Goal: Task Accomplishment & Management: Use online tool/utility

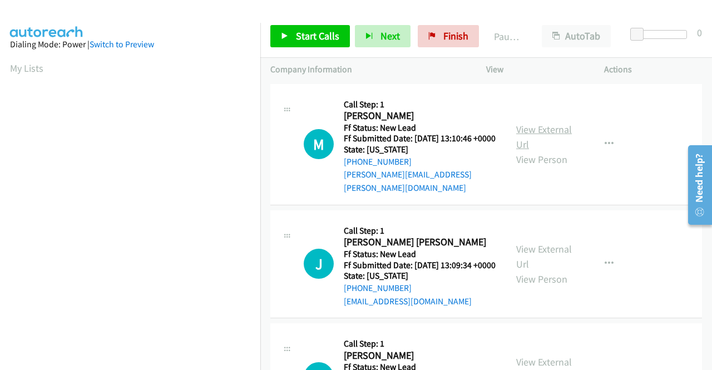
click at [521, 131] on link "View External Url" at bounding box center [544, 137] width 56 height 28
click at [550, 254] on link "View External Url" at bounding box center [544, 256] width 56 height 28
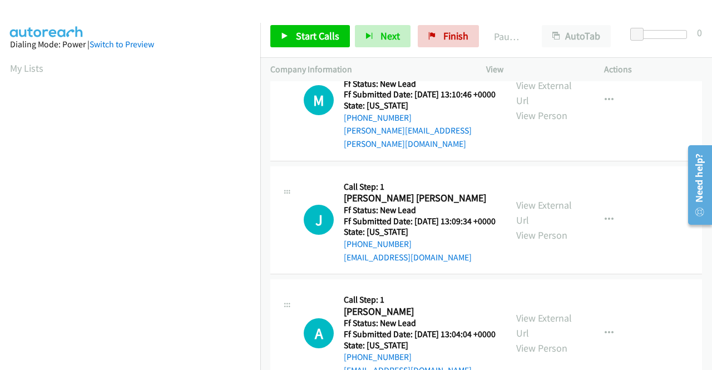
scroll to position [111, 0]
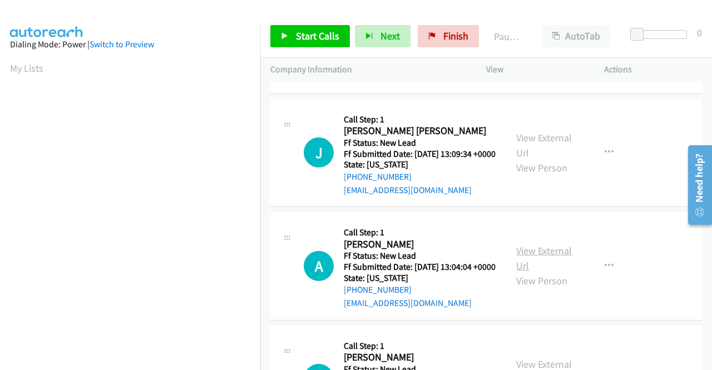
click at [528, 270] on link "View External Url" at bounding box center [544, 258] width 56 height 28
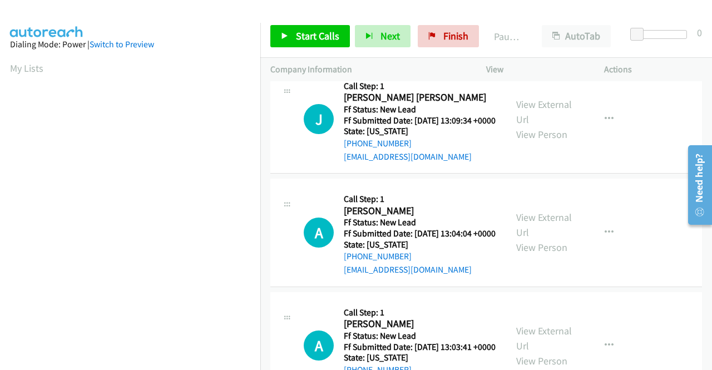
scroll to position [167, 0]
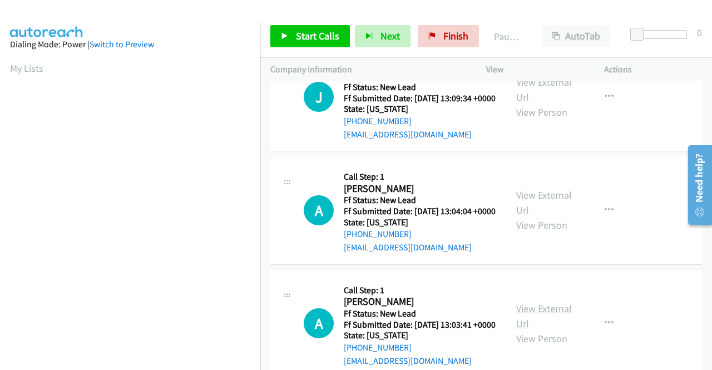
click at [545, 330] on link "View External Url" at bounding box center [544, 316] width 56 height 28
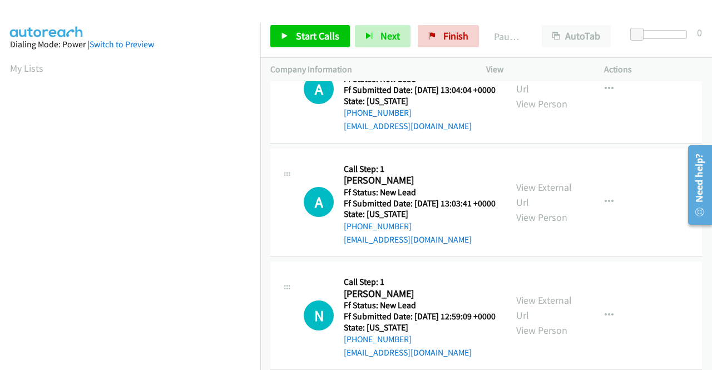
scroll to position [345, 0]
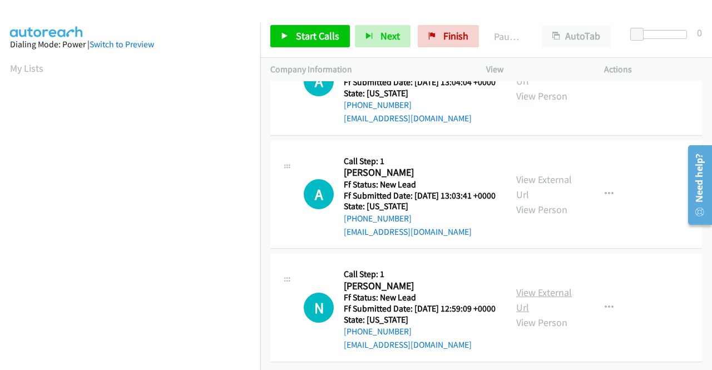
click at [545, 286] on link "View External Url" at bounding box center [544, 300] width 56 height 28
drag, startPoint x: 264, startPoint y: 101, endPoint x: 307, endPoint y: 142, distance: 60.6
click at [264, 101] on td "A Callback Scheduled Call Step: 1 Anne Bourne America/New_York Ff Status: New L…" at bounding box center [485, 81] width 451 height 113
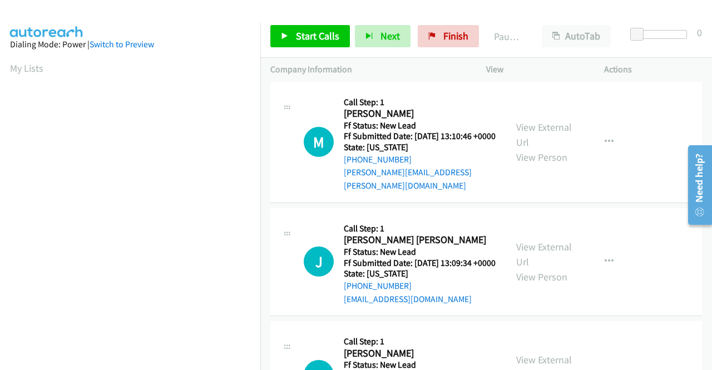
scroll to position [0, 0]
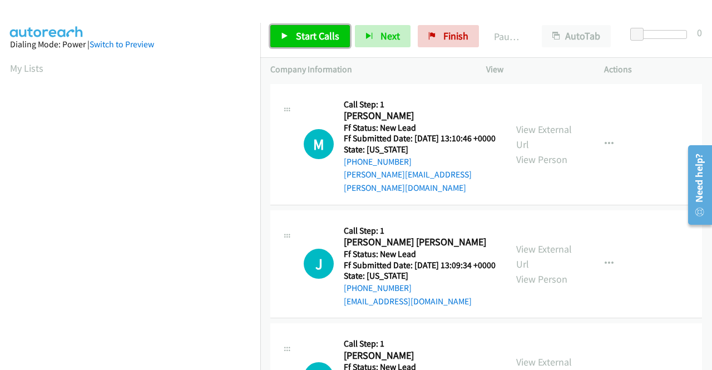
click at [290, 41] on link "Start Calls" at bounding box center [310, 36] width 80 height 22
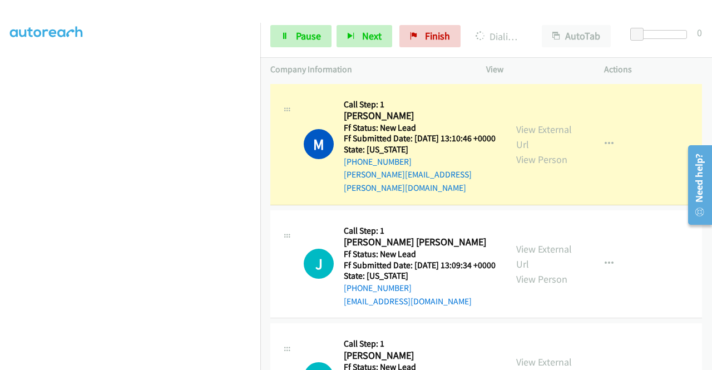
scroll to position [87, 0]
click at [292, 41] on link "Pause" at bounding box center [300, 36] width 61 height 22
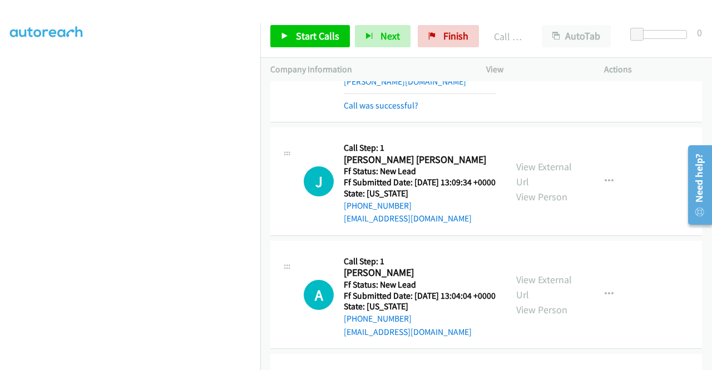
scroll to position [111, 0]
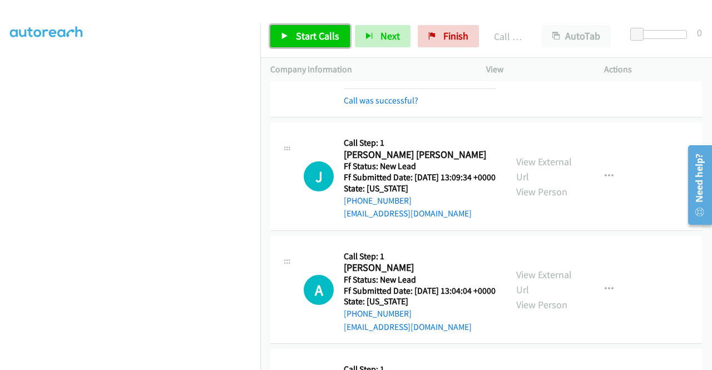
click at [296, 42] on span "Start Calls" at bounding box center [317, 35] width 43 height 13
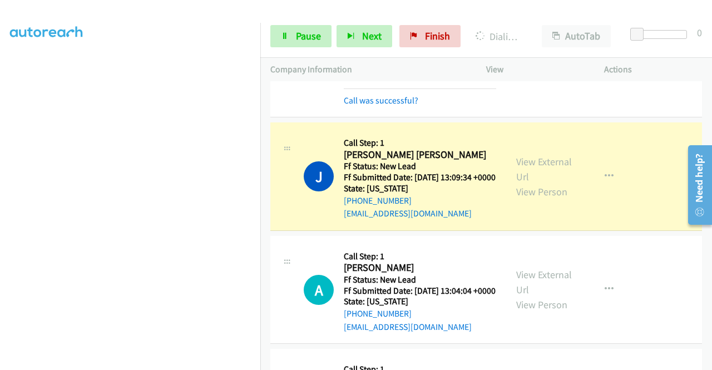
scroll to position [0, 0]
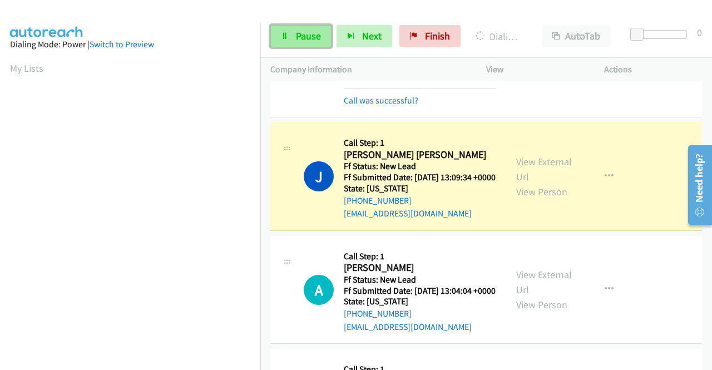
click at [297, 38] on span "Pause" at bounding box center [308, 35] width 25 height 13
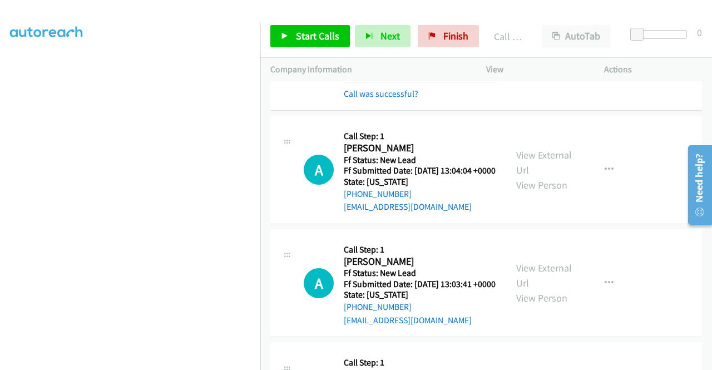
scroll to position [278, 0]
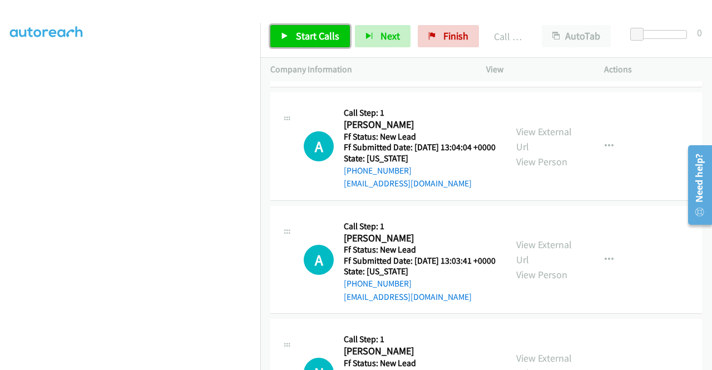
click at [297, 42] on link "Start Calls" at bounding box center [310, 36] width 80 height 22
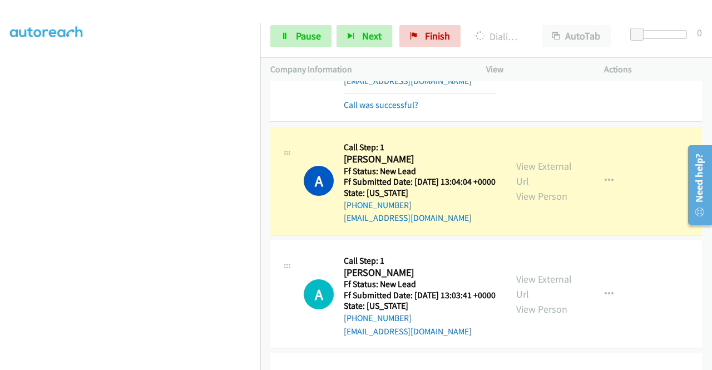
scroll to position [225, 0]
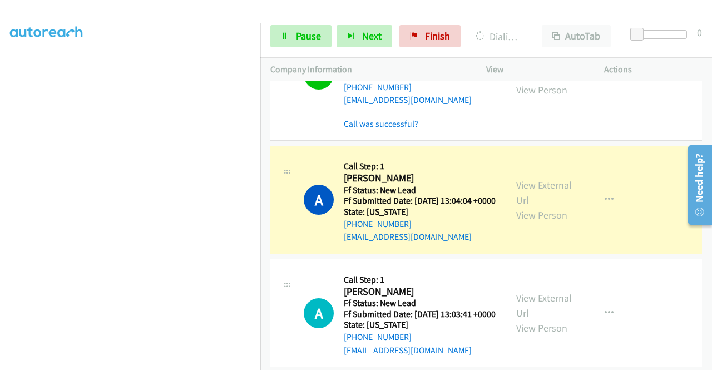
click at [633, 151] on td "A Callback Scheduled Call Step: 1 Anne Bourne America/New_York Ff Status: New L…" at bounding box center [485, 199] width 451 height 113
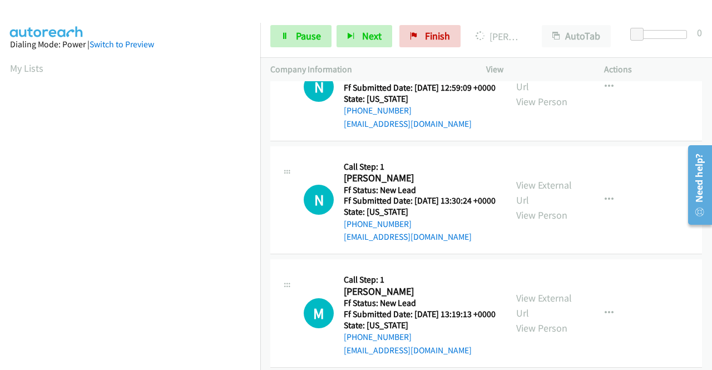
scroll to position [614, 0]
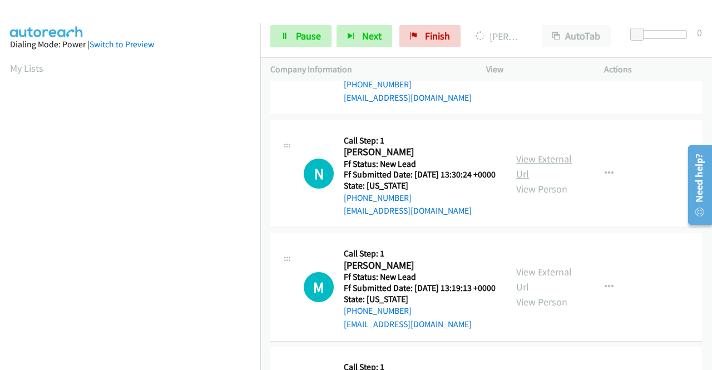
click at [545, 180] on link "View External Url" at bounding box center [544, 166] width 56 height 28
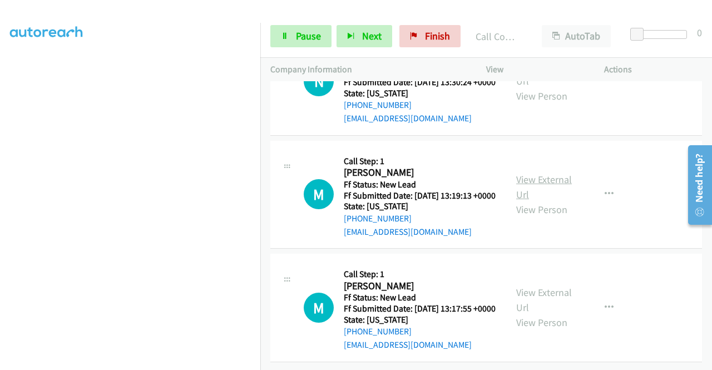
scroll to position [748, 0]
click at [549, 201] on link "View External Url" at bounding box center [544, 187] width 56 height 28
click at [543, 286] on link "View External Url" at bounding box center [544, 300] width 56 height 28
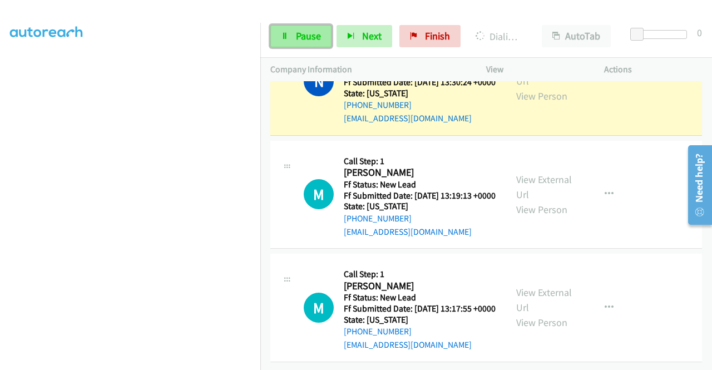
click at [290, 35] on link "Pause" at bounding box center [300, 36] width 61 height 22
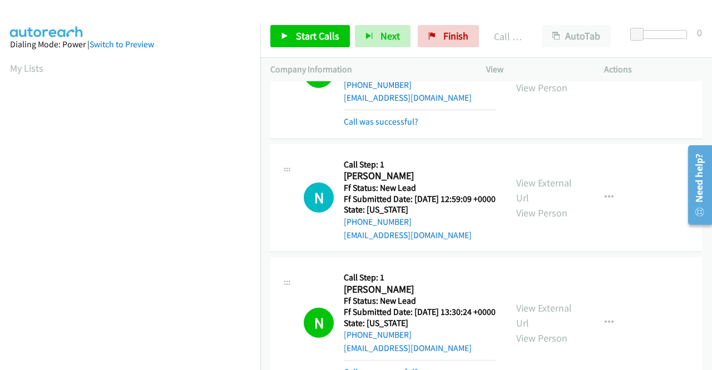
scroll to position [500, 0]
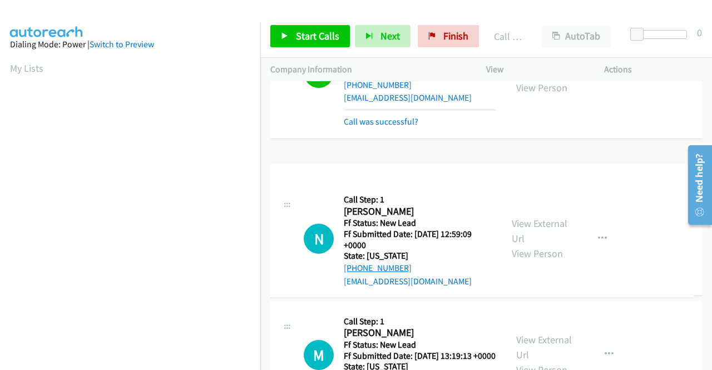
drag, startPoint x: 408, startPoint y: 259, endPoint x: 358, endPoint y: 264, distance: 50.2
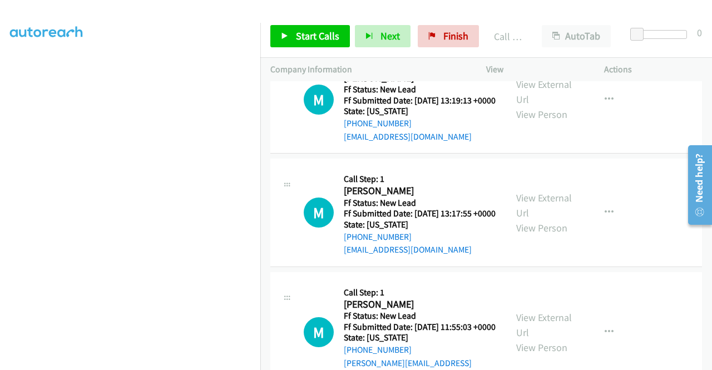
scroll to position [890, 0]
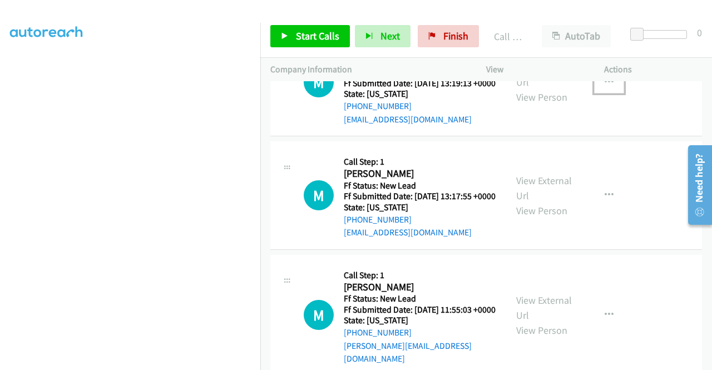
click at [604, 87] on icon "button" at bounding box center [608, 82] width 9 height 9
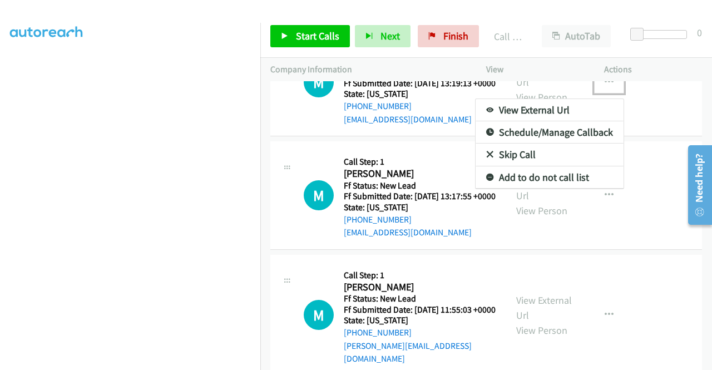
click at [537, 166] on link "Skip Call" at bounding box center [549, 154] width 148 height 22
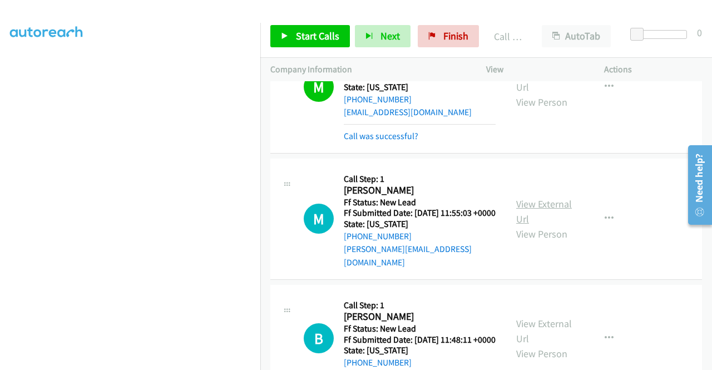
scroll to position [1112, 0]
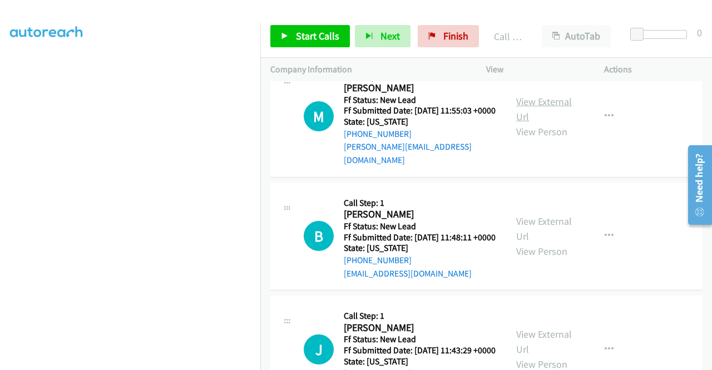
click at [547, 123] on link "View External Url" at bounding box center [544, 109] width 56 height 28
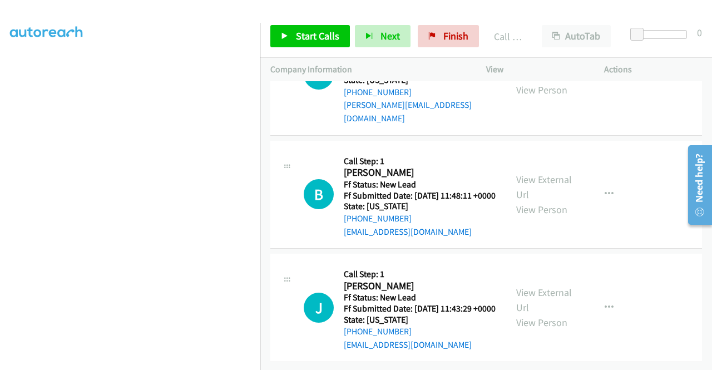
scroll to position [1223, 0]
click at [551, 185] on link "View External Url" at bounding box center [544, 187] width 56 height 28
click at [560, 286] on link "View External Url" at bounding box center [544, 300] width 56 height 28
drag, startPoint x: 317, startPoint y: 37, endPoint x: 320, endPoint y: 44, distance: 8.0
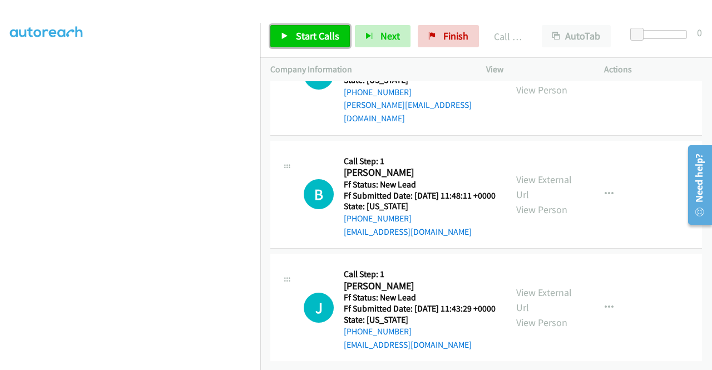
click at [317, 37] on span "Start Calls" at bounding box center [317, 35] width 43 height 13
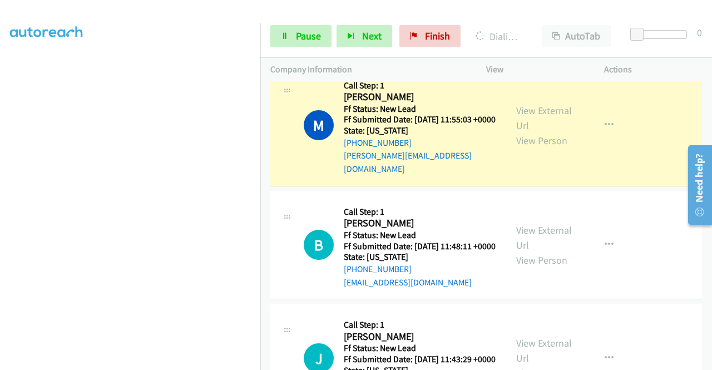
scroll to position [1086, 0]
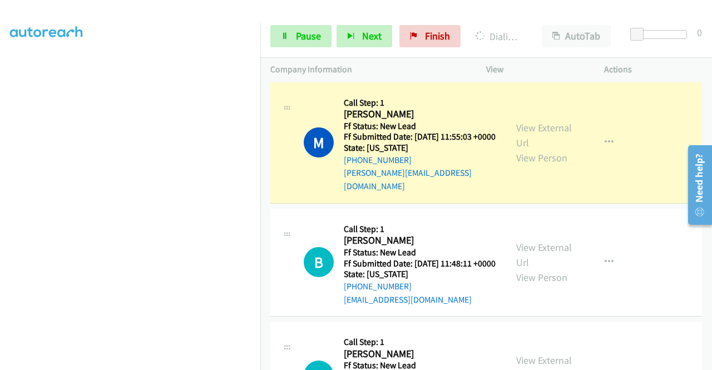
click at [612, 206] on td "M Callback Scheduled Call Step: 1 Melanie Rush America/Chicago Ff Status: New L…" at bounding box center [485, 143] width 451 height 126
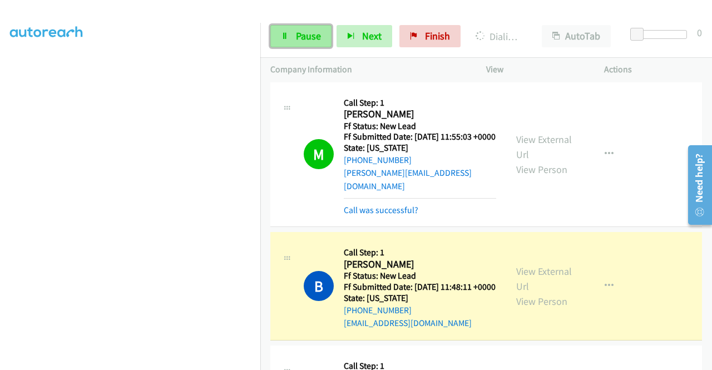
click at [304, 43] on link "Pause" at bounding box center [300, 36] width 61 height 22
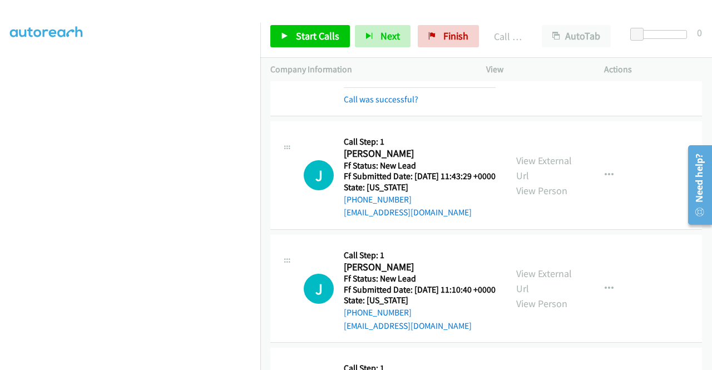
scroll to position [1364, 0]
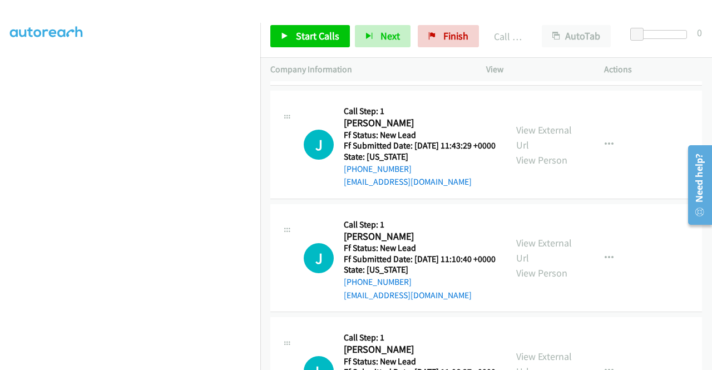
click at [394, 74] on link "Call was successful?" at bounding box center [381, 68] width 75 height 11
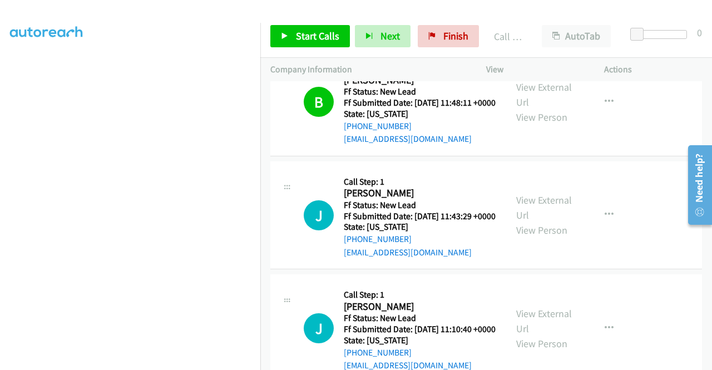
scroll to position [1253, 0]
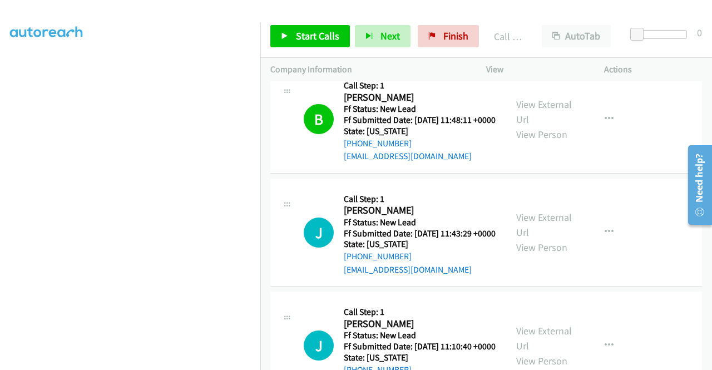
click at [391, 48] on link "Call was successful?" at bounding box center [381, 43] width 75 height 11
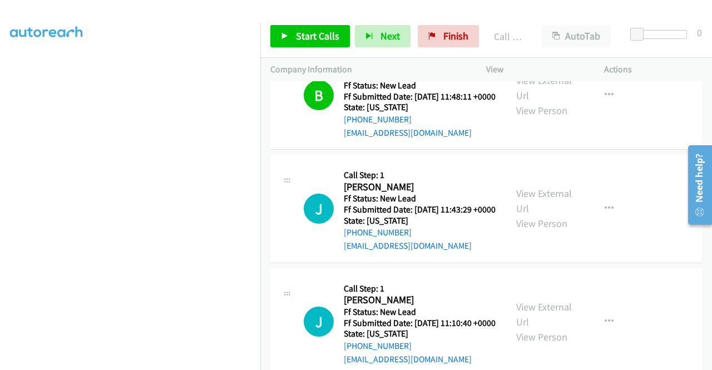
click at [614, 234] on td "J Callback Scheduled Call Step: 1 Jon Thompson America/New_York Ff Status: New …" at bounding box center [485, 208] width 451 height 113
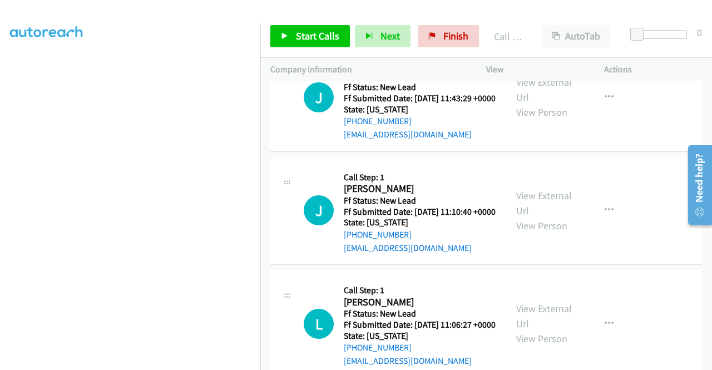
scroll to position [1420, 0]
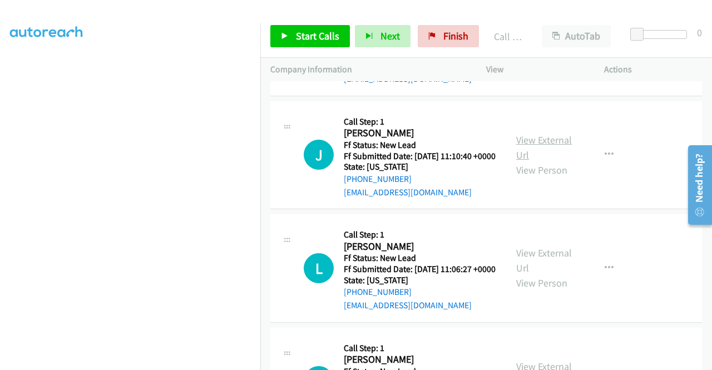
click at [546, 161] on link "View External Url" at bounding box center [544, 147] width 56 height 28
click at [546, 274] on link "View External Url" at bounding box center [544, 260] width 56 height 28
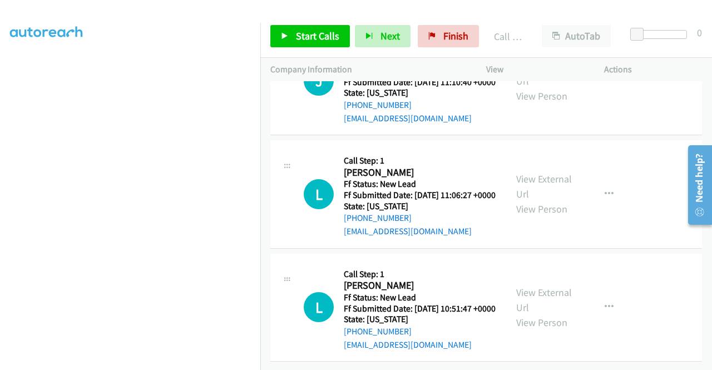
scroll to position [1625, 0]
click at [538, 286] on link "View External Url" at bounding box center [544, 300] width 56 height 28
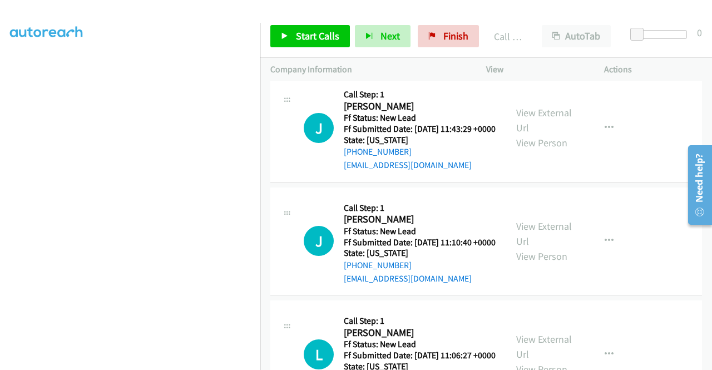
scroll to position [1236, 0]
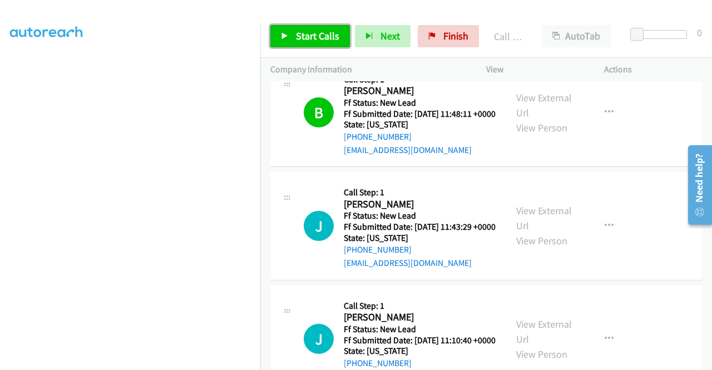
click at [322, 38] on span "Start Calls" at bounding box center [317, 35] width 43 height 13
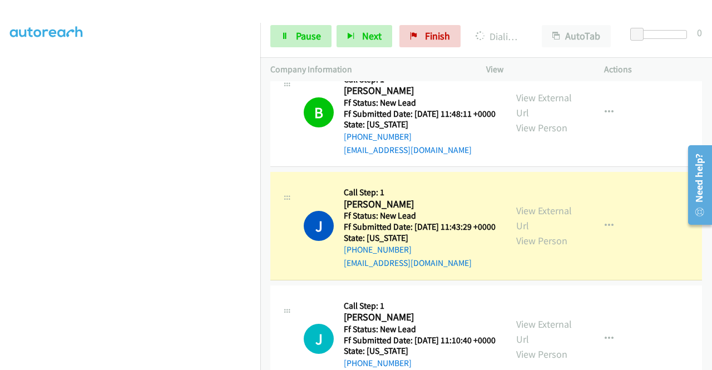
scroll to position [0, 0]
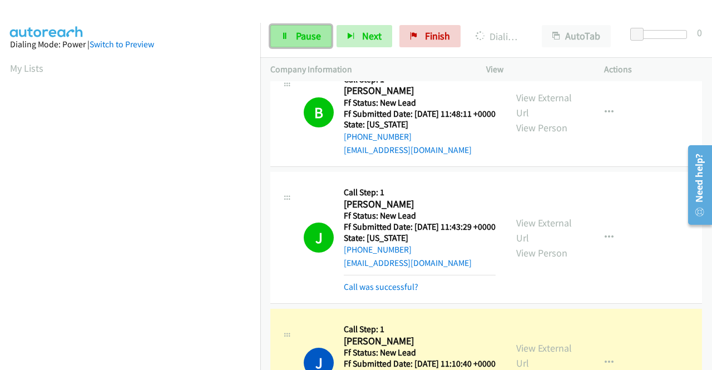
click at [284, 36] on icon at bounding box center [285, 37] width 8 height 8
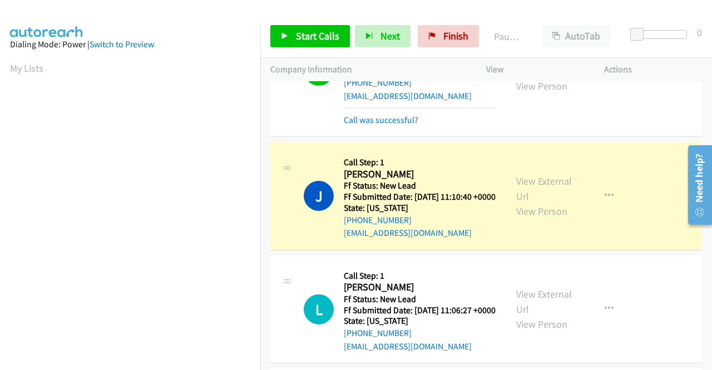
scroll to position [254, 0]
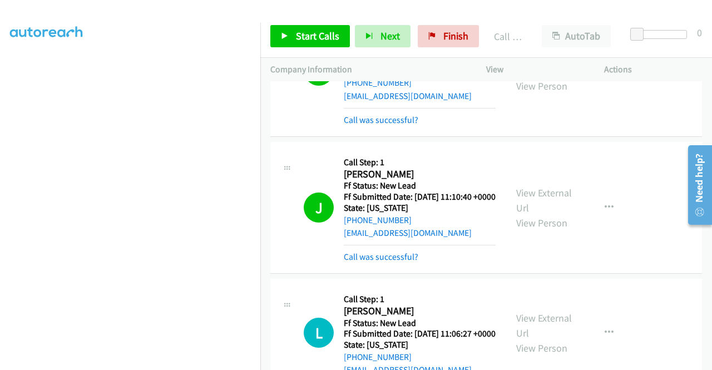
click at [330, 24] on div "Start Calls Pause Next Finish Call Completed AutoTab AutoTab 0" at bounding box center [485, 36] width 451 height 43
click at [331, 35] on span "Start Calls" at bounding box center [317, 35] width 43 height 13
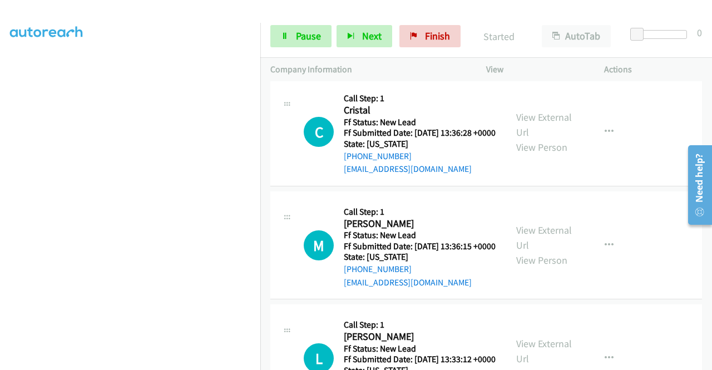
scroll to position [1847, 0]
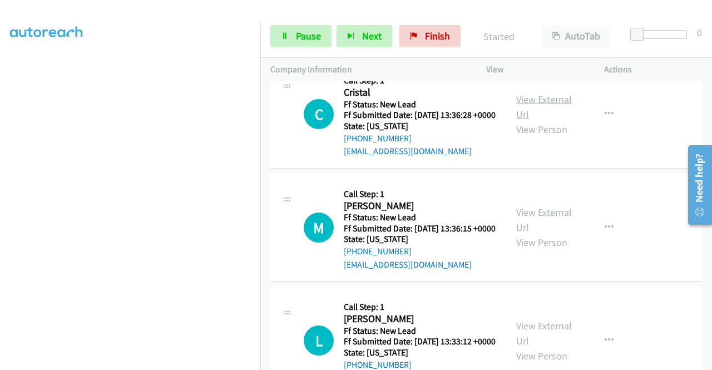
click at [558, 121] on link "View External Url" at bounding box center [544, 107] width 56 height 28
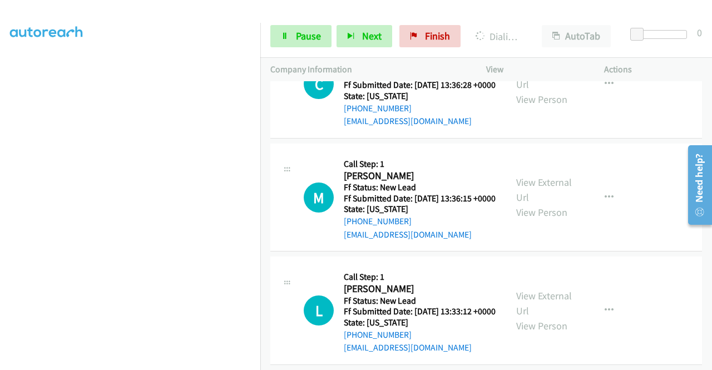
scroll to position [1903, 0]
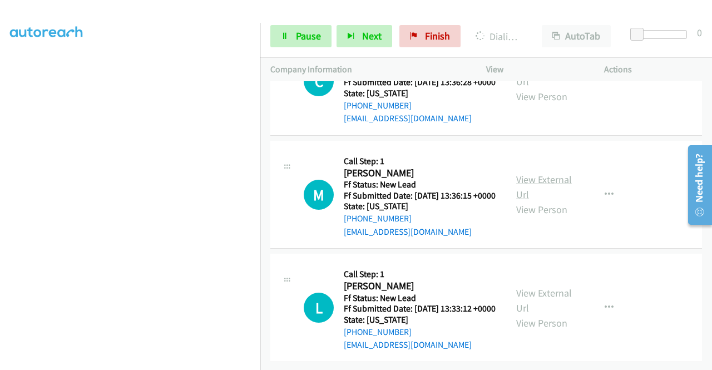
click at [537, 201] on link "View External Url" at bounding box center [544, 187] width 56 height 28
click at [550, 286] on link "View External Url" at bounding box center [544, 300] width 56 height 28
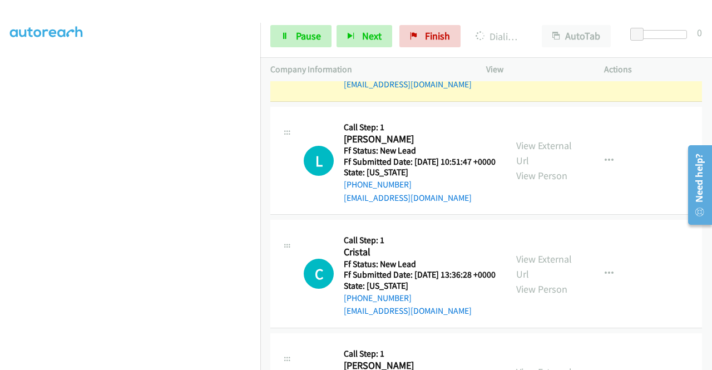
scroll to position [1654, 0]
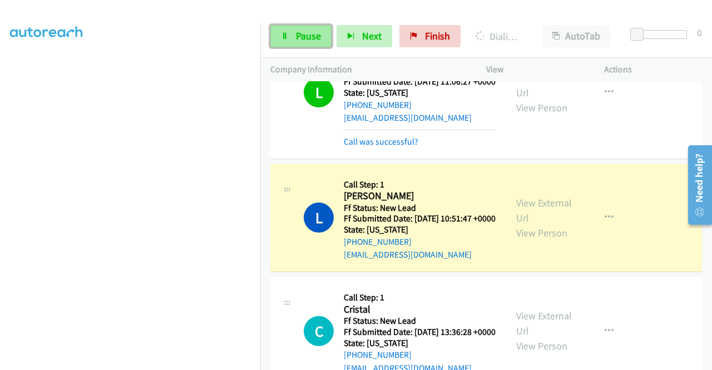
click at [292, 36] on link "Pause" at bounding box center [300, 36] width 61 height 22
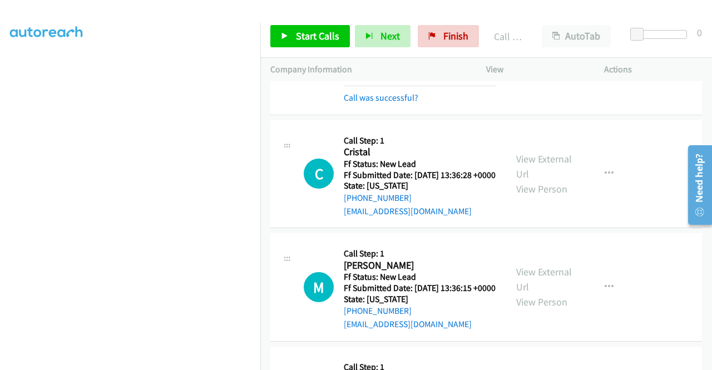
scroll to position [1877, 0]
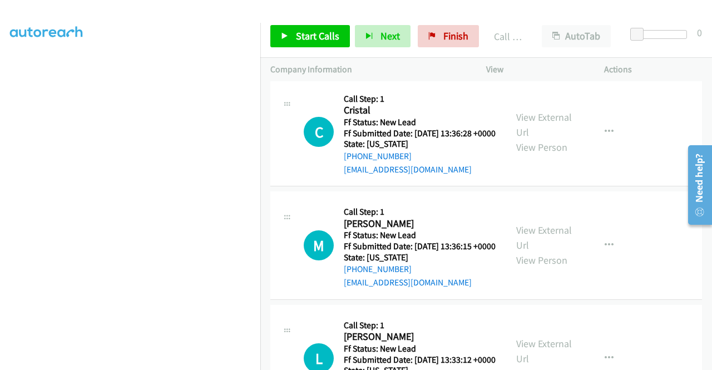
click at [403, 61] on link "Call was successful?" at bounding box center [381, 56] width 75 height 11
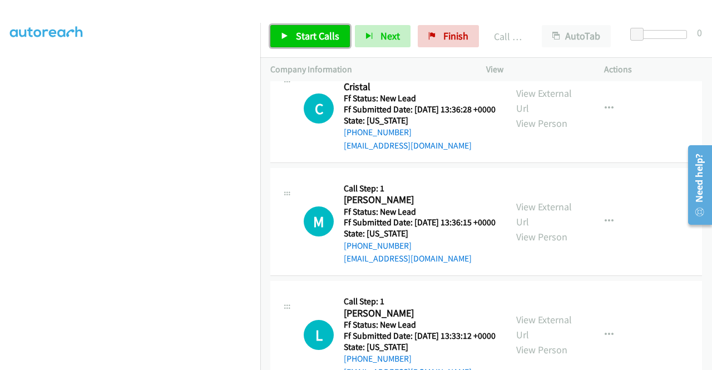
click at [334, 34] on span "Start Calls" at bounding box center [317, 35] width 43 height 13
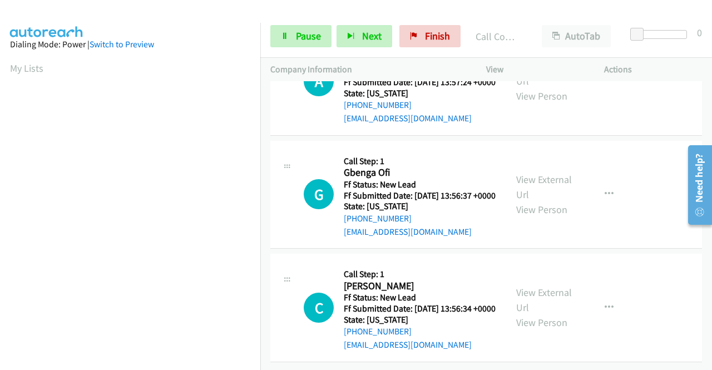
scroll to position [2345, 0]
click at [537, 87] on link "View External Url" at bounding box center [544, 73] width 56 height 28
click at [549, 201] on link "View External Url" at bounding box center [544, 187] width 56 height 28
click at [536, 286] on link "View External Url" at bounding box center [544, 300] width 56 height 28
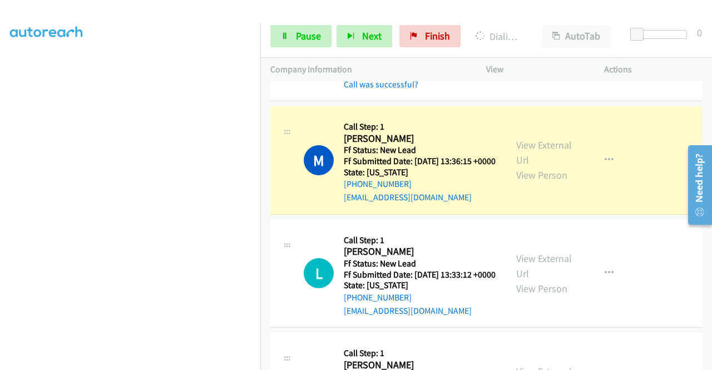
scroll to position [0, 0]
click at [292, 44] on link "Pause" at bounding box center [300, 36] width 61 height 22
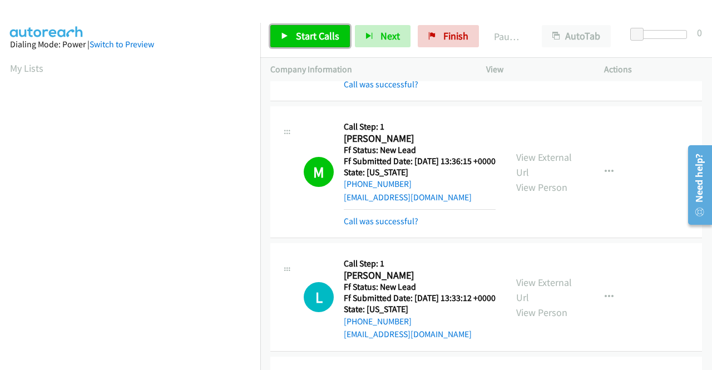
click at [322, 36] on span "Start Calls" at bounding box center [317, 35] width 43 height 13
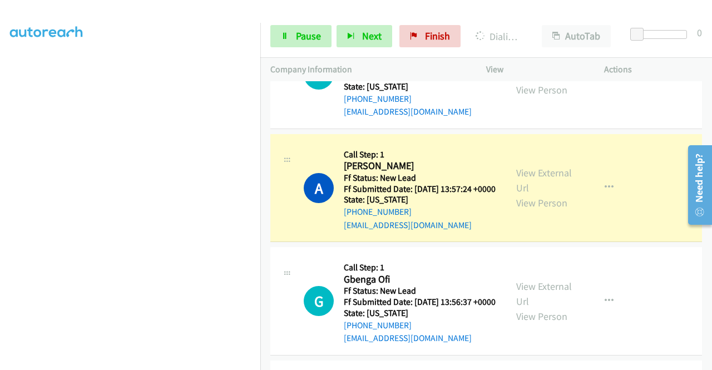
scroll to position [222, 0]
click at [301, 35] on span "Pause" at bounding box center [308, 35] width 25 height 13
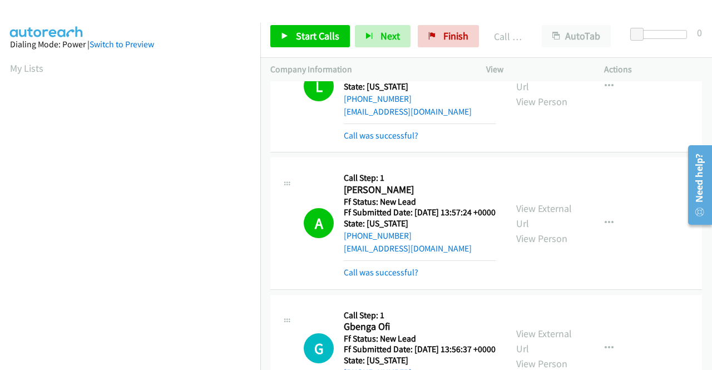
scroll to position [254, 0]
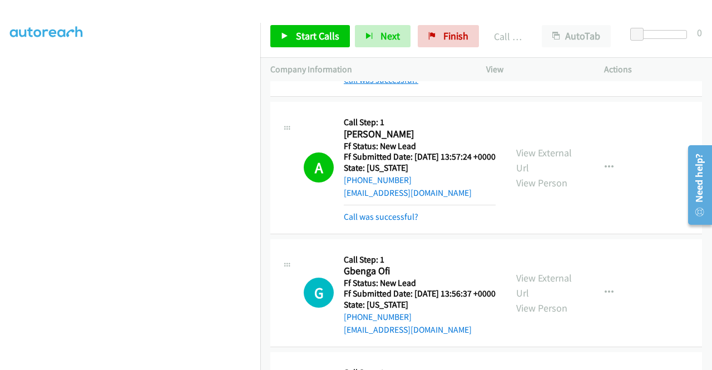
click at [396, 85] on link "Call was successful?" at bounding box center [381, 80] width 75 height 11
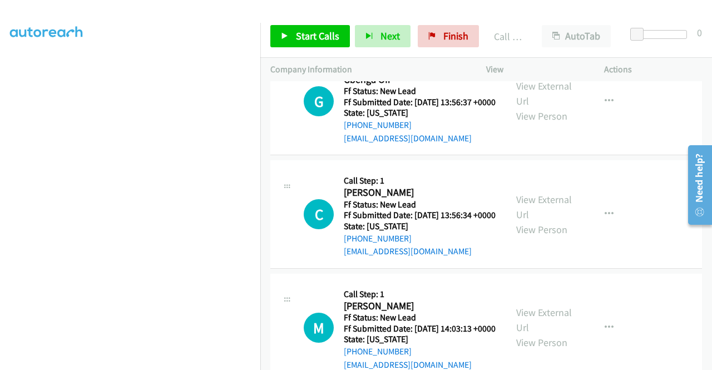
scroll to position [2407, 0]
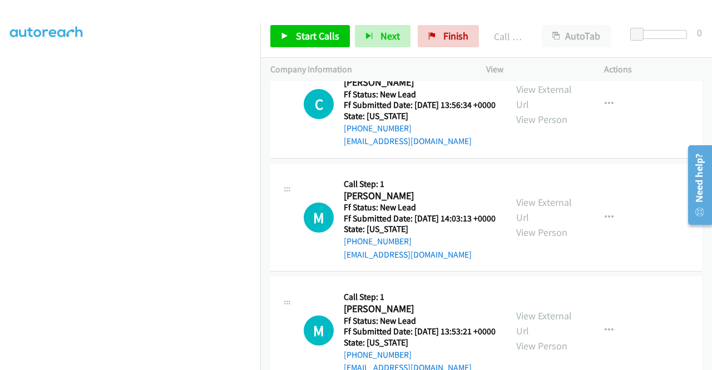
scroll to position [2629, 0]
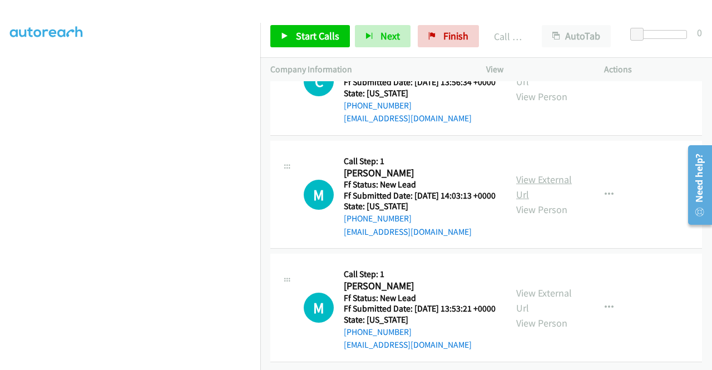
click at [539, 201] on link "View External Url" at bounding box center [544, 187] width 56 height 28
click at [550, 286] on link "View External Url" at bounding box center [544, 300] width 56 height 28
click at [330, 33] on span "Start Calls" at bounding box center [317, 35] width 43 height 13
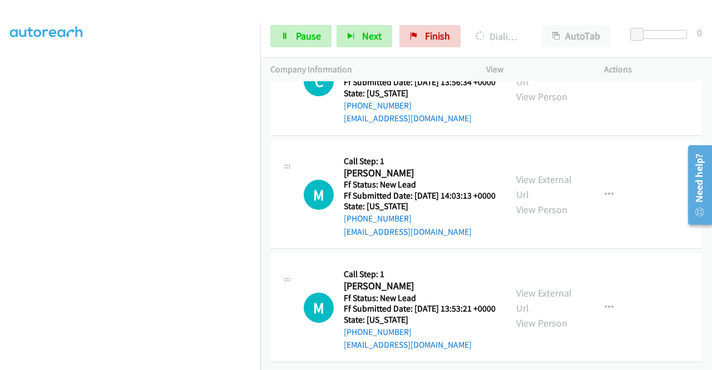
click at [265, 346] on td "M Callback Scheduled Call Step: 1 Mitchell Shapiro America/New_York Ff Status: …" at bounding box center [485, 307] width 451 height 113
click at [542, 87] on link "View External Url" at bounding box center [544, 73] width 56 height 28
click at [541, 201] on link "View External Url" at bounding box center [544, 187] width 56 height 28
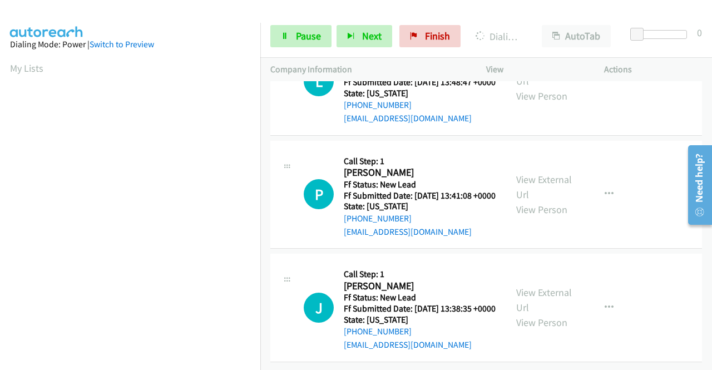
scroll to position [3146, 0]
click at [539, 315] on div "View External Url View Person" at bounding box center [545, 307] width 58 height 45
click at [539, 309] on link "View External Url" at bounding box center [544, 300] width 56 height 28
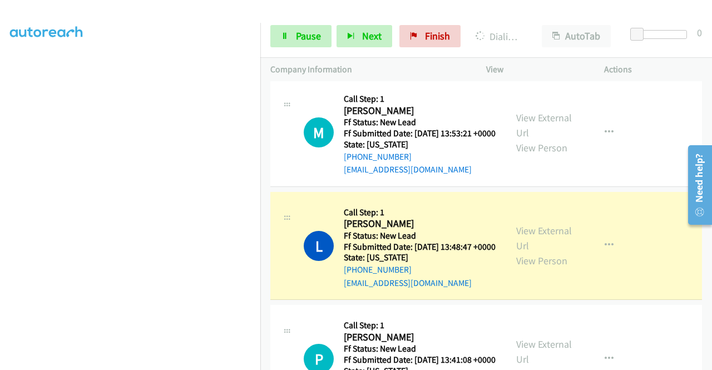
scroll to position [222, 0]
click at [302, 33] on span "Pause" at bounding box center [308, 35] width 25 height 13
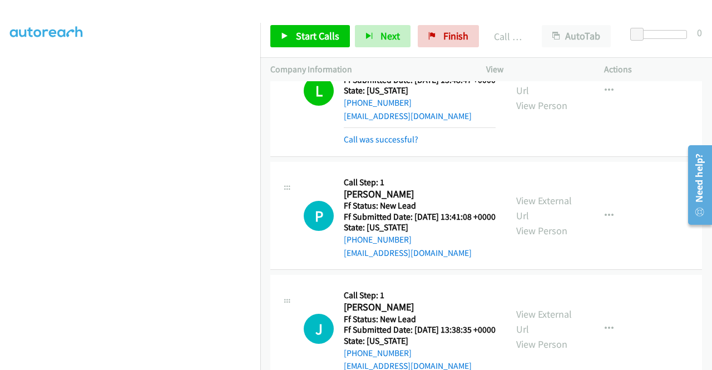
scroll to position [31, 0]
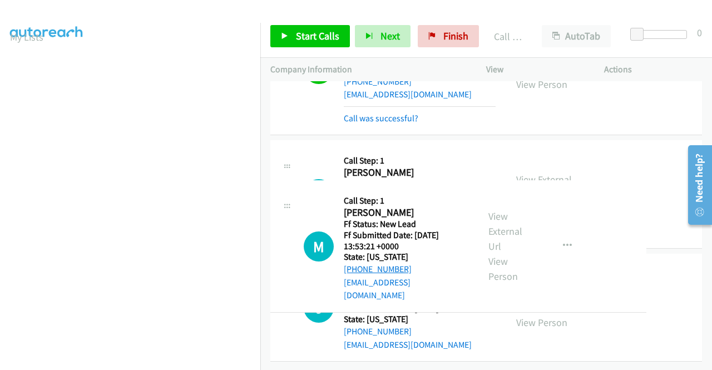
drag, startPoint x: 409, startPoint y: 196, endPoint x: 368, endPoint y: 196, distance: 41.1
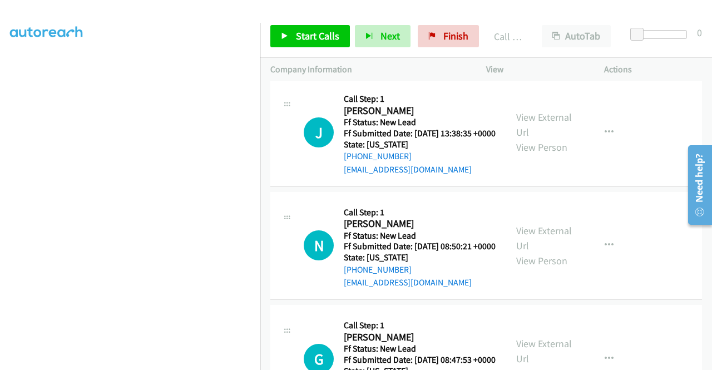
scroll to position [3176, 0]
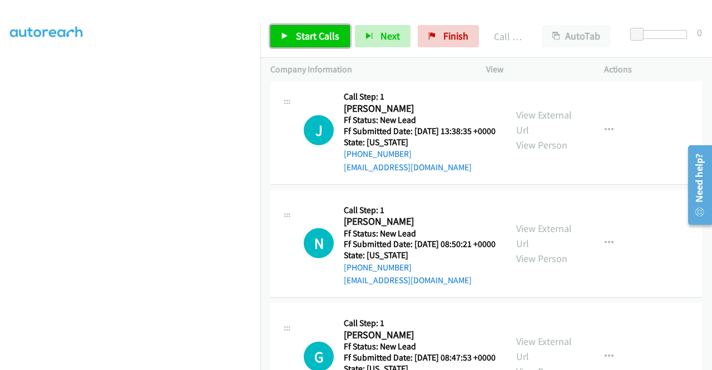
click at [315, 37] on span "Start Calls" at bounding box center [317, 35] width 43 height 13
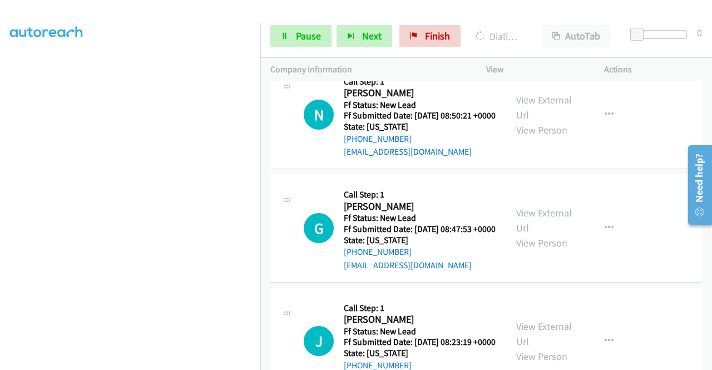
scroll to position [3343, 0]
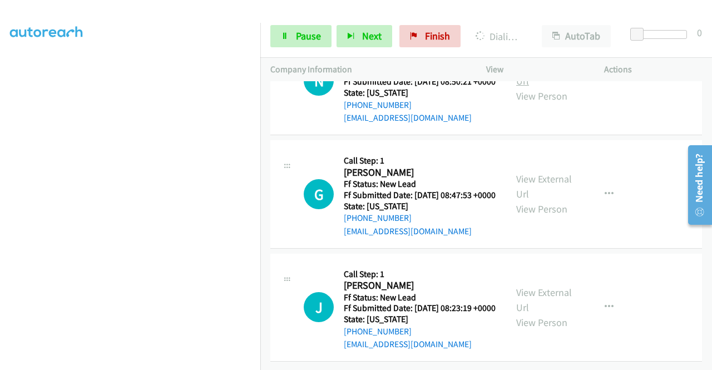
click at [543, 87] on link "View External Url" at bounding box center [544, 73] width 56 height 28
click at [550, 200] on link "View External Url" at bounding box center [544, 186] width 56 height 28
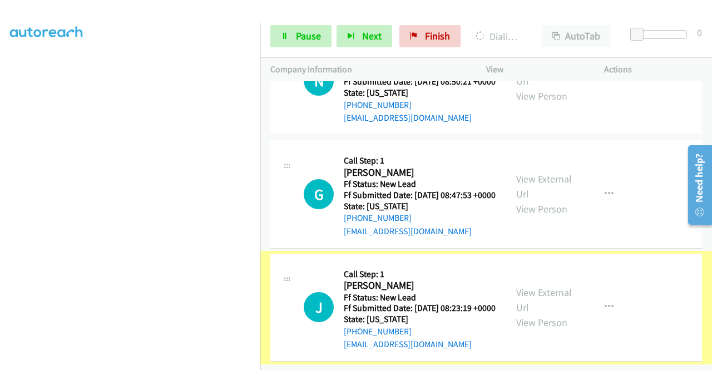
scroll to position [3618, 0]
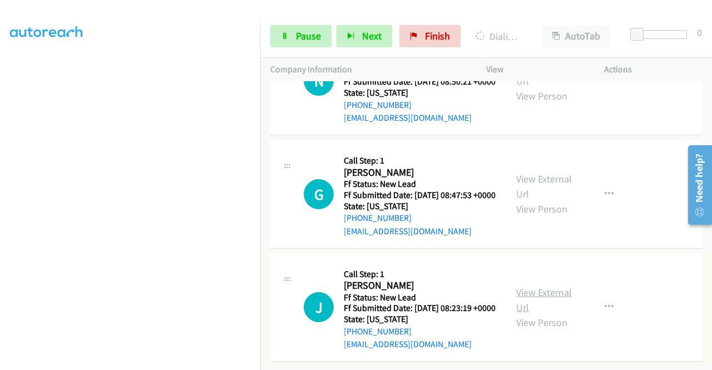
click at [561, 286] on link "View External Url" at bounding box center [544, 300] width 56 height 28
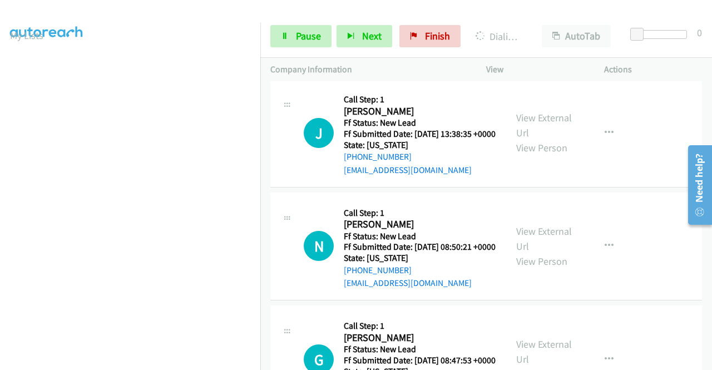
scroll to position [31, 0]
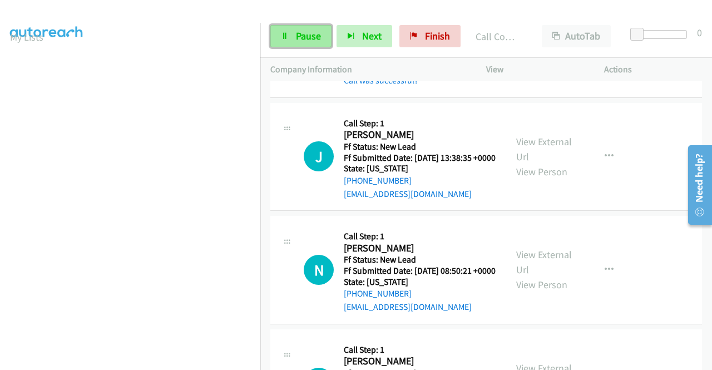
click at [294, 32] on link "Pause" at bounding box center [300, 36] width 61 height 22
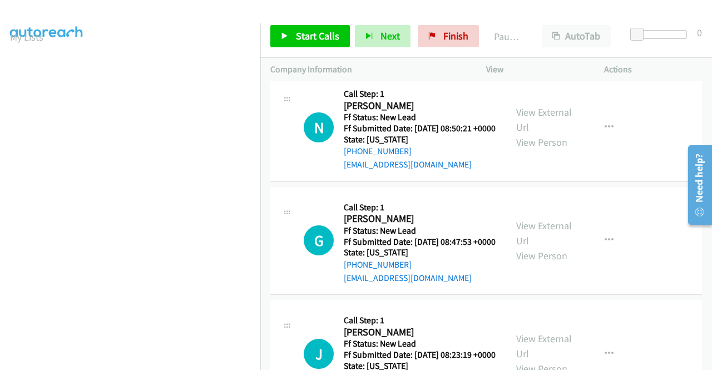
scroll to position [3340, 0]
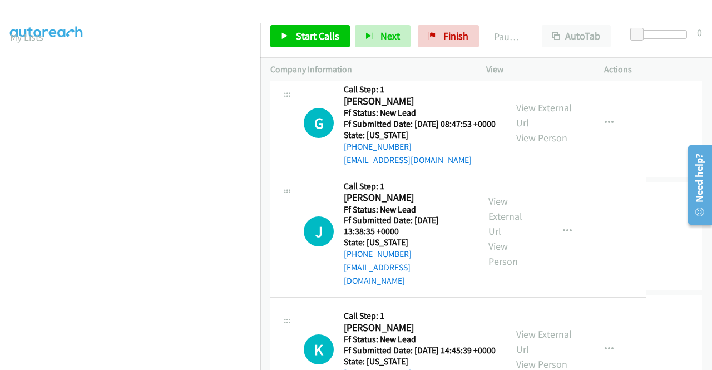
drag, startPoint x: 410, startPoint y: 247, endPoint x: 365, endPoint y: 249, distance: 45.6
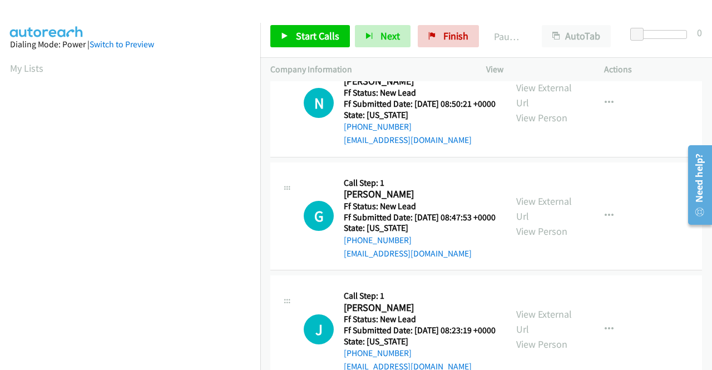
scroll to position [63, 0]
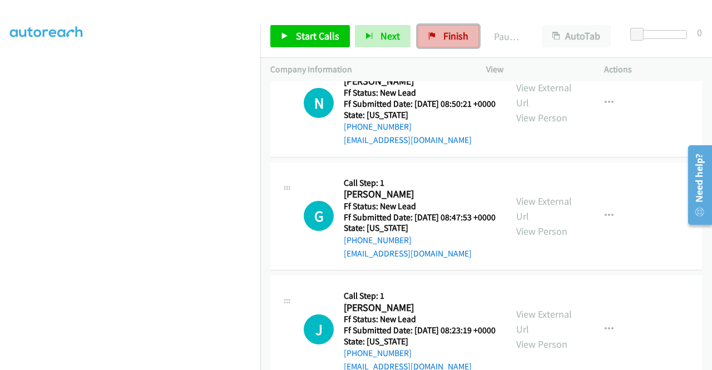
click at [428, 35] on icon at bounding box center [432, 37] width 8 height 8
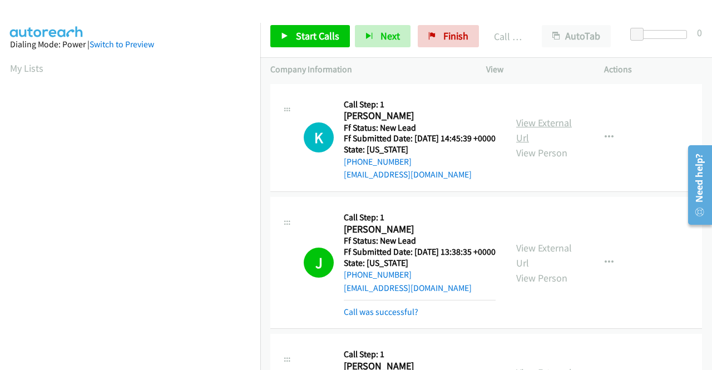
click at [540, 130] on link "View External Url" at bounding box center [544, 130] width 56 height 28
click at [319, 28] on link "Start Calls" at bounding box center [310, 36] width 80 height 22
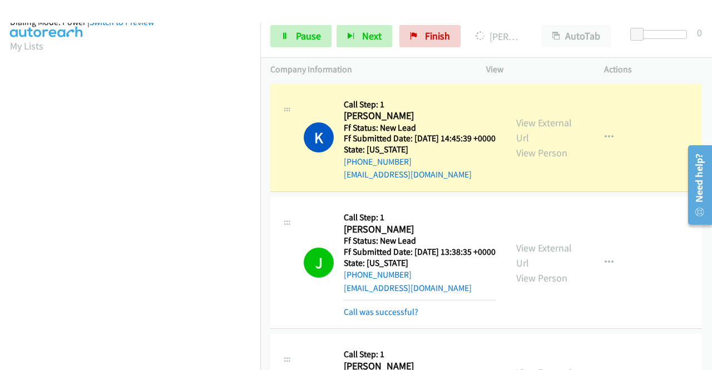
scroll to position [245, 0]
click at [462, 12] on div at bounding box center [351, 21] width 702 height 43
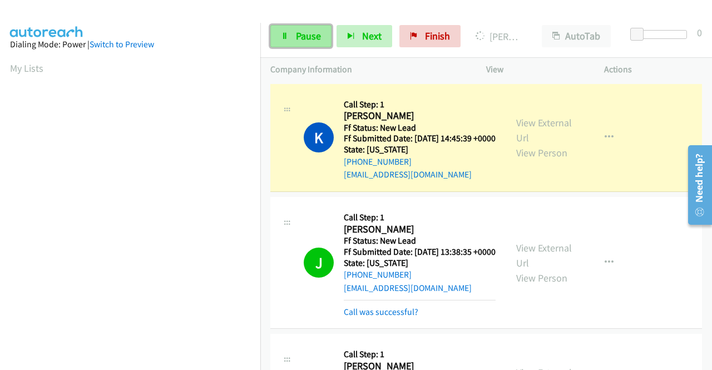
click at [284, 41] on link "Pause" at bounding box center [300, 36] width 61 height 22
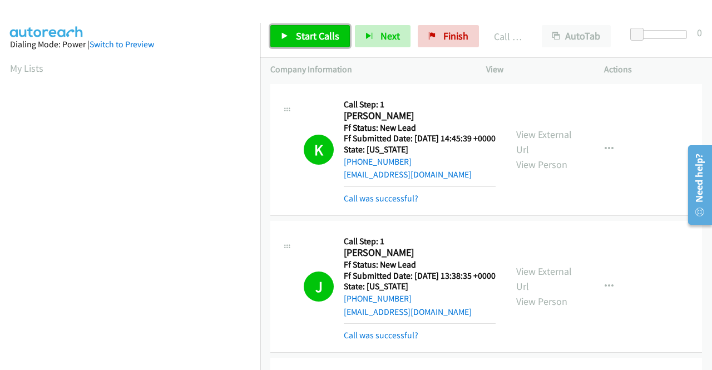
drag, startPoint x: 320, startPoint y: 39, endPoint x: 346, endPoint y: 81, distance: 48.9
click at [320, 39] on span "Start Calls" at bounding box center [317, 35] width 43 height 13
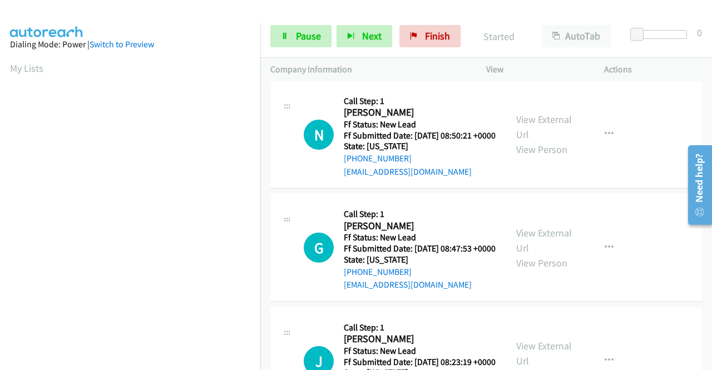
scroll to position [278, 0]
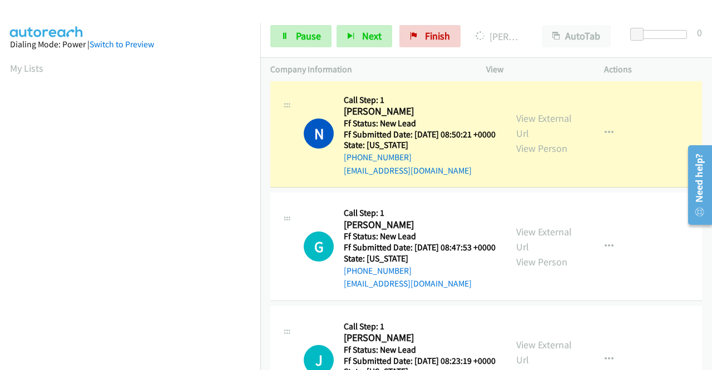
click at [624, 188] on div "N Callback Scheduled Call Step: 1 Nya Johnson America/Chicago Ff Status: New Le…" at bounding box center [485, 134] width 431 height 108
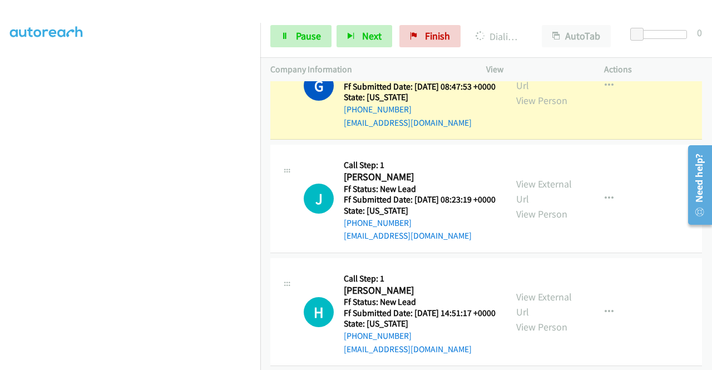
scroll to position [614, 0]
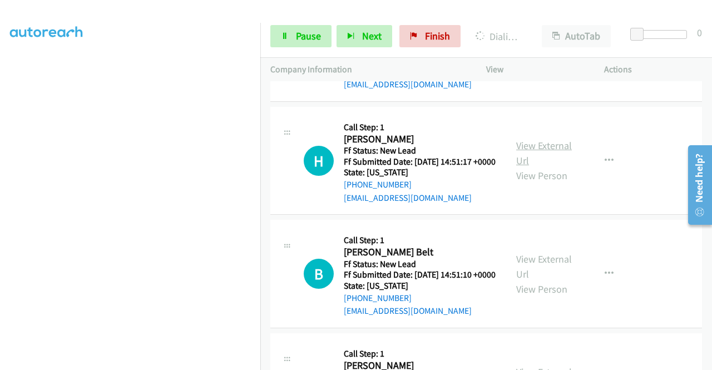
click at [556, 167] on link "View External Url" at bounding box center [544, 153] width 56 height 28
click at [547, 280] on link "View External Url" at bounding box center [544, 266] width 56 height 28
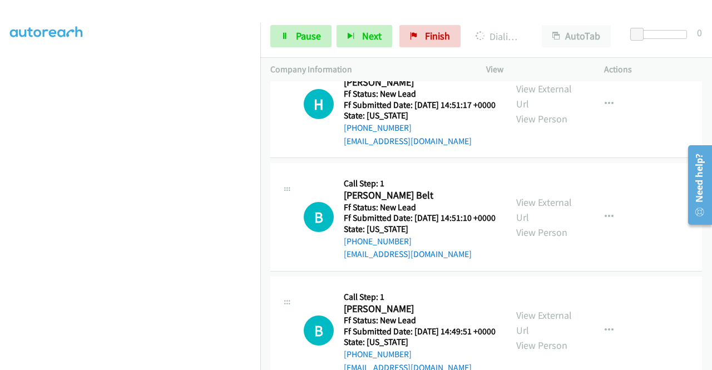
scroll to position [725, 0]
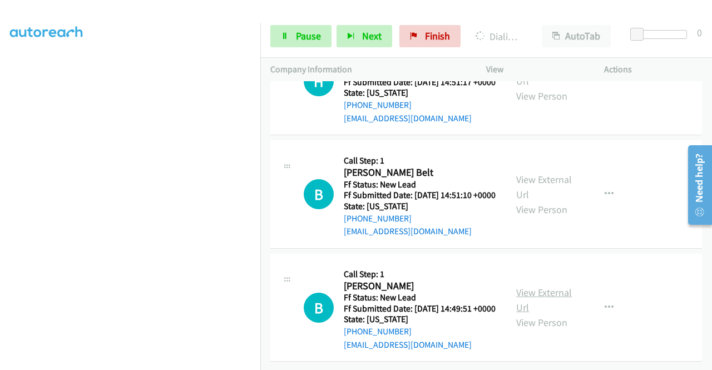
click at [531, 314] on link "View External Url" at bounding box center [544, 300] width 56 height 28
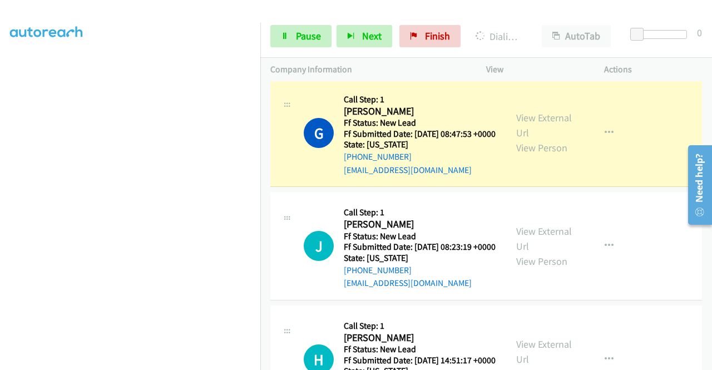
scroll to position [398, 0]
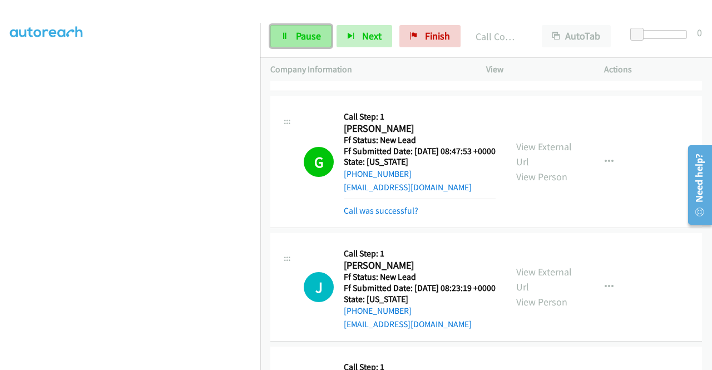
click at [292, 37] on link "Pause" at bounding box center [300, 36] width 61 height 22
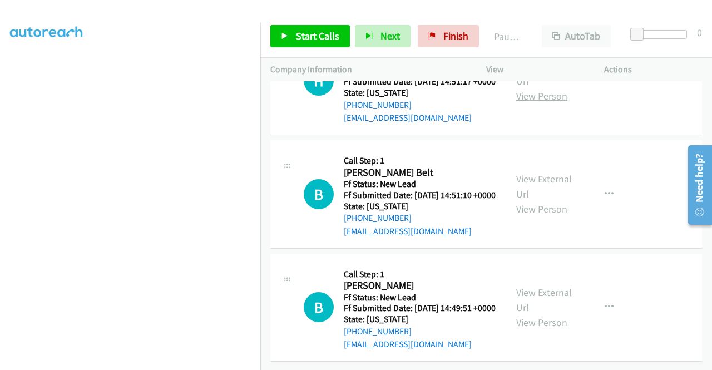
scroll to position [811, 0]
click at [333, 38] on span "Start Calls" at bounding box center [317, 35] width 43 height 13
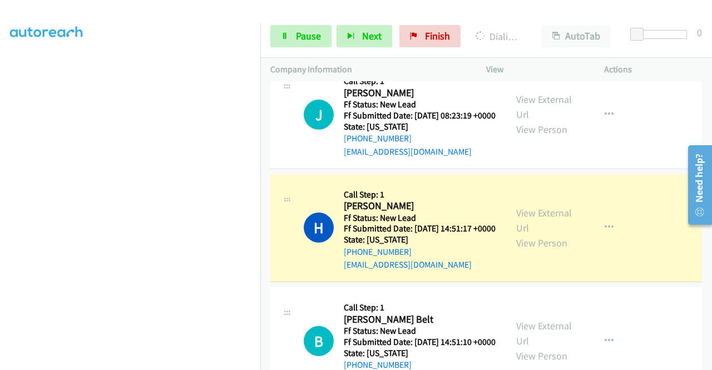
scroll to position [588, 0]
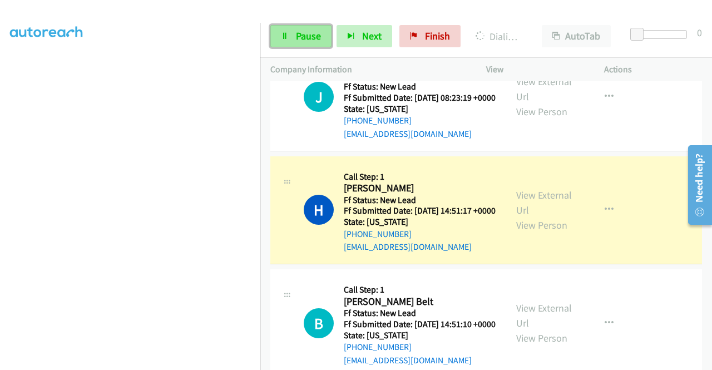
click at [305, 42] on span "Pause" at bounding box center [308, 35] width 25 height 13
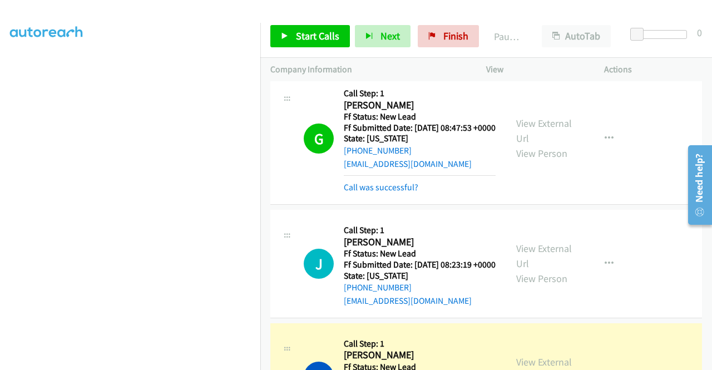
scroll to position [421, 0]
click at [542, 145] on link "View External Url" at bounding box center [544, 131] width 56 height 28
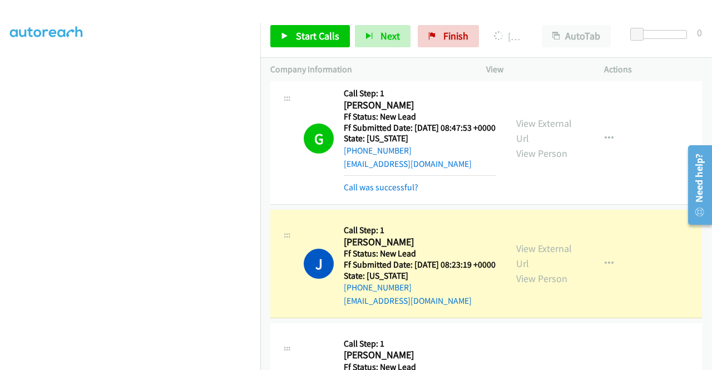
scroll to position [254, 0]
click at [146, 361] on section at bounding box center [130, 106] width 240 height 532
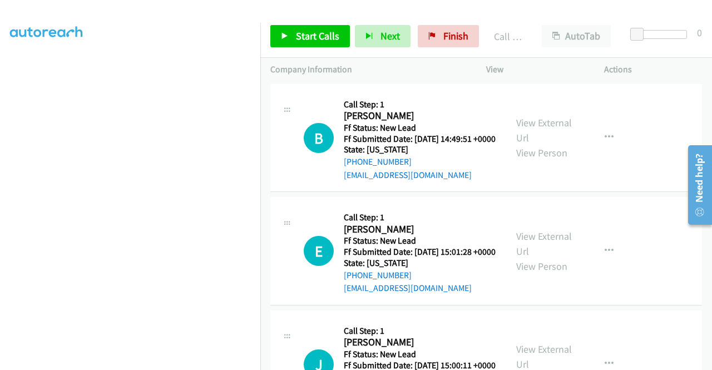
scroll to position [1024, 0]
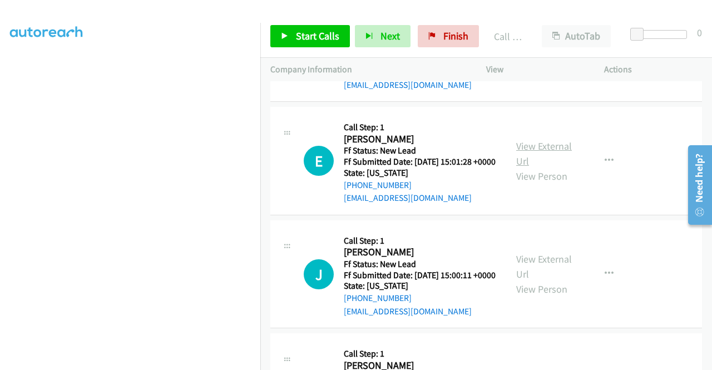
click at [557, 167] on link "View External Url" at bounding box center [544, 154] width 56 height 28
click at [557, 280] on link "View External Url" at bounding box center [544, 266] width 56 height 28
click at [334, 31] on span "Start Calls" at bounding box center [317, 35] width 43 height 13
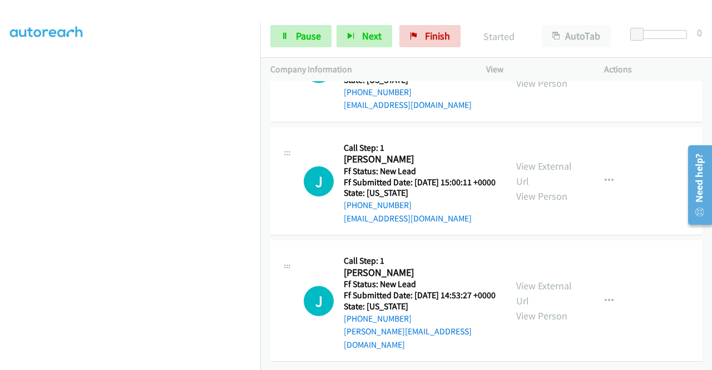
scroll to position [1191, 0]
click at [552, 307] on link "View External Url" at bounding box center [544, 293] width 56 height 28
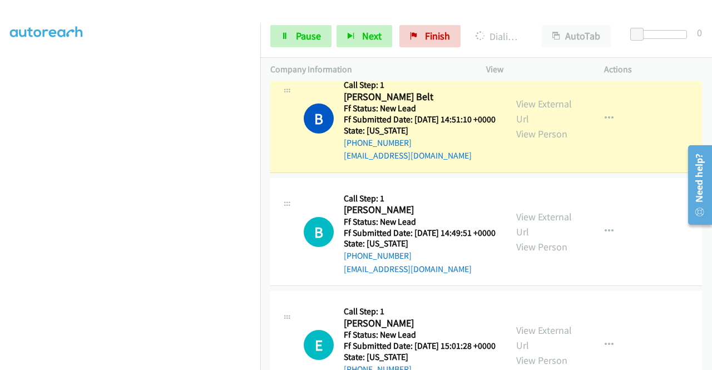
scroll to position [0, 0]
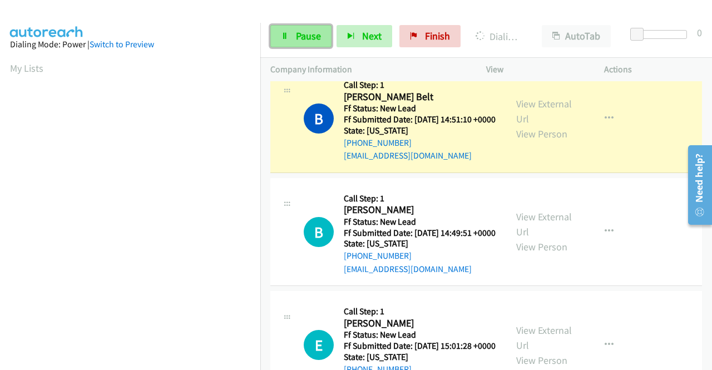
click at [288, 33] on icon at bounding box center [285, 37] width 8 height 8
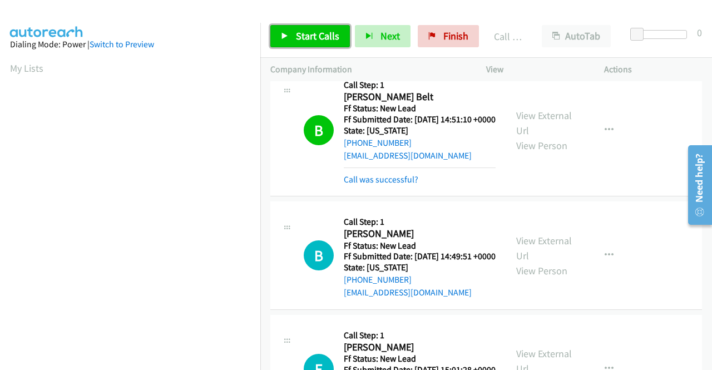
click at [301, 36] on span "Start Calls" at bounding box center [317, 35] width 43 height 13
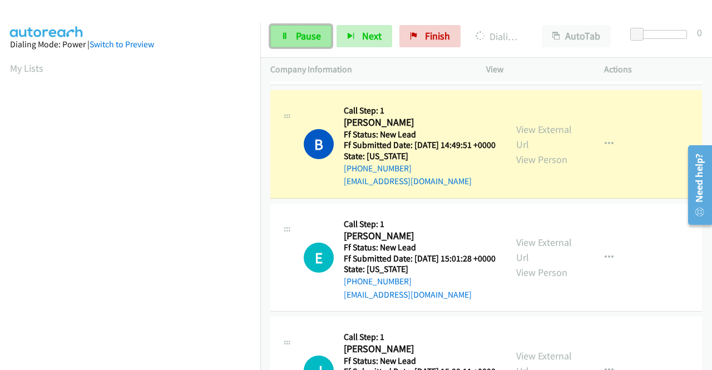
click at [300, 34] on span "Pause" at bounding box center [308, 35] width 25 height 13
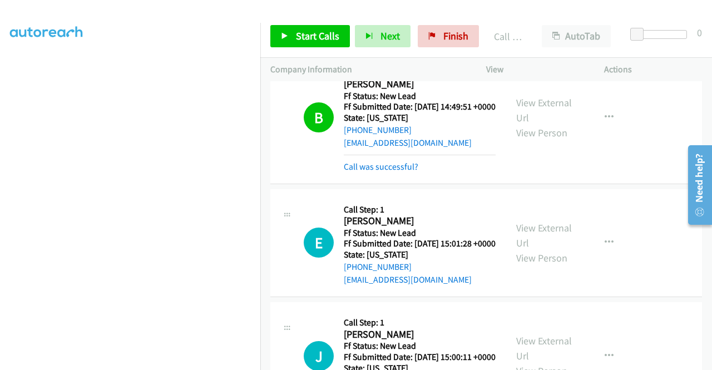
scroll to position [1007, 0]
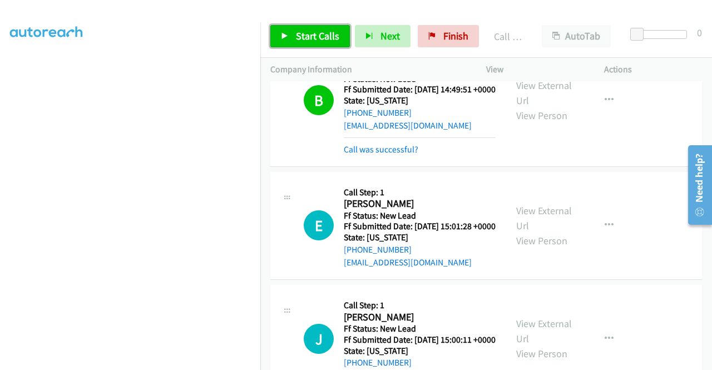
click at [319, 40] on span "Start Calls" at bounding box center [317, 35] width 43 height 13
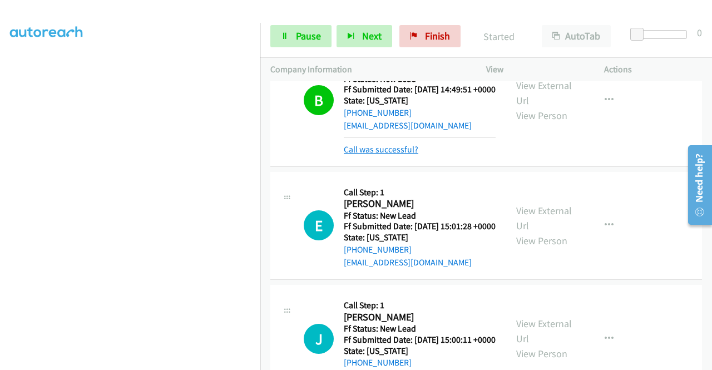
click at [411, 155] on link "Call was successful?" at bounding box center [381, 149] width 75 height 11
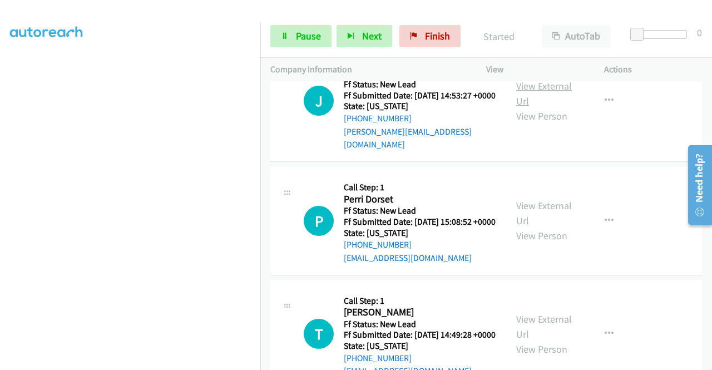
scroll to position [1396, 0]
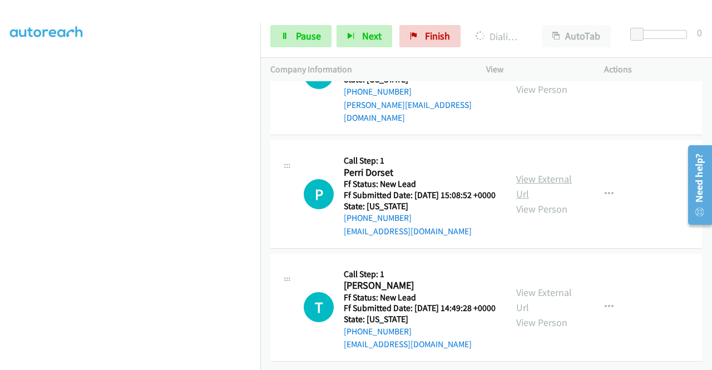
click at [553, 200] on link "View External Url" at bounding box center [544, 186] width 56 height 28
click at [551, 286] on link "View External Url" at bounding box center [544, 300] width 56 height 28
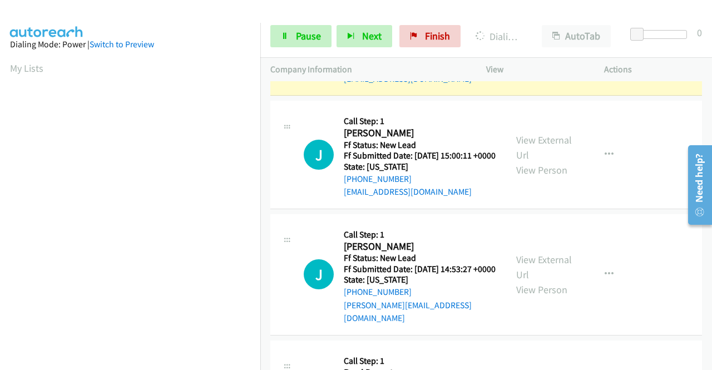
scroll to position [222, 0]
click at [424, 11] on div at bounding box center [351, 21] width 702 height 43
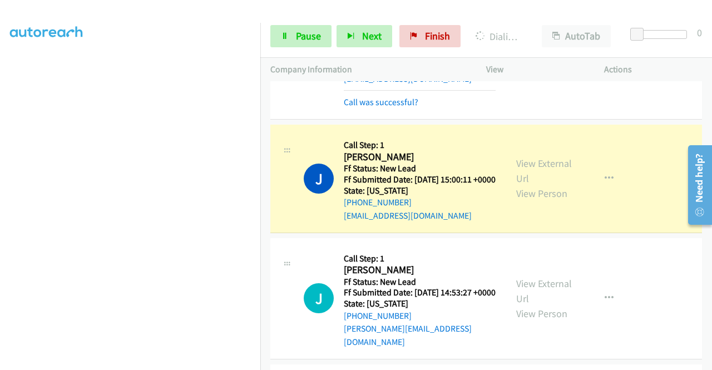
scroll to position [0, 0]
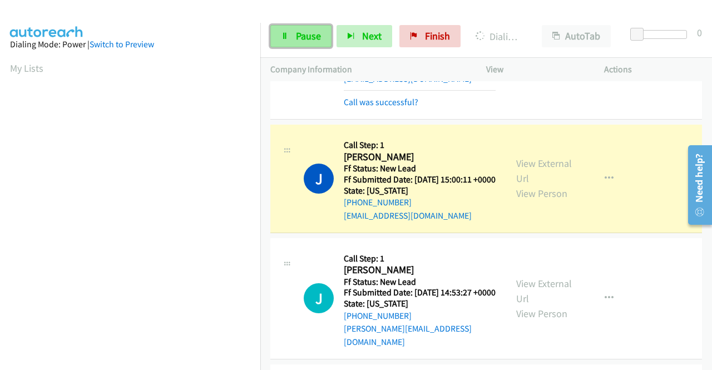
click at [294, 41] on link "Pause" at bounding box center [300, 36] width 61 height 22
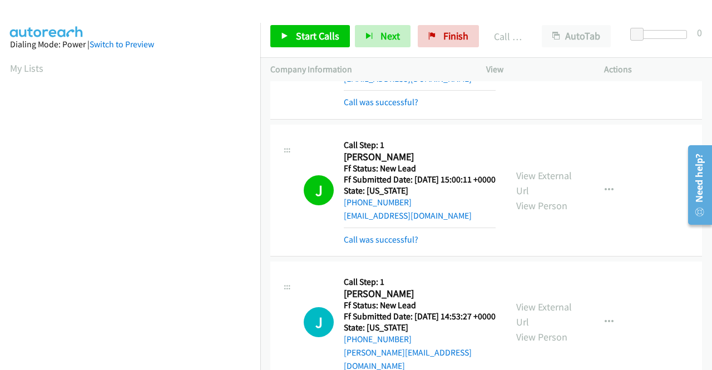
scroll to position [254, 0]
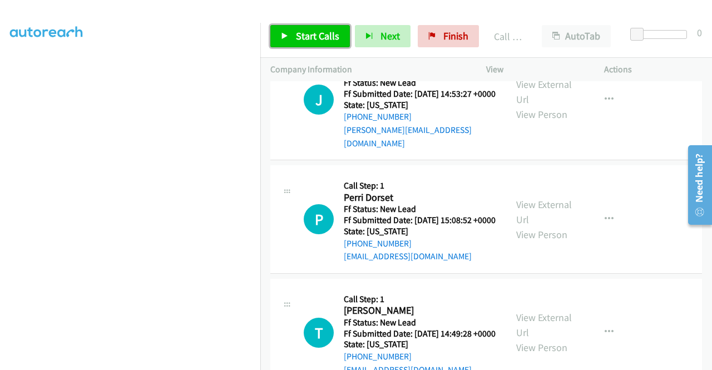
click at [326, 39] on span "Start Calls" at bounding box center [317, 35] width 43 height 13
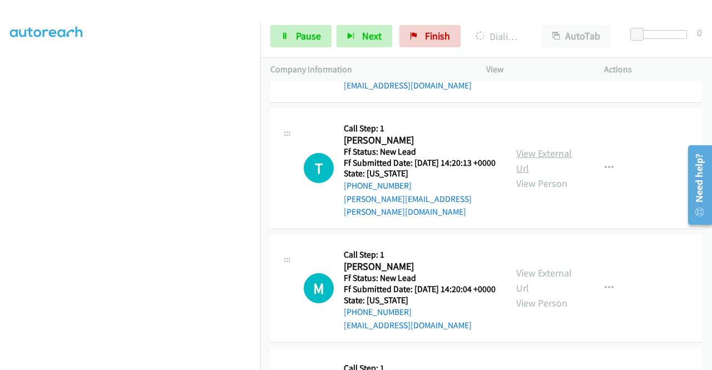
scroll to position [1715, 0]
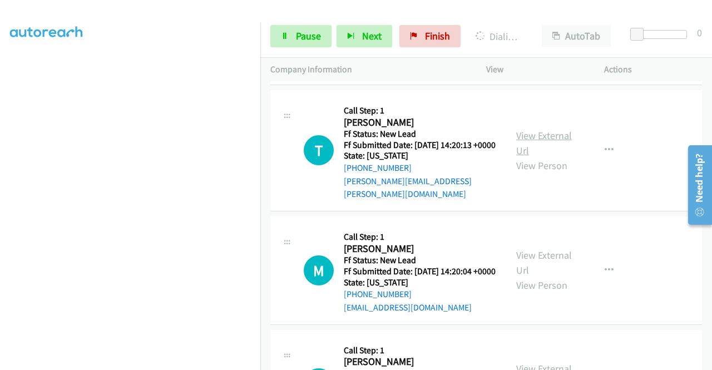
click at [546, 157] on link "View External Url" at bounding box center [544, 143] width 56 height 28
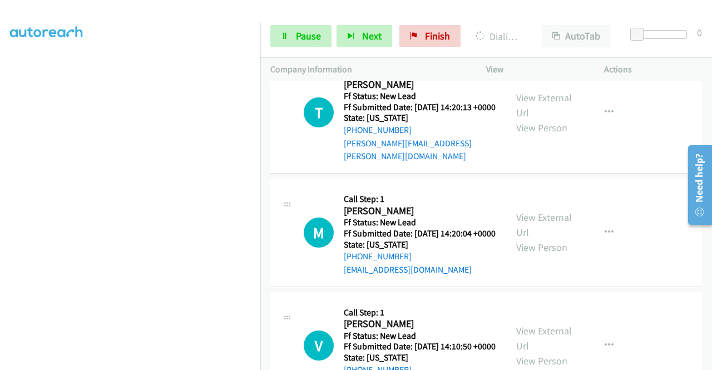
scroll to position [1770, 0]
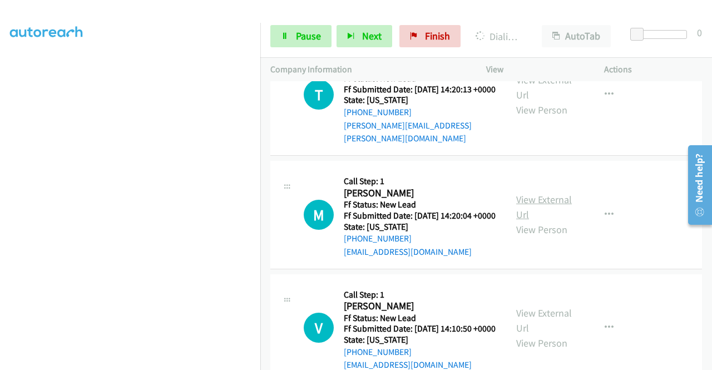
click at [553, 221] on link "View External Url" at bounding box center [544, 207] width 56 height 28
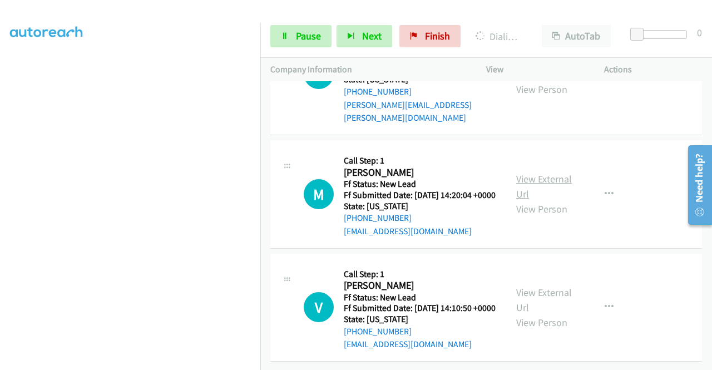
scroll to position [1882, 0]
click at [547, 314] on link "View External Url" at bounding box center [544, 300] width 56 height 28
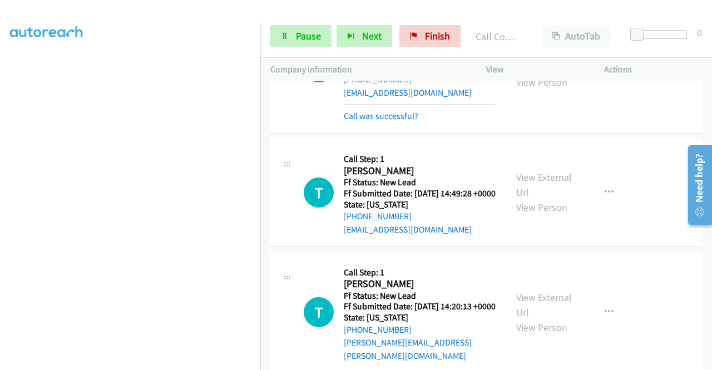
scroll to position [1688, 0]
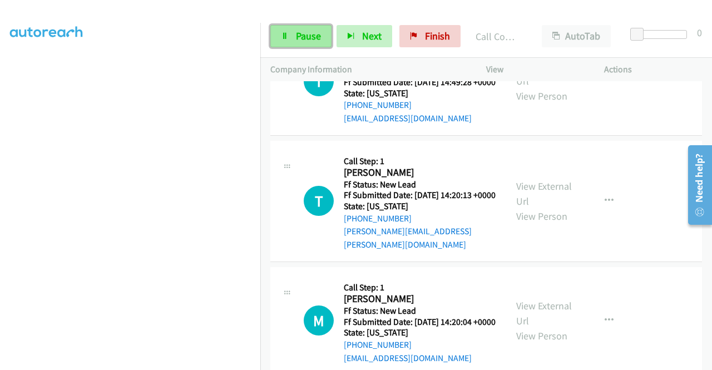
click at [316, 41] on span "Pause" at bounding box center [308, 35] width 25 height 13
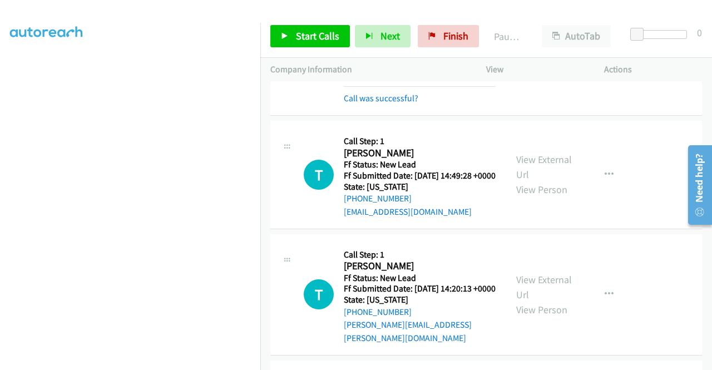
scroll to position [1577, 0]
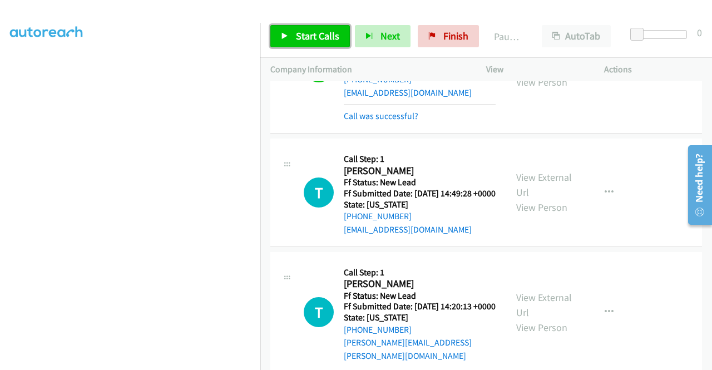
click at [286, 37] on icon at bounding box center [285, 37] width 8 height 8
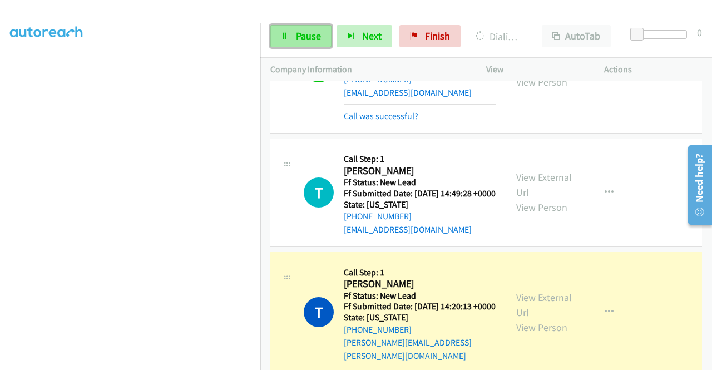
click at [277, 37] on link "Pause" at bounding box center [300, 36] width 61 height 22
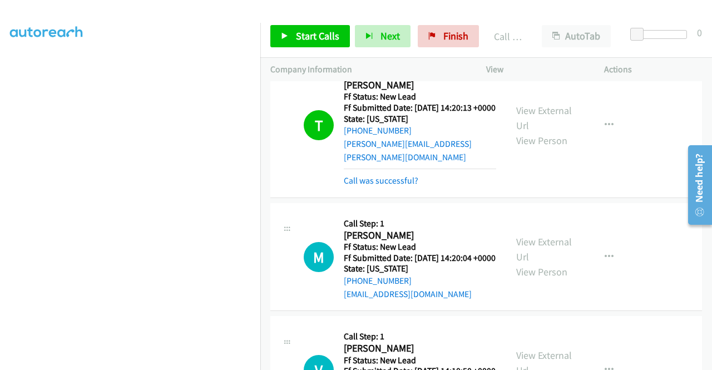
scroll to position [1855, 0]
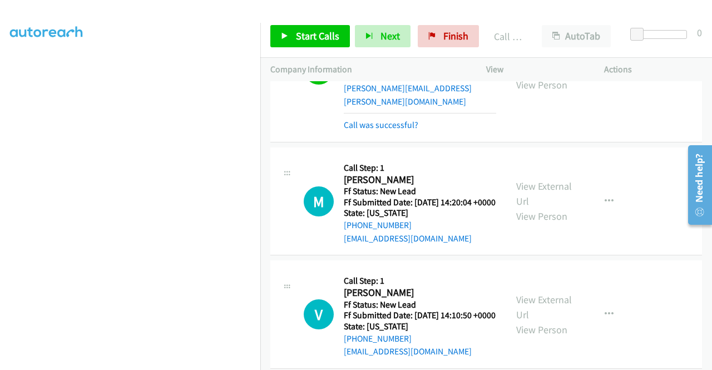
click at [549, 76] on link "View External Url" at bounding box center [544, 62] width 56 height 28
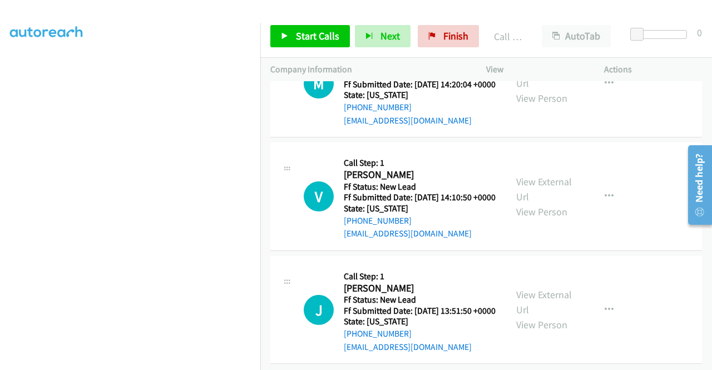
scroll to position [2077, 0]
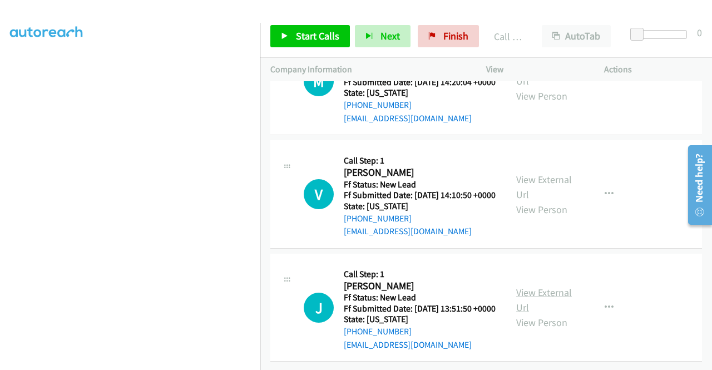
click at [558, 314] on link "View External Url" at bounding box center [544, 300] width 56 height 28
click at [330, 40] on span "Start Calls" at bounding box center [317, 35] width 43 height 13
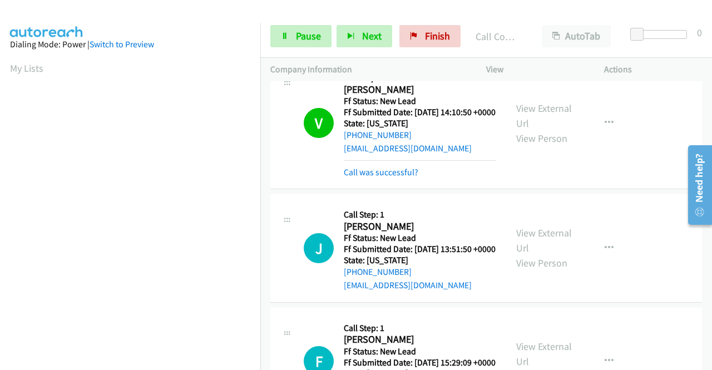
scroll to position [254, 0]
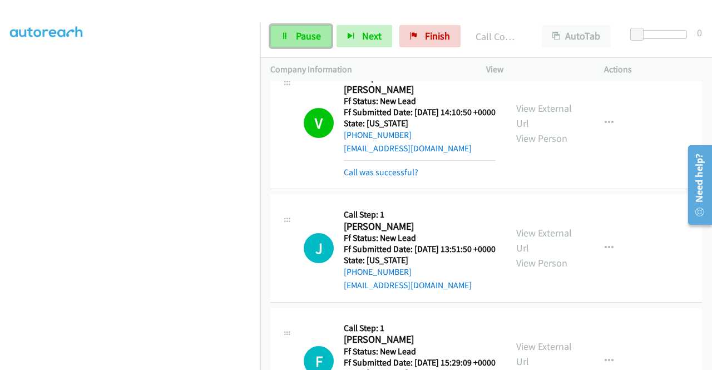
click at [298, 34] on span "Pause" at bounding box center [308, 35] width 25 height 13
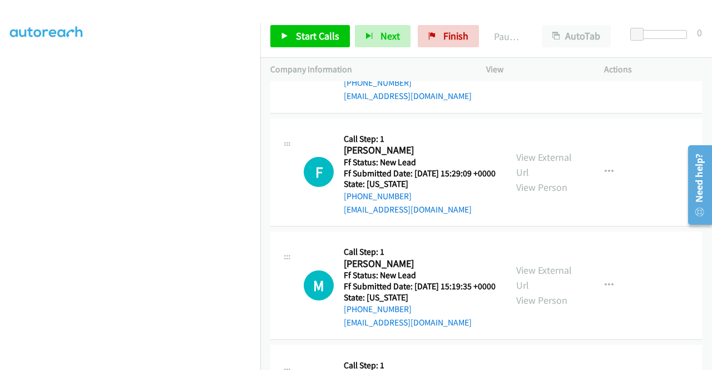
scroll to position [2304, 0]
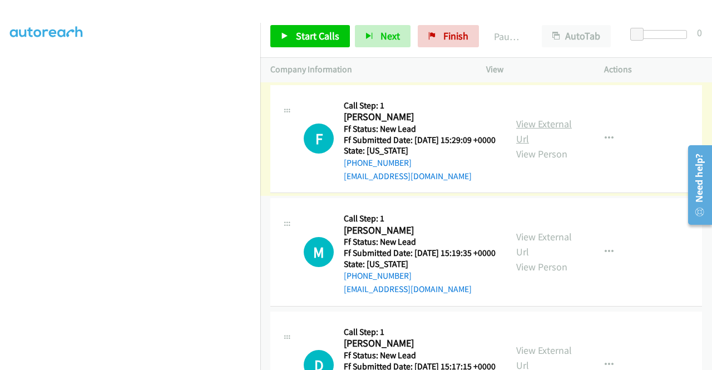
click at [555, 145] on link "View External Url" at bounding box center [544, 131] width 56 height 28
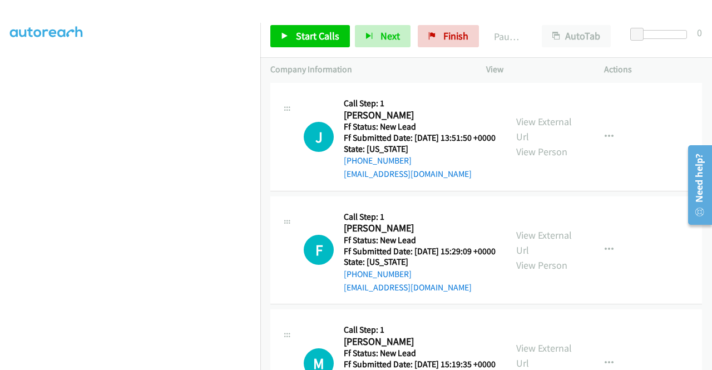
scroll to position [2193, 0]
click at [387, 66] on link "Call was successful?" at bounding box center [381, 61] width 75 height 11
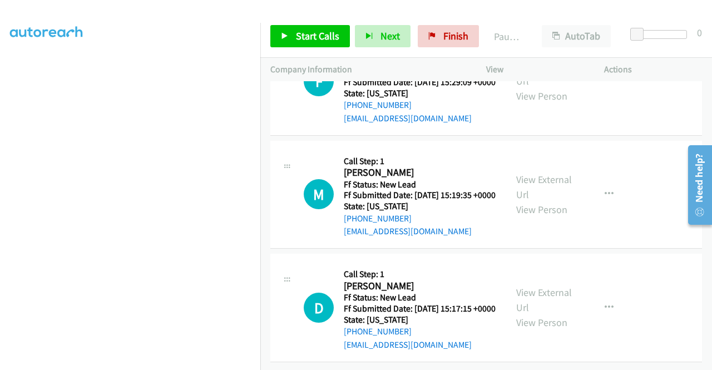
scroll to position [2360, 0]
click at [544, 201] on link "View External Url" at bounding box center [544, 187] width 56 height 28
click at [548, 314] on link "View External Url" at bounding box center [544, 300] width 56 height 28
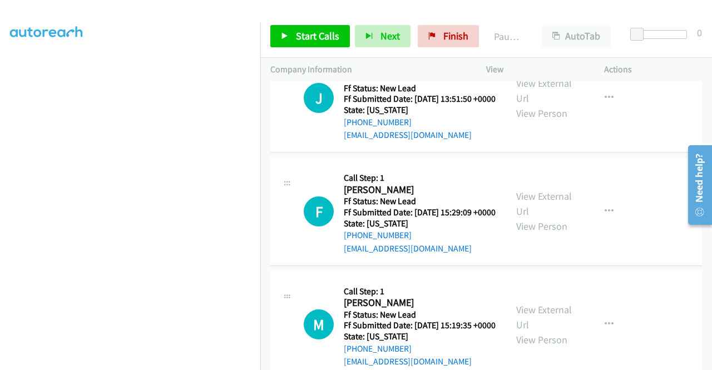
scroll to position [2199, 0]
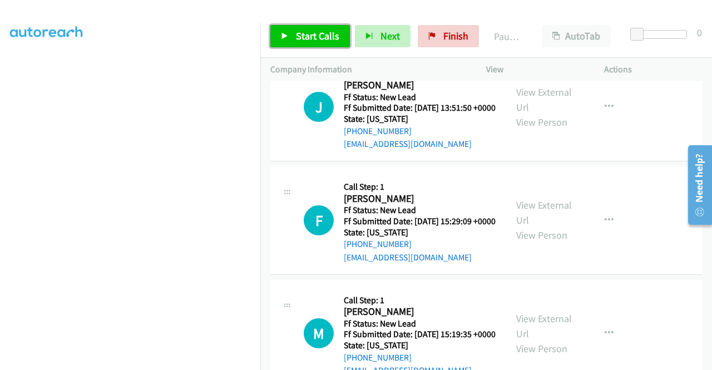
click at [316, 33] on span "Start Calls" at bounding box center [317, 35] width 43 height 13
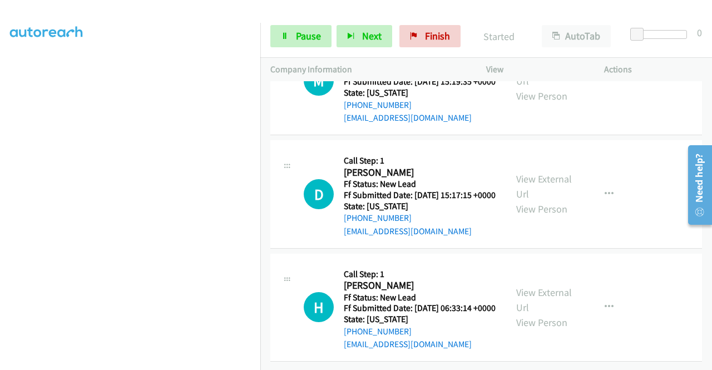
scroll to position [2657, 0]
click at [552, 286] on link "View External Url" at bounding box center [544, 300] width 56 height 28
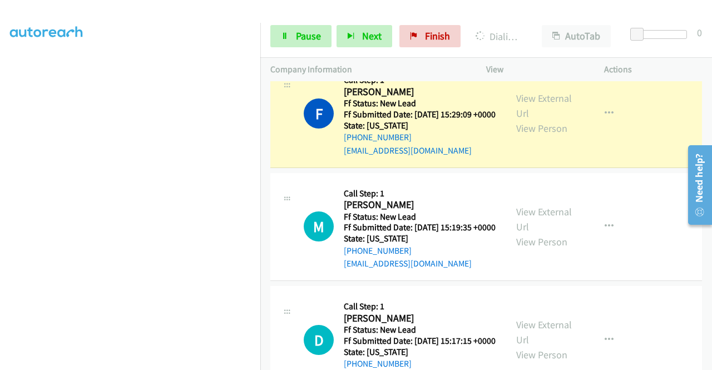
scroll to position [2268, 0]
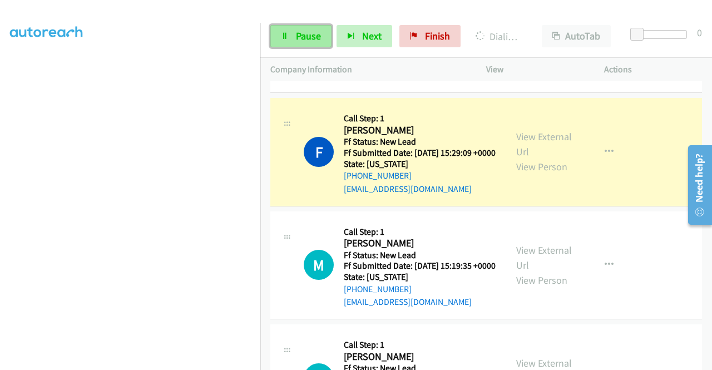
click at [302, 36] on span "Pause" at bounding box center [308, 35] width 25 height 13
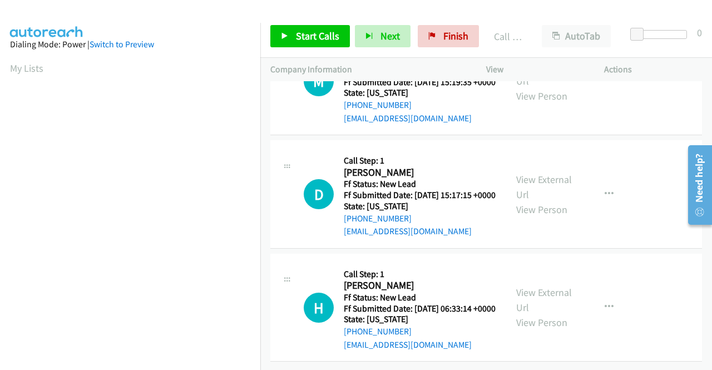
scroll to position [2703, 0]
click at [315, 45] on link "Start Calls" at bounding box center [310, 36] width 80 height 22
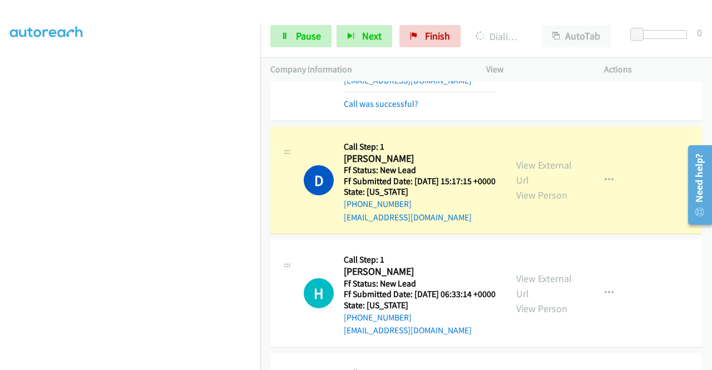
scroll to position [2592, 0]
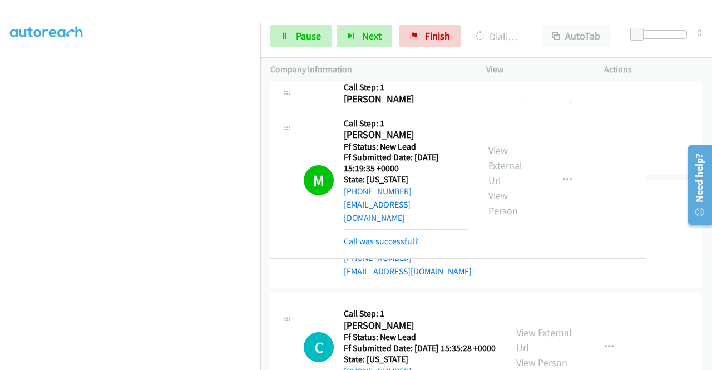
drag, startPoint x: 419, startPoint y: 181, endPoint x: 364, endPoint y: 186, distance: 55.8
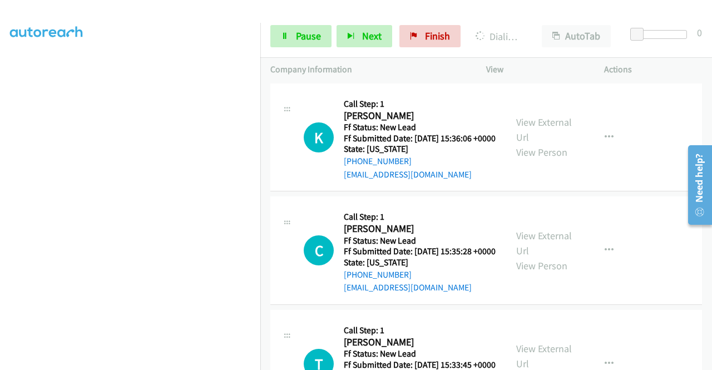
scroll to position [2870, 0]
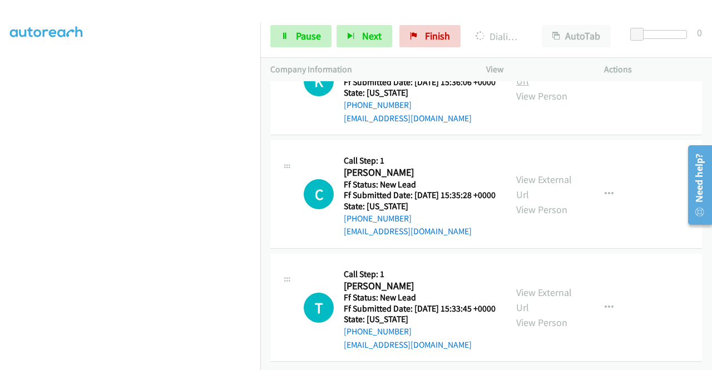
click at [546, 87] on link "View External Url" at bounding box center [544, 73] width 56 height 28
click at [548, 201] on link "View External Url" at bounding box center [544, 187] width 56 height 28
click at [559, 292] on div "View External Url View Person" at bounding box center [545, 307] width 58 height 45
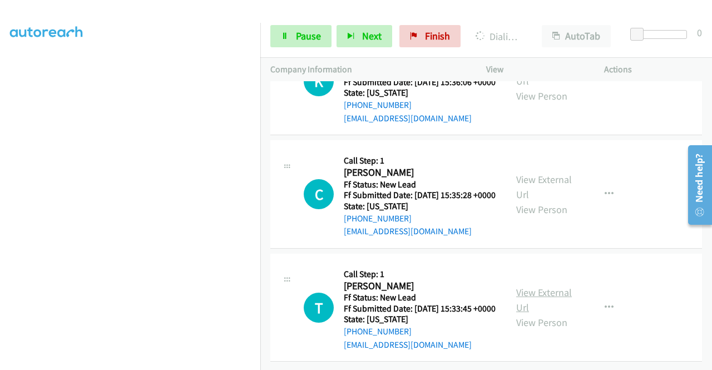
click at [557, 289] on link "View External Url" at bounding box center [544, 300] width 56 height 28
drag, startPoint x: 292, startPoint y: 29, endPoint x: 264, endPoint y: 63, distance: 44.1
click at [292, 29] on link "Pause" at bounding box center [300, 36] width 61 height 22
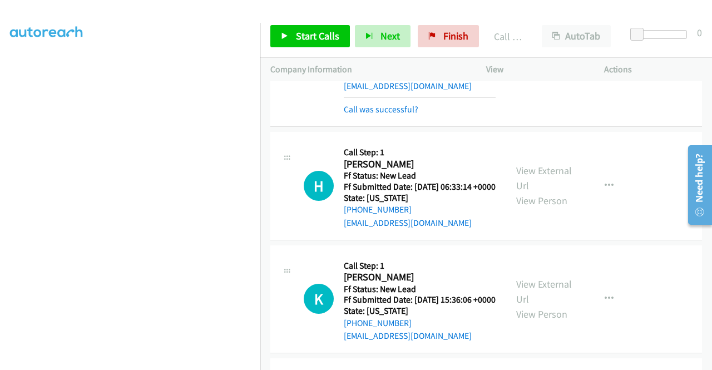
scroll to position [2765, 0]
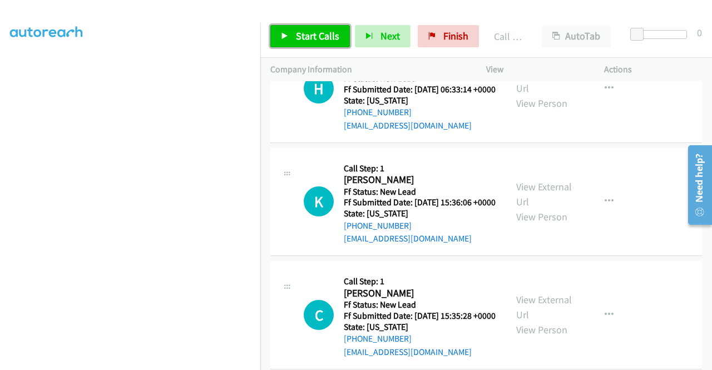
click at [315, 32] on span "Start Calls" at bounding box center [317, 35] width 43 height 13
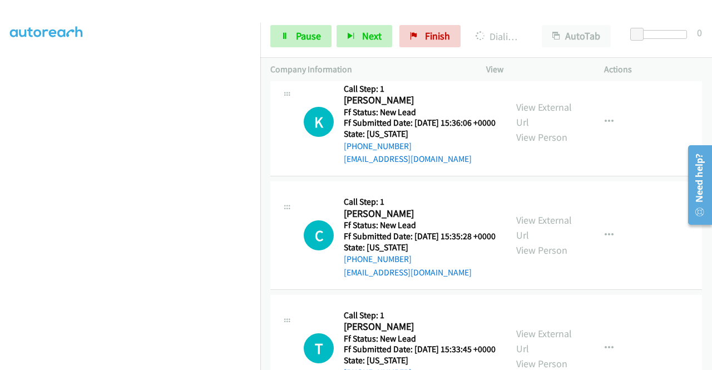
scroll to position [31, 0]
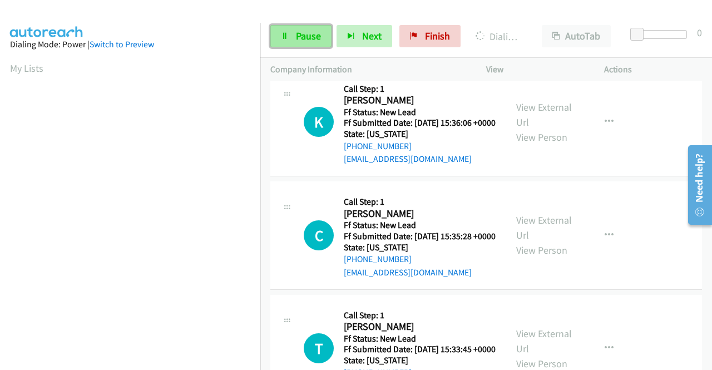
click at [306, 38] on span "Pause" at bounding box center [308, 35] width 25 height 13
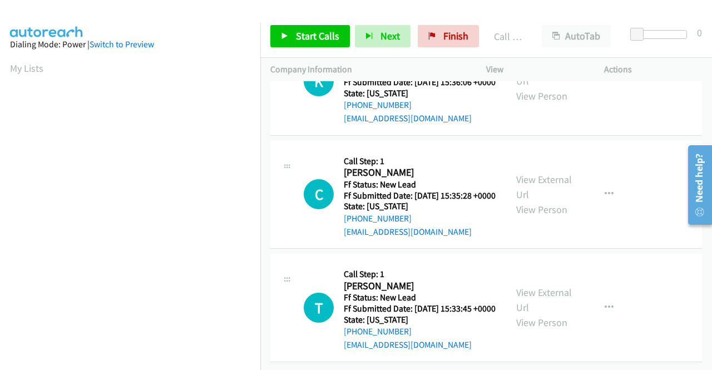
scroll to position [3146, 0]
click at [337, 34] on span "Start Calls" at bounding box center [317, 35] width 43 height 13
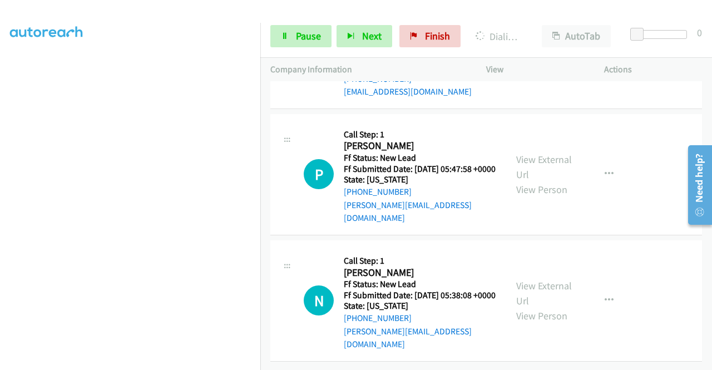
scroll to position [3313, 0]
click at [537, 61] on link "View External Url" at bounding box center [544, 47] width 56 height 28
click at [551, 181] on link "View External Url" at bounding box center [544, 167] width 56 height 28
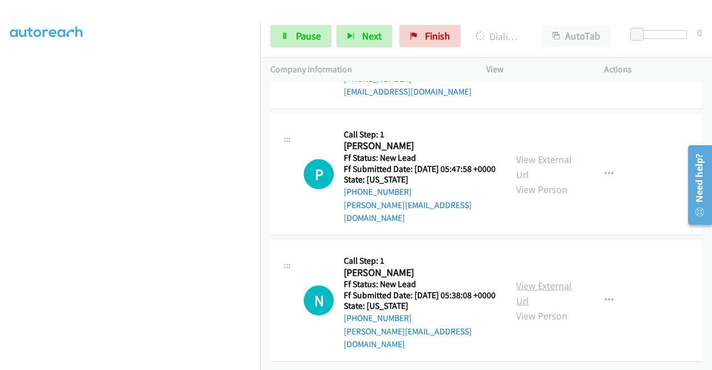
click at [545, 282] on link "View External Url" at bounding box center [544, 293] width 56 height 28
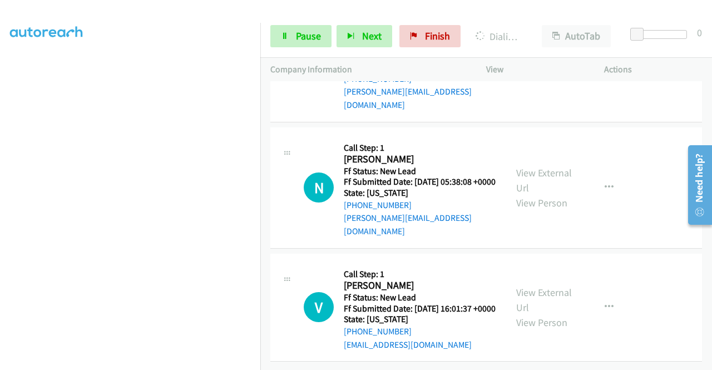
scroll to position [3652, 0]
click at [545, 312] on link "View External Url" at bounding box center [544, 300] width 56 height 28
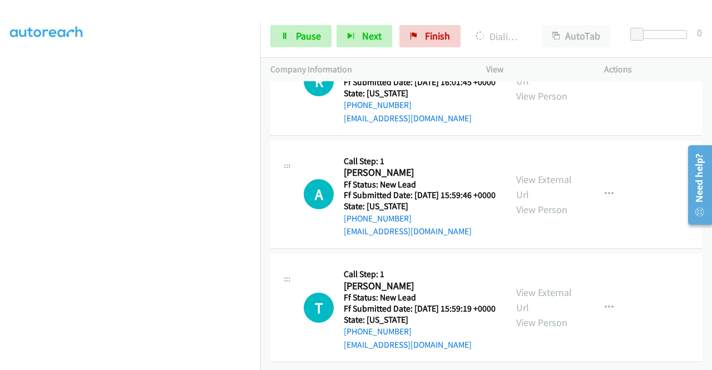
scroll to position [3847, 0]
click at [535, 87] on link "View External Url" at bounding box center [544, 73] width 56 height 28
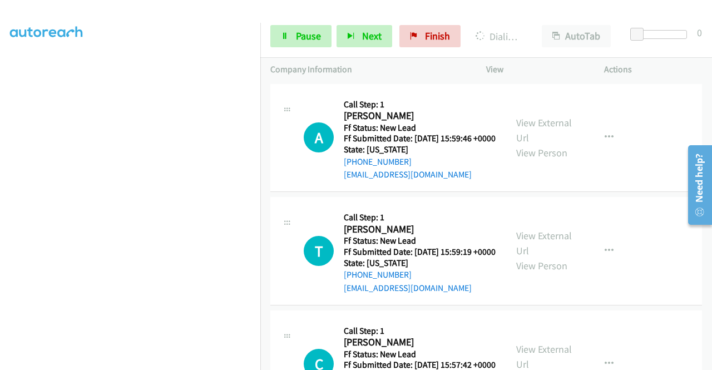
scroll to position [3958, 0]
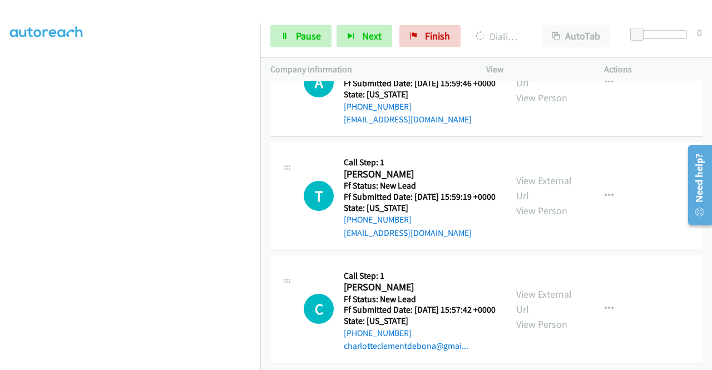
click at [534, 105] on div "View External Url View Person" at bounding box center [545, 82] width 58 height 45
click at [533, 89] on link "View External Url" at bounding box center [544, 75] width 56 height 28
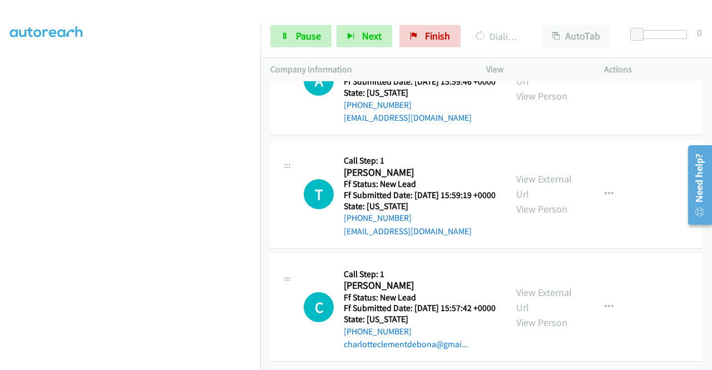
scroll to position [4125, 0]
click at [553, 200] on link "View External Url" at bounding box center [544, 186] width 56 height 28
click at [559, 286] on link "View External Url" at bounding box center [544, 300] width 56 height 28
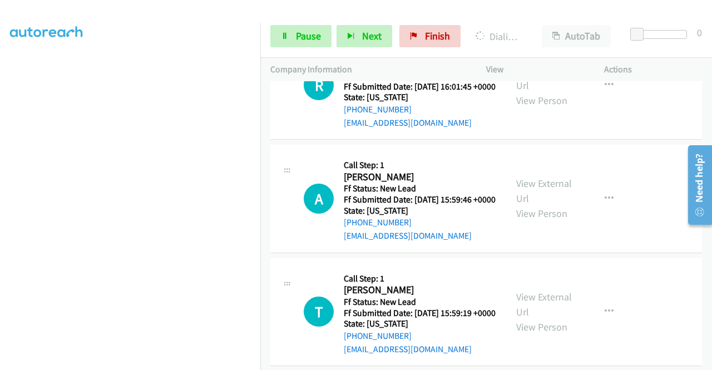
scroll to position [254, 0]
drag, startPoint x: 621, startPoint y: 274, endPoint x: 580, endPoint y: 261, distance: 42.0
click at [621, 142] on td "R Callback Scheduled Call Step: 1 Renee Hibma America/New_York Ff Status: New L…" at bounding box center [485, 85] width 451 height 113
click at [307, 34] on span "Pause" at bounding box center [308, 35] width 25 height 13
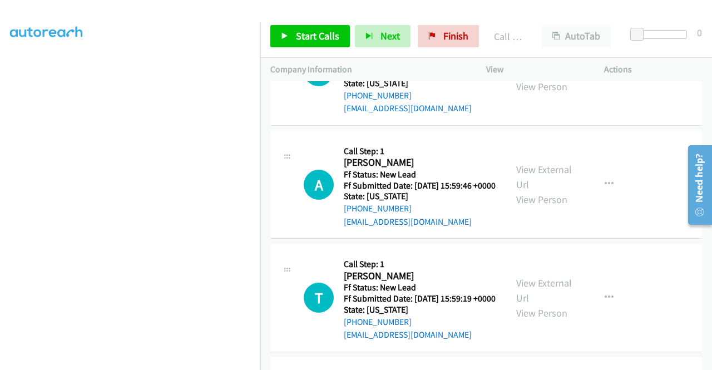
scroll to position [3921, 0]
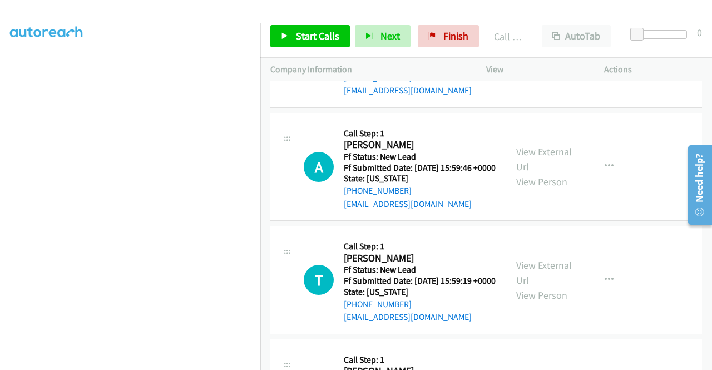
drag, startPoint x: 388, startPoint y: 223, endPoint x: 411, endPoint y: 172, distance: 55.7
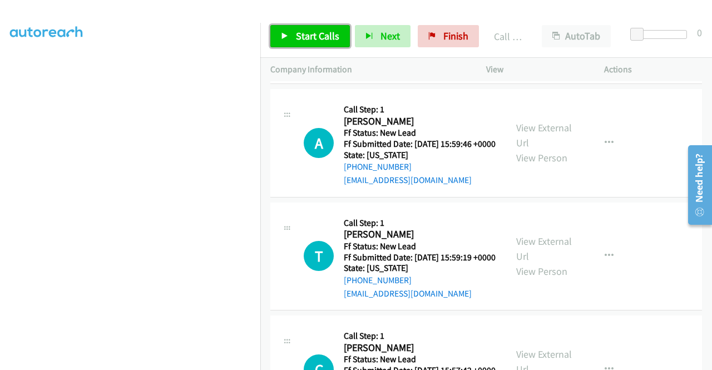
click at [301, 39] on span "Start Calls" at bounding box center [317, 35] width 43 height 13
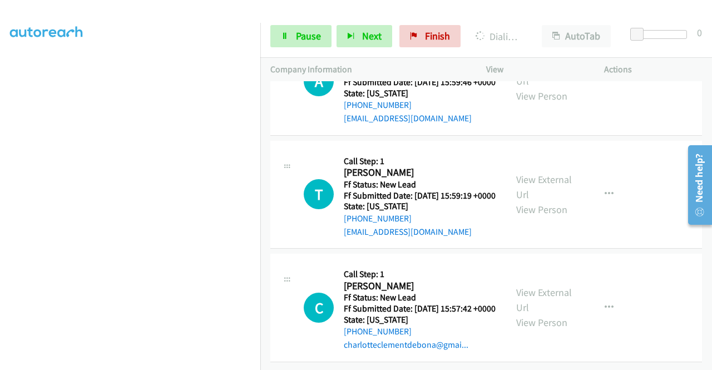
scroll to position [56, 0]
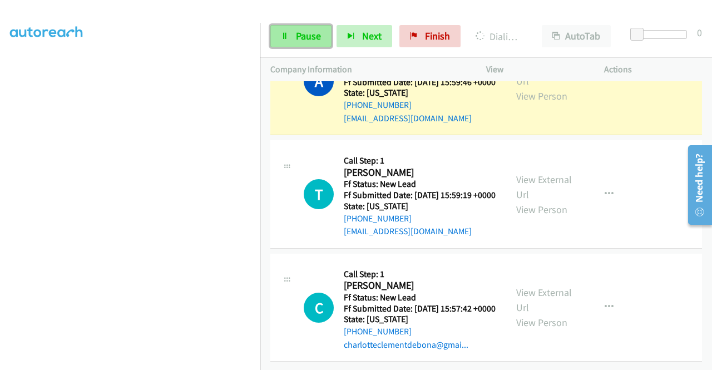
click at [304, 36] on span "Pause" at bounding box center [308, 35] width 25 height 13
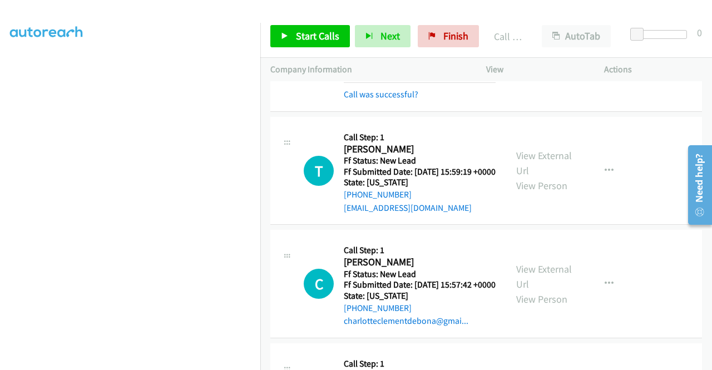
scroll to position [4032, 0]
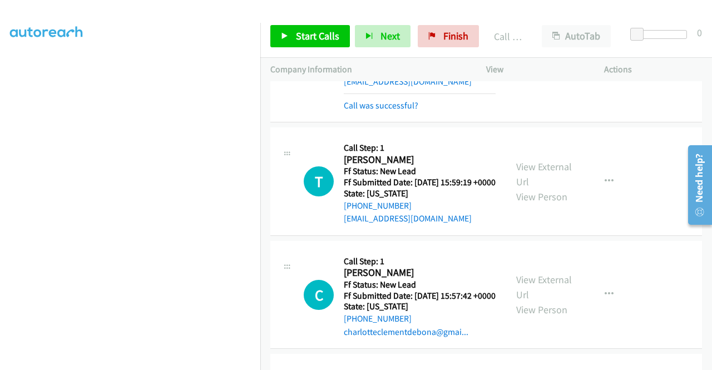
scroll to position [4088, 0]
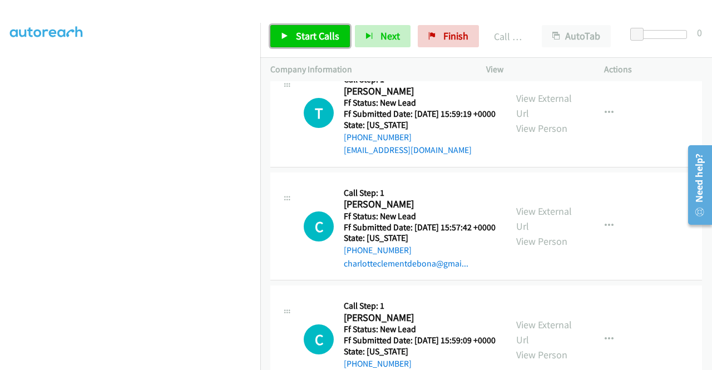
click at [312, 39] on span "Start Calls" at bounding box center [317, 35] width 43 height 13
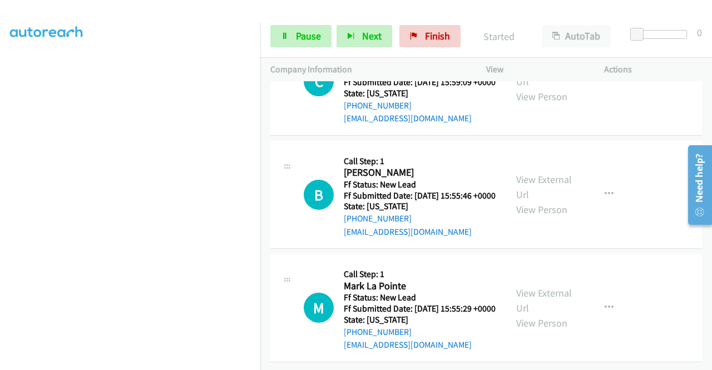
scroll to position [4477, 0]
click at [550, 88] on link "View External Url" at bounding box center [544, 74] width 56 height 28
click at [537, 179] on link "View External Url" at bounding box center [544, 187] width 56 height 28
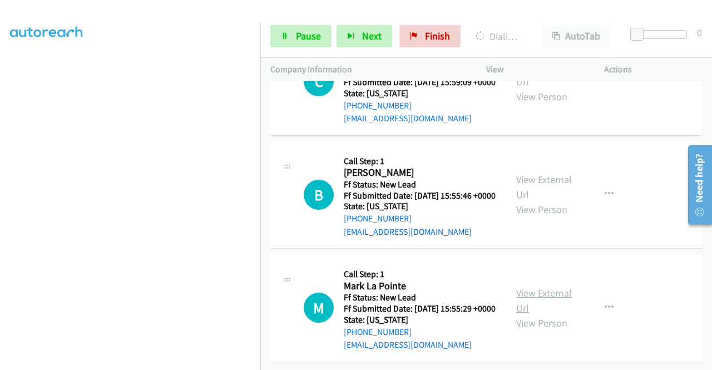
click at [526, 286] on link "View External Url" at bounding box center [544, 300] width 56 height 28
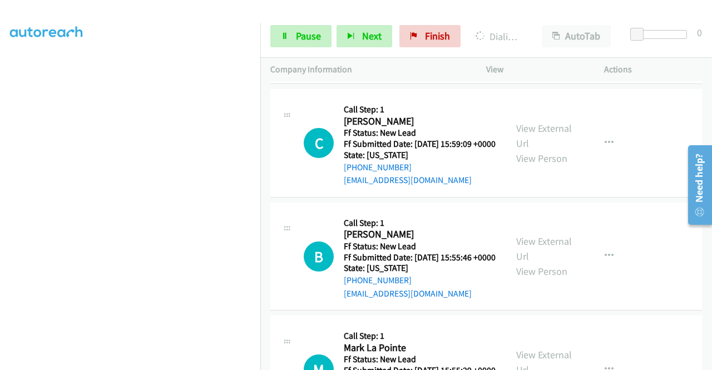
scroll to position [0, 0]
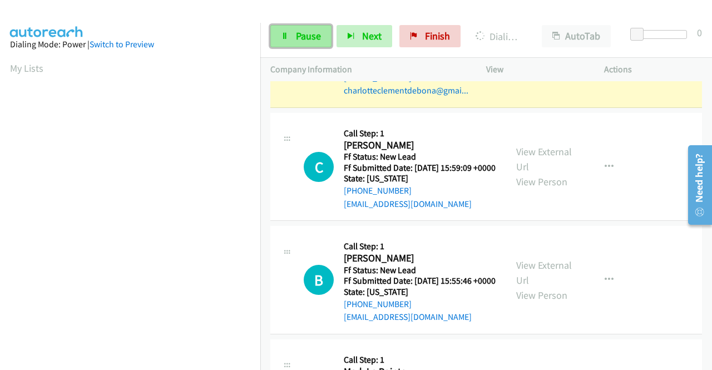
click at [290, 37] on link "Pause" at bounding box center [300, 36] width 61 height 22
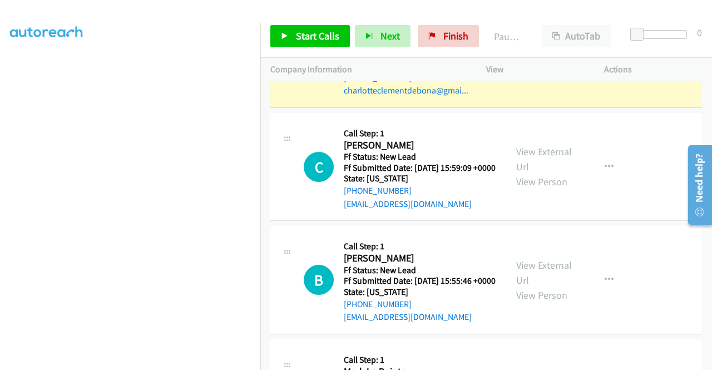
scroll to position [254, 0]
drag, startPoint x: 269, startPoint y: 12, endPoint x: 251, endPoint y: 22, distance: 20.2
click at [268, 12] on div at bounding box center [351, 21] width 702 height 43
click at [532, 10] on div at bounding box center [351, 21] width 702 height 43
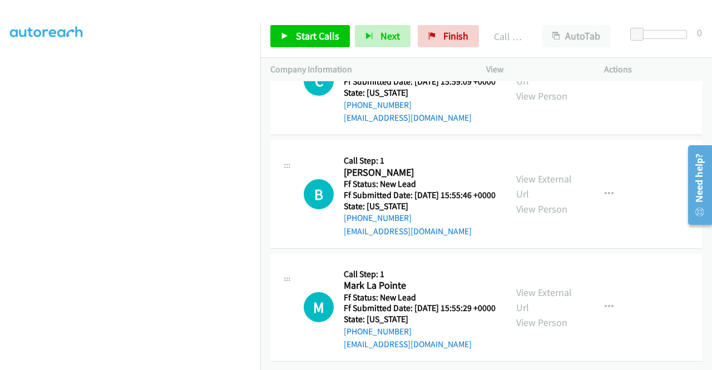
scroll to position [4562, 0]
click at [439, 11] on div at bounding box center [351, 21] width 702 height 43
click at [324, 39] on span "Start Calls" at bounding box center [317, 35] width 43 height 13
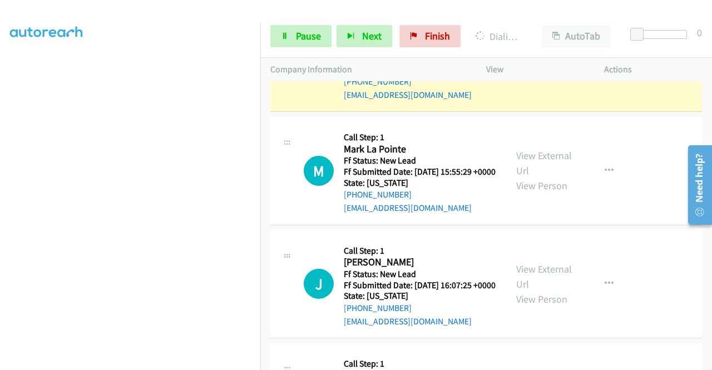
scroll to position [254, 0]
click at [304, 35] on span "Pause" at bounding box center [308, 35] width 25 height 13
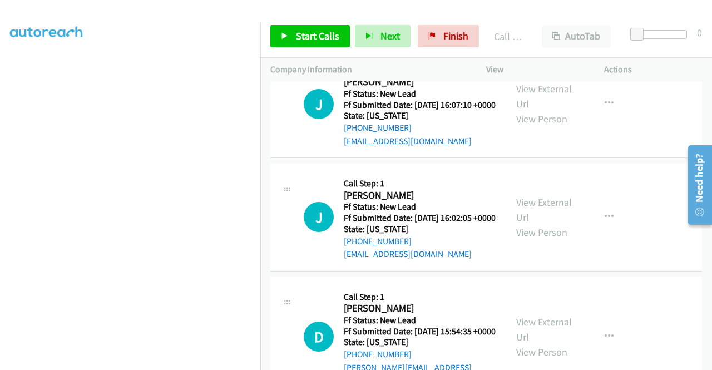
scroll to position [4888, 0]
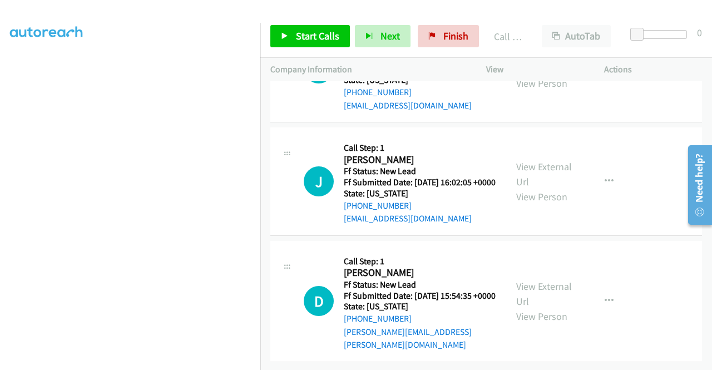
scroll to position [4999, 0]
click at [538, 75] on link "View External Url" at bounding box center [544, 61] width 56 height 28
click at [543, 188] on link "View External Url" at bounding box center [544, 174] width 56 height 28
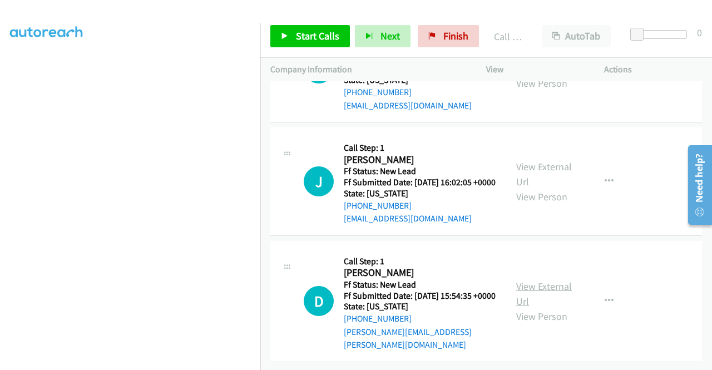
click at [548, 280] on link "View External Url" at bounding box center [544, 294] width 56 height 28
click at [308, 29] on link "Start Calls" at bounding box center [310, 36] width 80 height 22
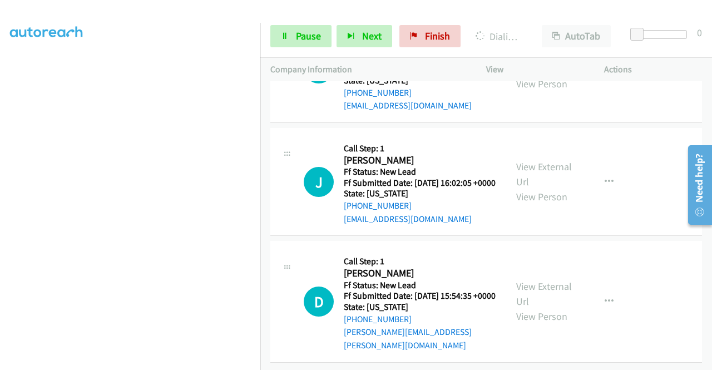
scroll to position [254, 0]
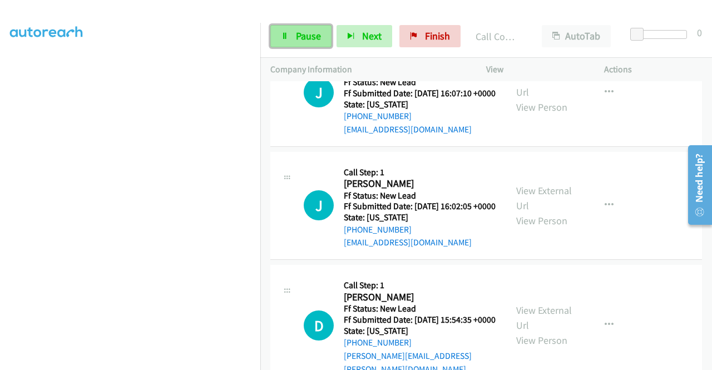
drag, startPoint x: 298, startPoint y: 34, endPoint x: 307, endPoint y: 31, distance: 9.5
click at [298, 34] on span "Pause" at bounding box center [308, 35] width 25 height 13
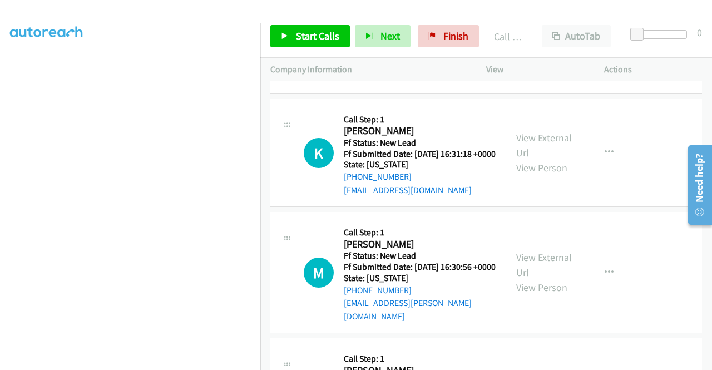
scroll to position [5263, 0]
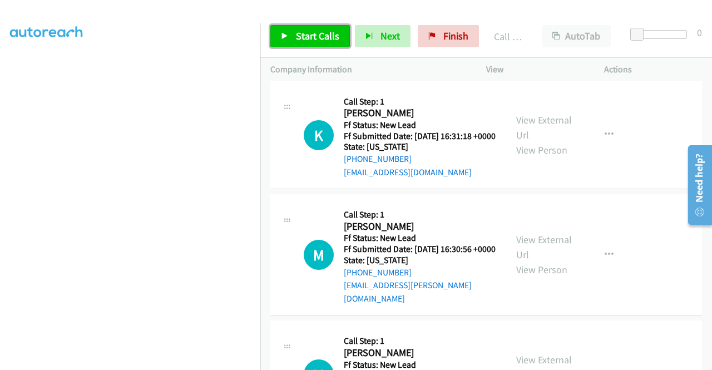
drag, startPoint x: 304, startPoint y: 27, endPoint x: 334, endPoint y: 52, distance: 38.7
click at [304, 27] on link "Start Calls" at bounding box center [310, 36] width 80 height 22
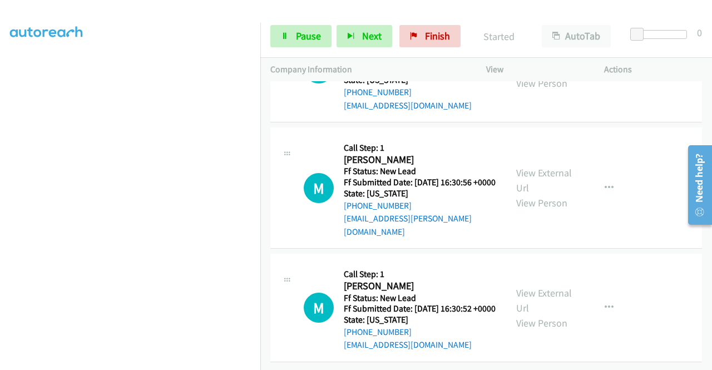
scroll to position [5430, 0]
click at [534, 75] on link "View External Url" at bounding box center [544, 61] width 56 height 28
click at [554, 194] on link "View External Url" at bounding box center [544, 180] width 56 height 28
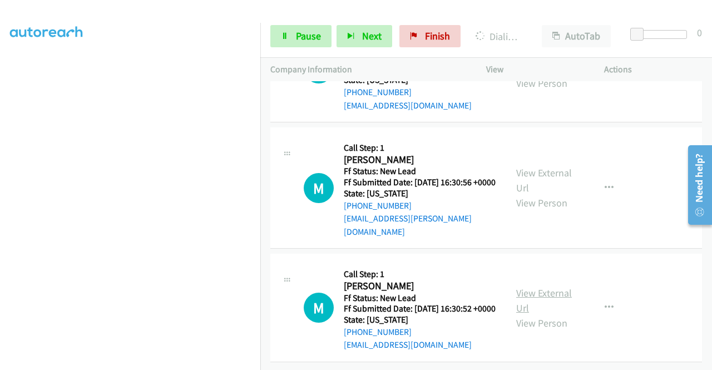
click at [554, 286] on link "View External Url" at bounding box center [544, 300] width 56 height 28
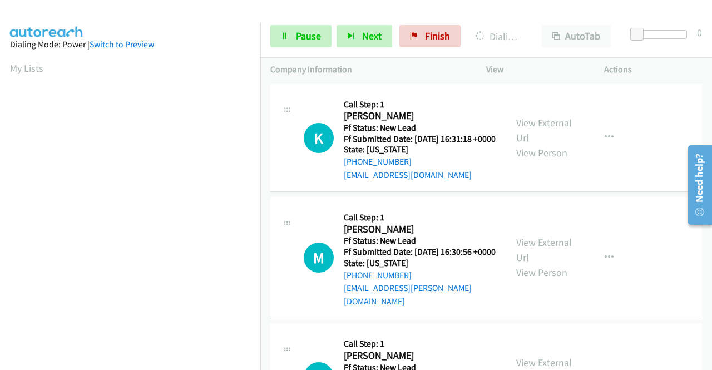
scroll to position [111, 0]
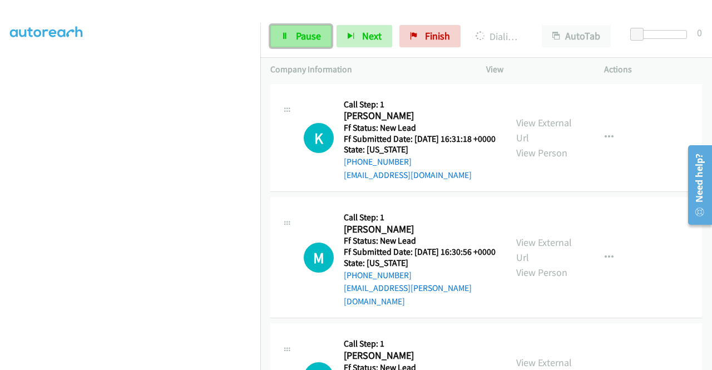
click at [302, 39] on span "Pause" at bounding box center [308, 35] width 25 height 13
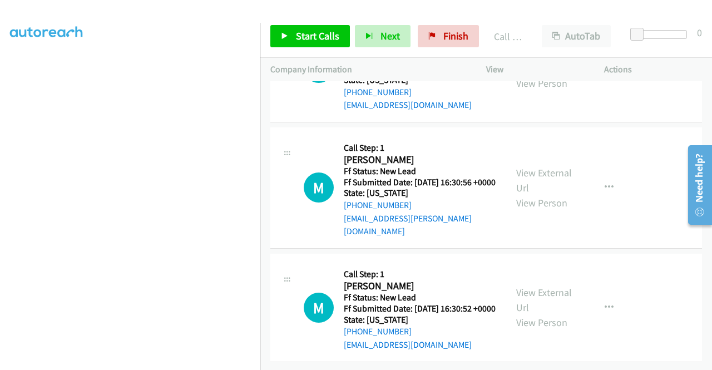
scroll to position [5372, 0]
click at [311, 41] on span "Start Calls" at bounding box center [317, 35] width 43 height 13
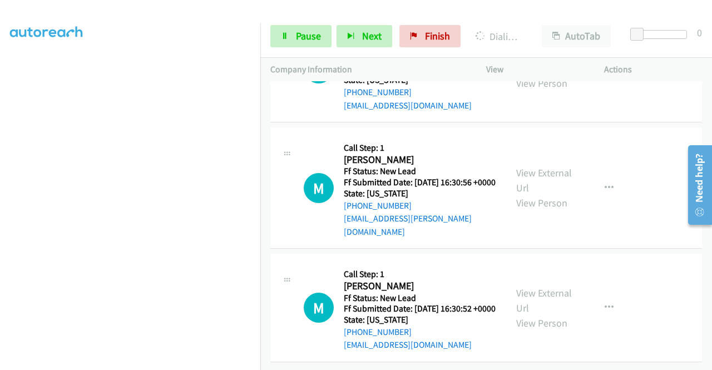
click at [298, 38] on span "Pause" at bounding box center [308, 35] width 25 height 13
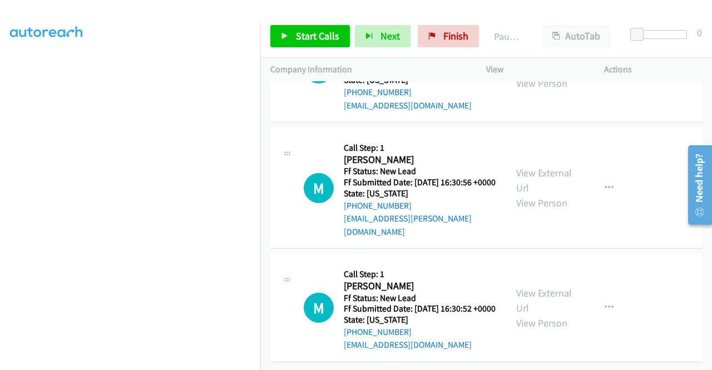
scroll to position [254, 0]
drag, startPoint x: 401, startPoint y: 12, endPoint x: 315, endPoint y: 71, distance: 104.7
click at [399, 12] on div at bounding box center [351, 21] width 702 height 43
click at [409, 9] on div at bounding box center [351, 21] width 702 height 43
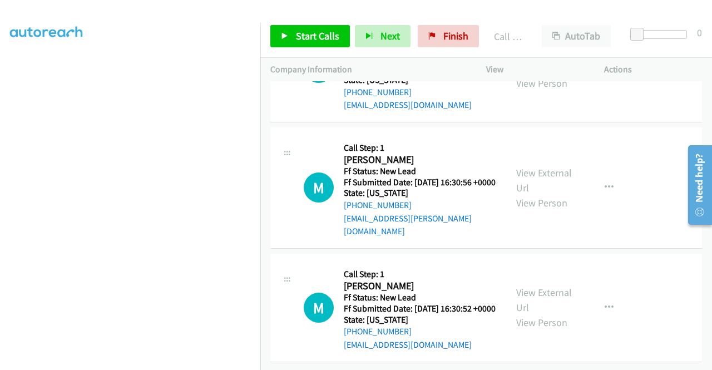
scroll to position [5427, 0]
click at [429, 38] on icon at bounding box center [432, 37] width 8 height 8
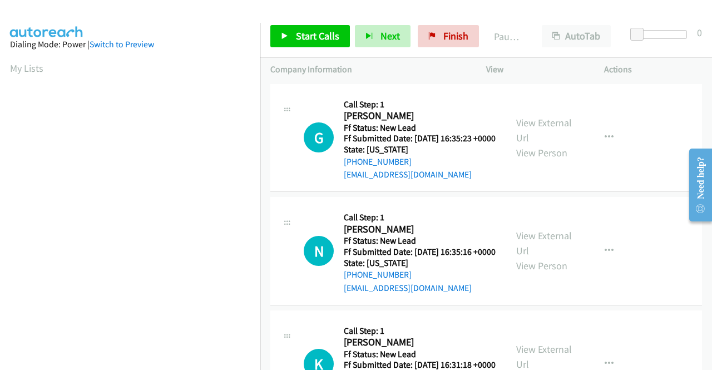
click at [637, 205] on td "N Callback Scheduled Call Step: 1 [PERSON_NAME] America/[GEOGRAPHIC_DATA] Ff St…" at bounding box center [485, 251] width 451 height 113
click at [535, 131] on link "View External Url" at bounding box center [544, 130] width 56 height 28
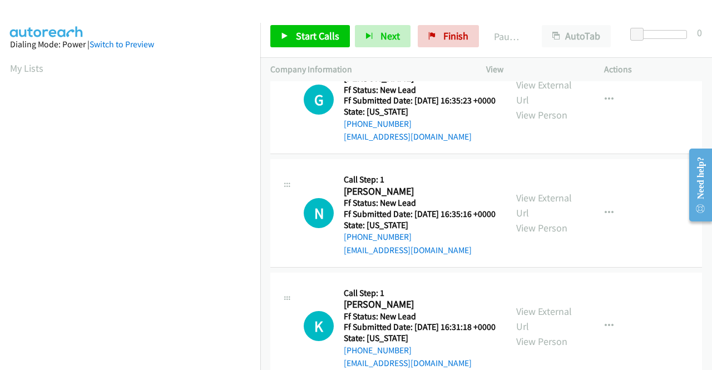
scroll to position [56, 0]
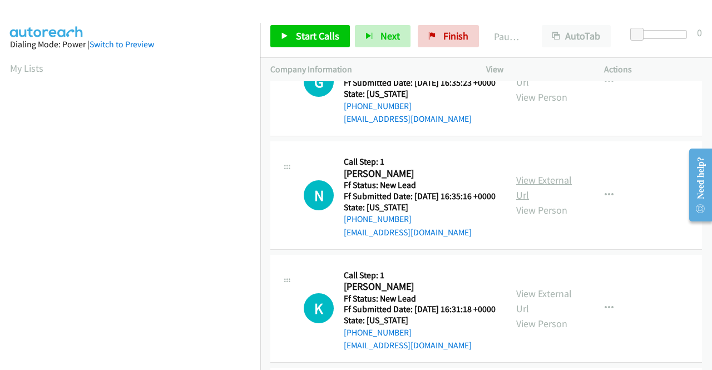
click at [540, 198] on link "View External Url" at bounding box center [544, 187] width 56 height 28
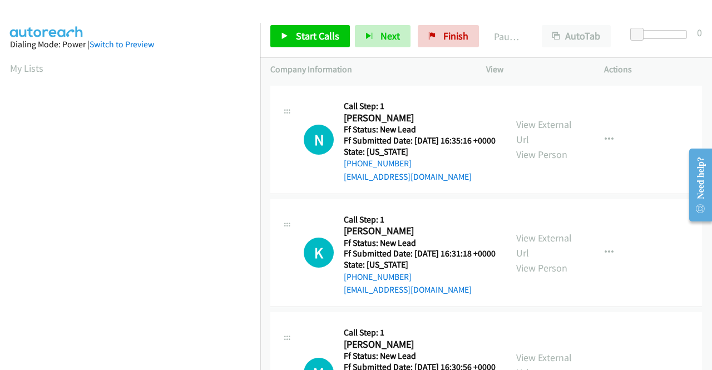
scroll to position [222, 0]
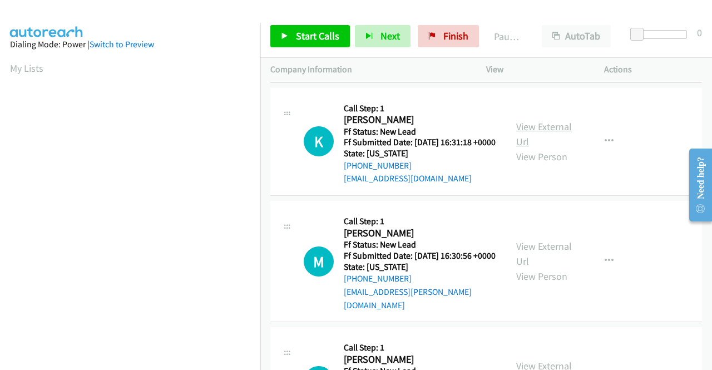
click at [543, 148] on link "View External Url" at bounding box center [544, 134] width 56 height 28
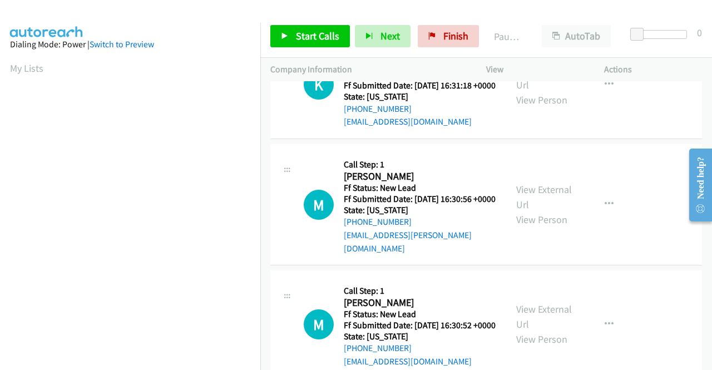
scroll to position [334, 0]
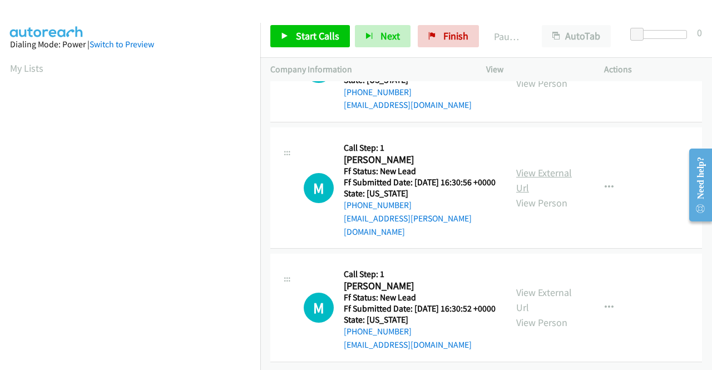
click at [547, 166] on link "View External Url" at bounding box center [544, 180] width 56 height 28
click at [554, 286] on link "View External Url" at bounding box center [544, 300] width 56 height 28
click at [305, 39] on span "Start Calls" at bounding box center [317, 35] width 43 height 13
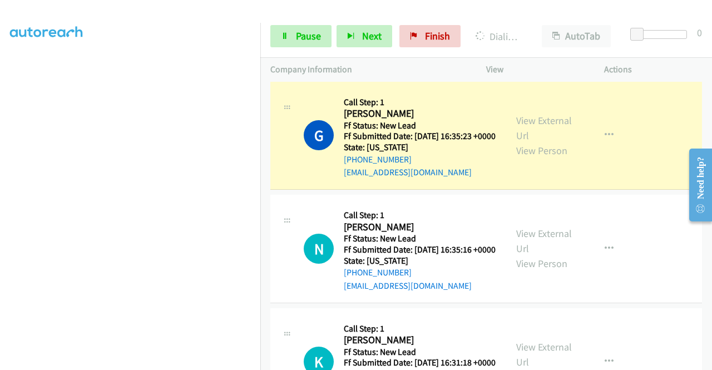
scroll to position [0, 0]
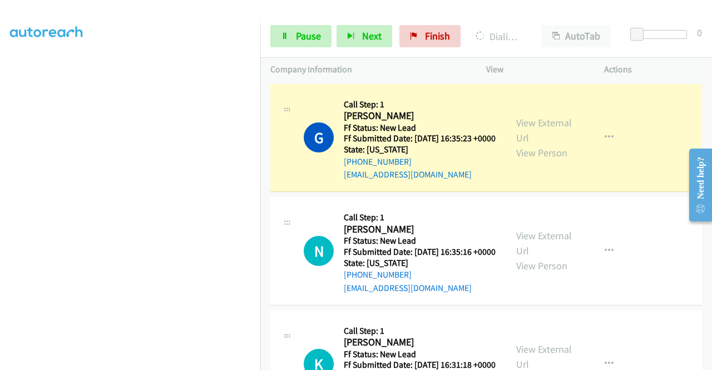
click at [326, 13] on div at bounding box center [351, 21] width 702 height 43
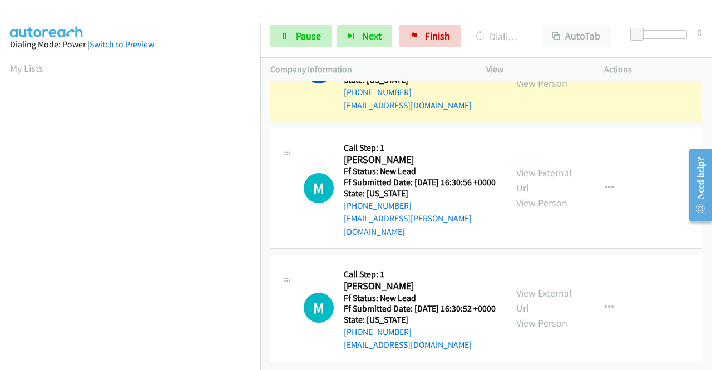
scroll to position [254, 0]
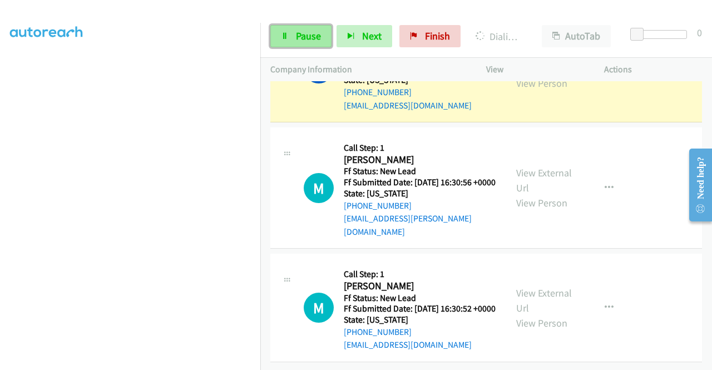
click at [296, 32] on span "Pause" at bounding box center [308, 35] width 25 height 13
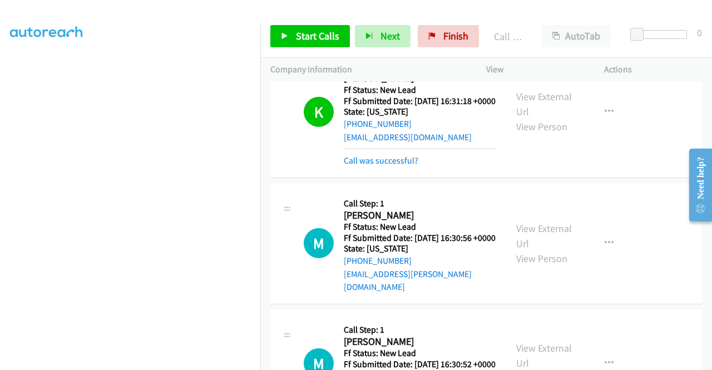
scroll to position [336, 0]
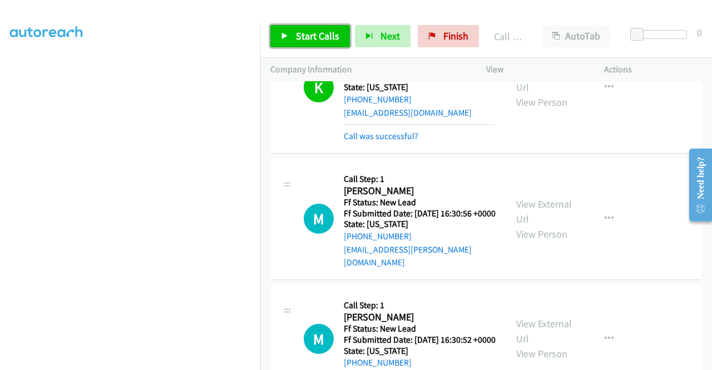
click at [309, 32] on span "Start Calls" at bounding box center [317, 35] width 43 height 13
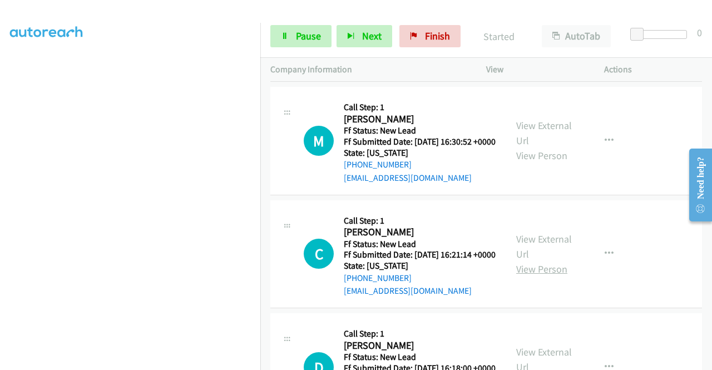
scroll to position [558, 0]
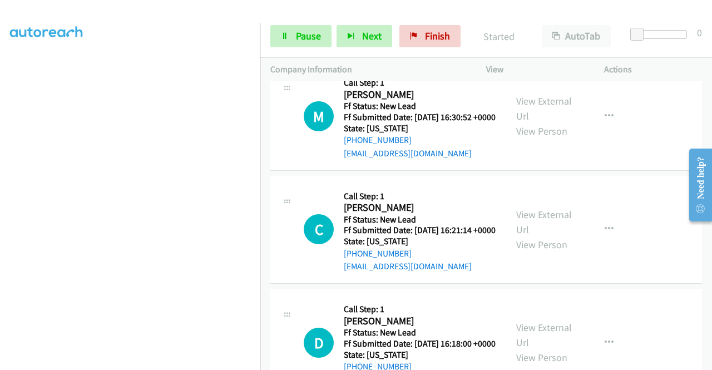
click at [545, 252] on div "View External Url View Person" at bounding box center [545, 229] width 58 height 45
click at [545, 236] on link "View External Url" at bounding box center [544, 222] width 56 height 28
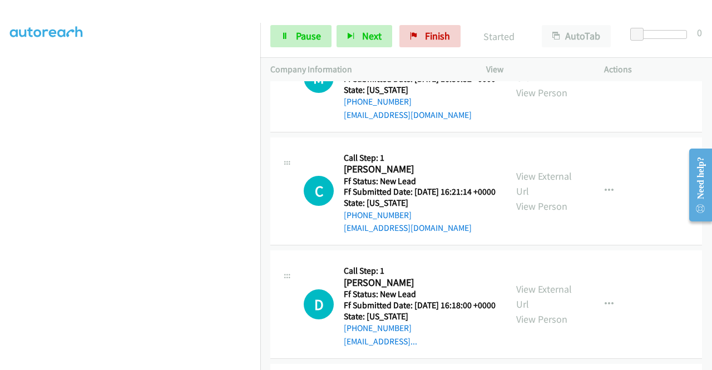
scroll to position [614, 0]
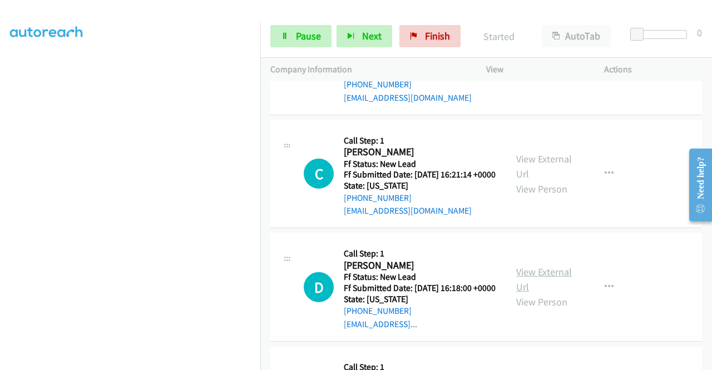
click at [550, 293] on link "View External Url" at bounding box center [544, 279] width 56 height 28
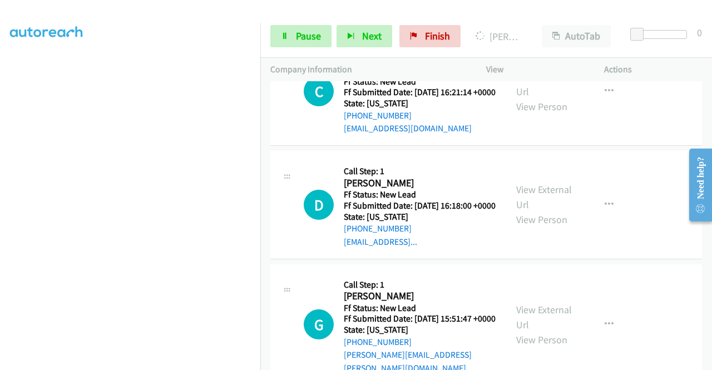
scroll to position [781, 0]
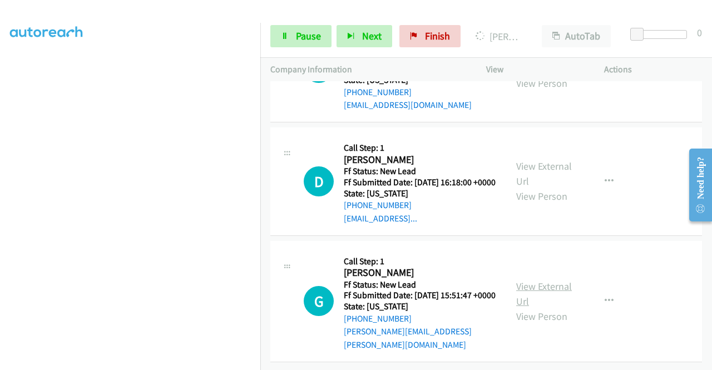
click at [558, 283] on link "View External Url" at bounding box center [544, 294] width 56 height 28
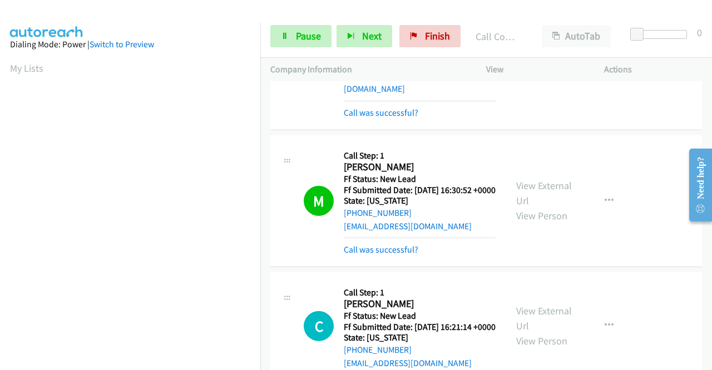
scroll to position [254, 0]
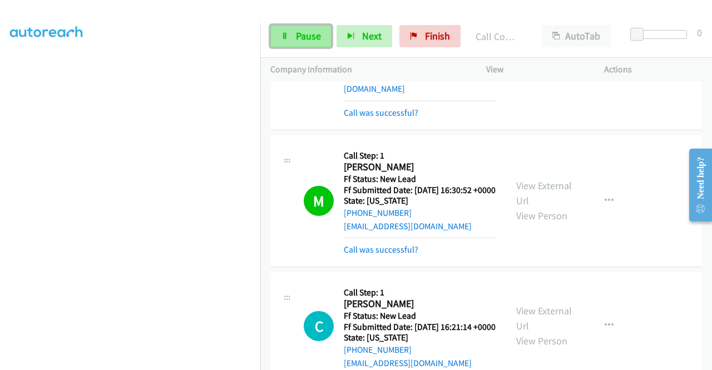
click at [301, 33] on span "Pause" at bounding box center [308, 35] width 25 height 13
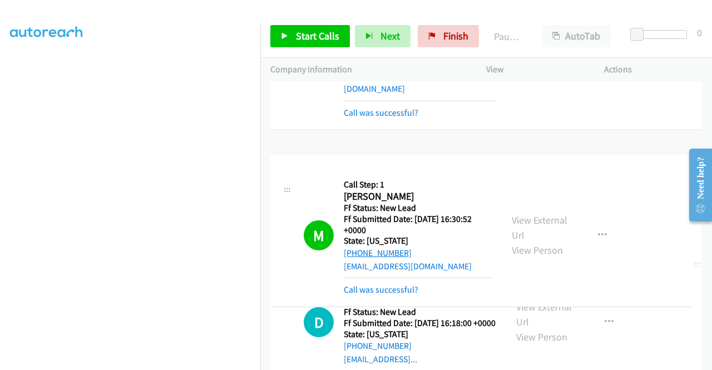
drag, startPoint x: 416, startPoint y: 252, endPoint x: 361, endPoint y: 252, distance: 55.0
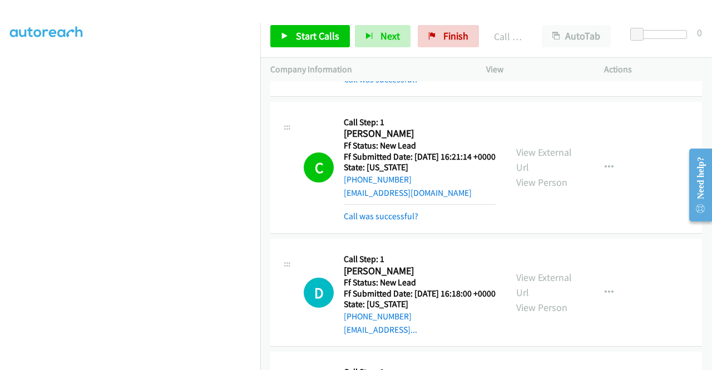
scroll to position [621, 0]
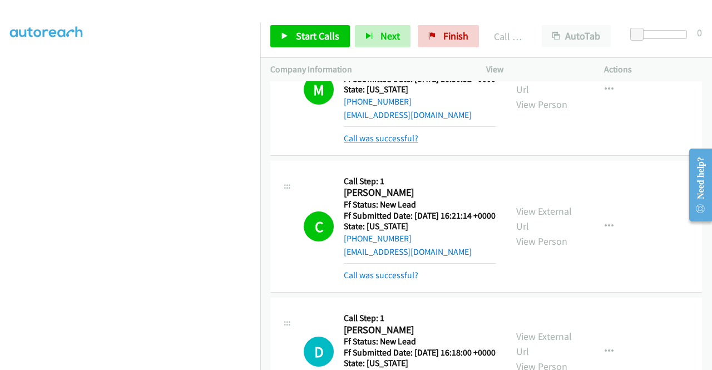
click at [385, 143] on link "Call was successful?" at bounding box center [381, 138] width 75 height 11
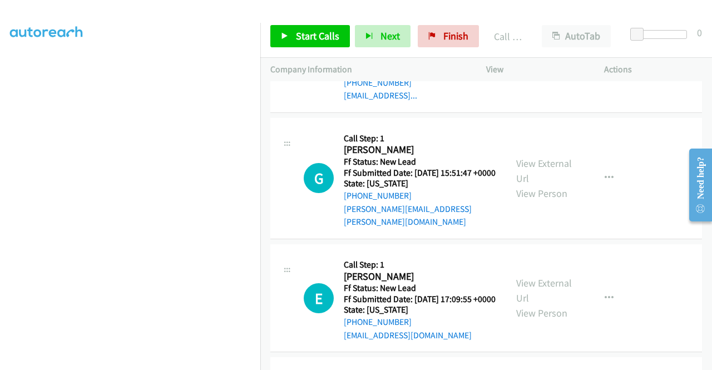
scroll to position [899, 0]
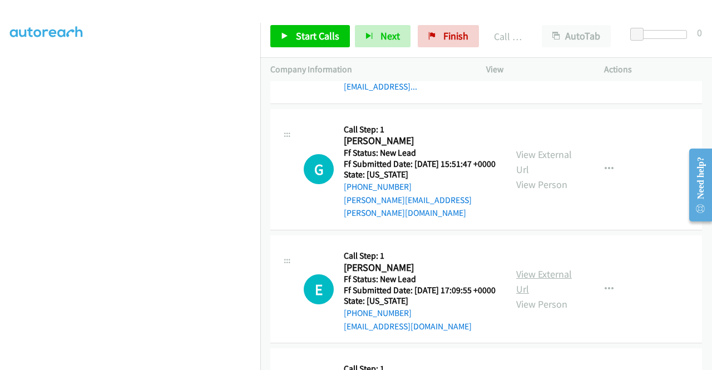
click at [543, 295] on link "View External Url" at bounding box center [544, 281] width 56 height 28
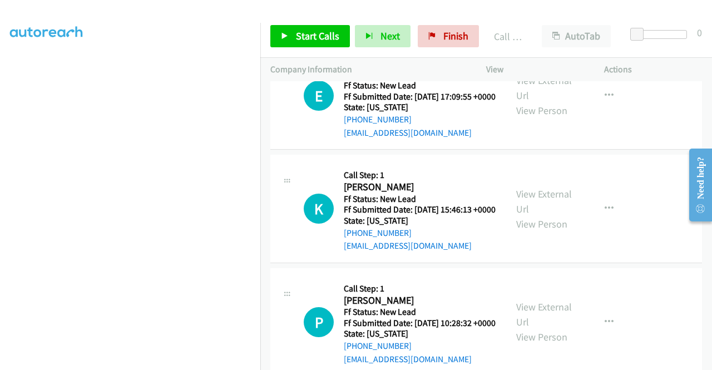
scroll to position [1121, 0]
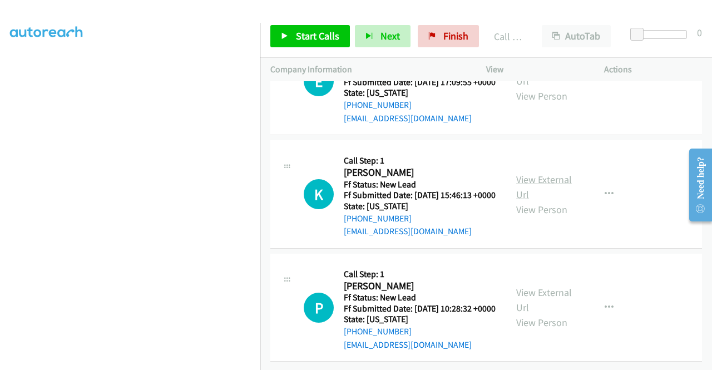
click at [547, 201] on link "View External Url" at bounding box center [544, 187] width 56 height 28
click at [551, 286] on link "View External Url" at bounding box center [544, 300] width 56 height 28
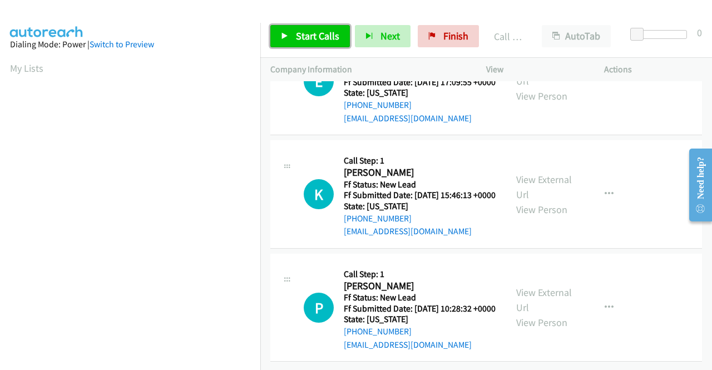
click at [297, 37] on span "Start Calls" at bounding box center [317, 35] width 43 height 13
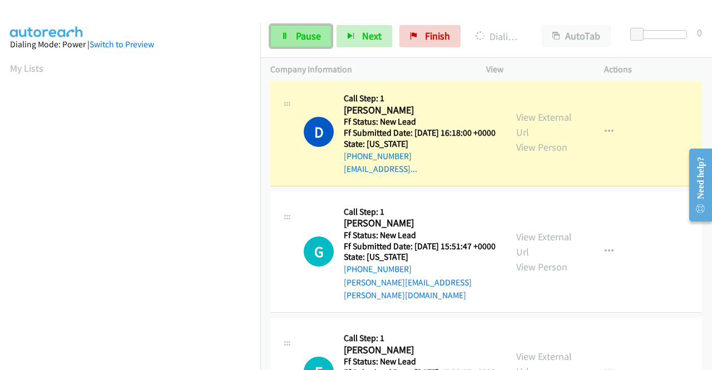
click at [286, 34] on icon at bounding box center [285, 37] width 8 height 8
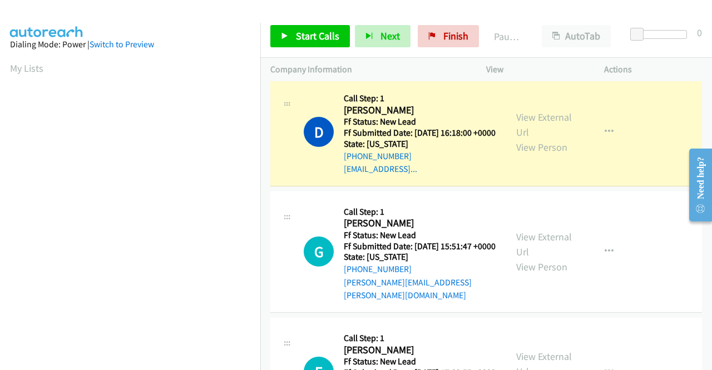
drag, startPoint x: 427, startPoint y: 14, endPoint x: 443, endPoint y: 2, distance: 20.1
click at [427, 14] on div at bounding box center [351, 21] width 702 height 43
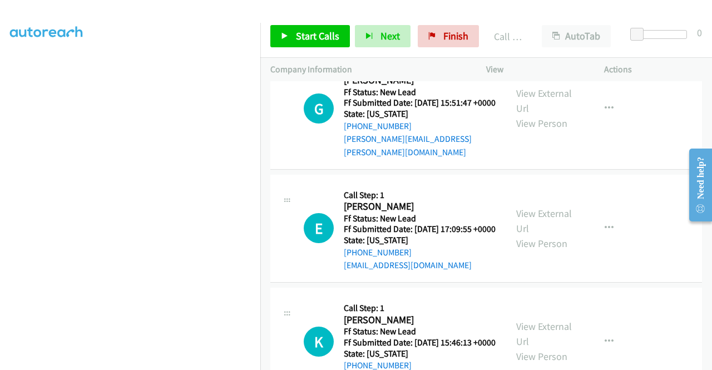
scroll to position [927, 0]
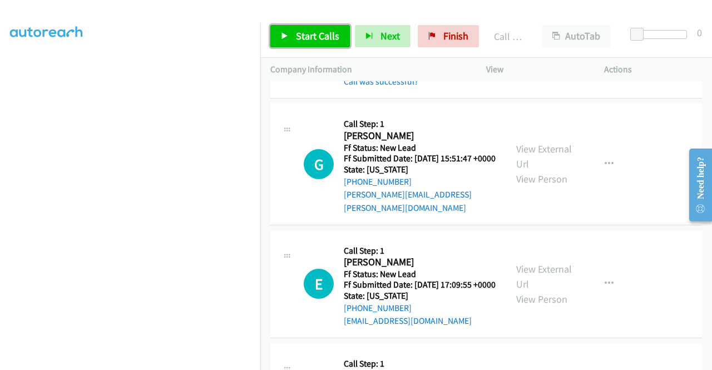
click at [295, 33] on link "Start Calls" at bounding box center [310, 36] width 80 height 22
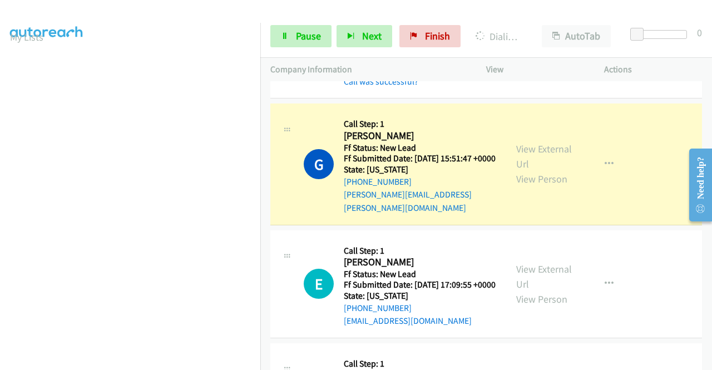
scroll to position [87, 0]
click at [288, 41] on link "Pause" at bounding box center [300, 36] width 61 height 22
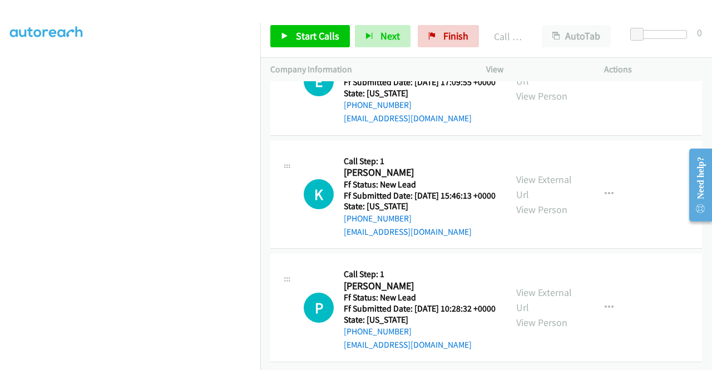
scroll to position [1253, 0]
click at [319, 43] on link "Start Calls" at bounding box center [310, 36] width 80 height 22
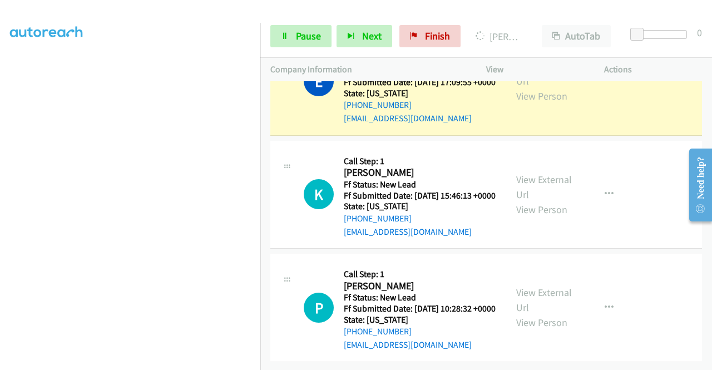
scroll to position [1142, 0]
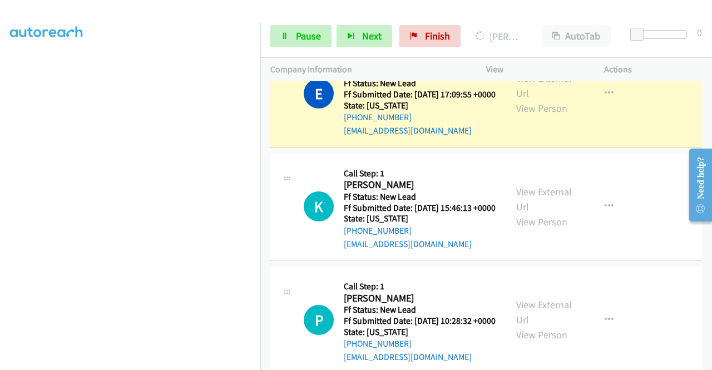
click at [266, 264] on td "K Callback Scheduled Call Step: 1 [PERSON_NAME] America/New_York Ff Status: New…" at bounding box center [485, 206] width 451 height 113
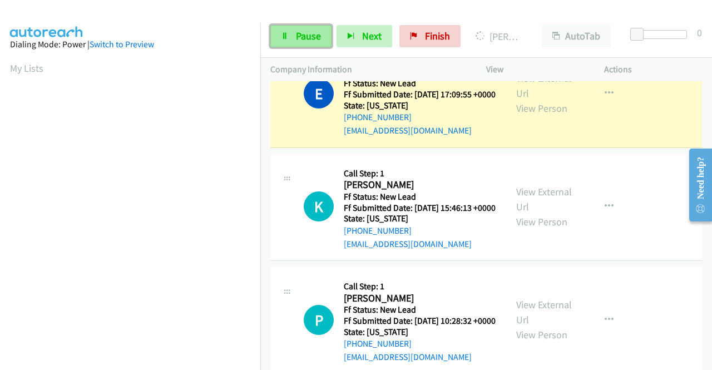
click at [299, 26] on link "Pause" at bounding box center [300, 36] width 61 height 22
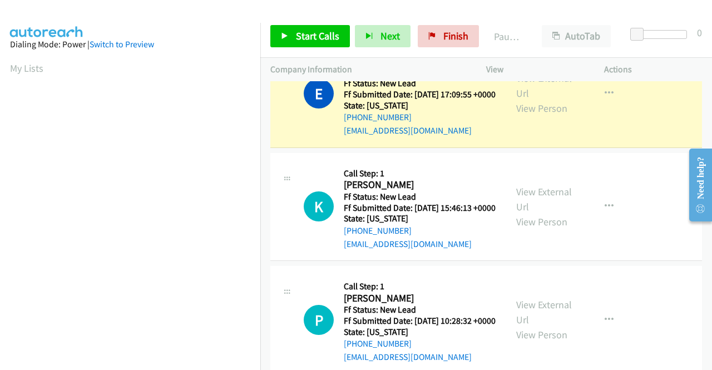
scroll to position [56, 0]
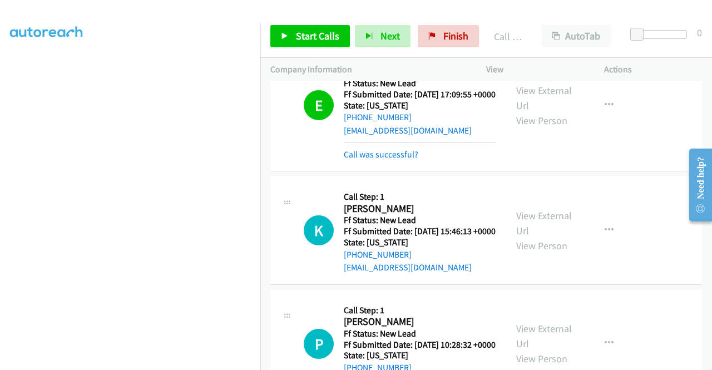
drag, startPoint x: 645, startPoint y: 91, endPoint x: 483, endPoint y: 95, distance: 162.4
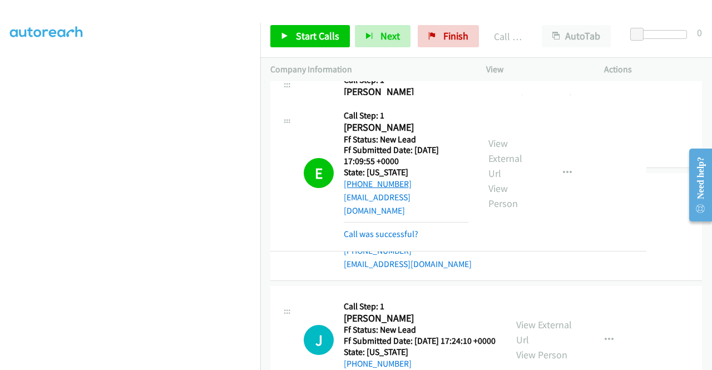
drag, startPoint x: 419, startPoint y: 186, endPoint x: 356, endPoint y: 183, distance: 63.4
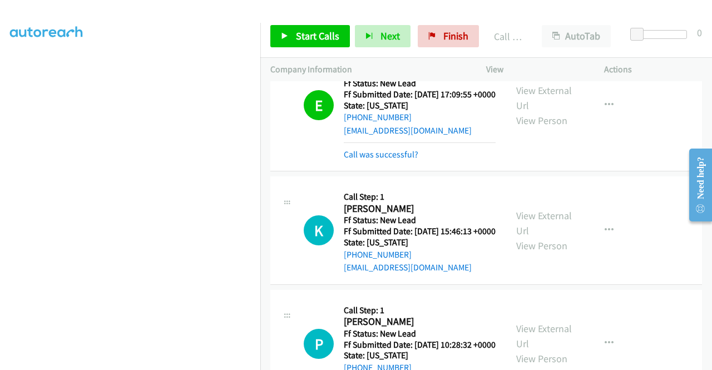
click at [560, 12] on div at bounding box center [351, 21] width 702 height 43
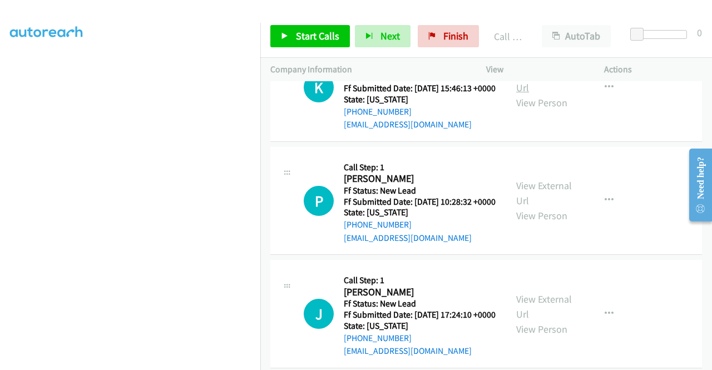
scroll to position [1420, 0]
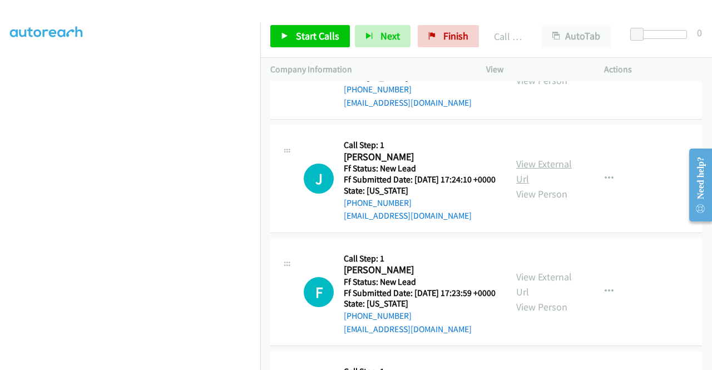
click at [543, 185] on link "View External Url" at bounding box center [544, 171] width 56 height 28
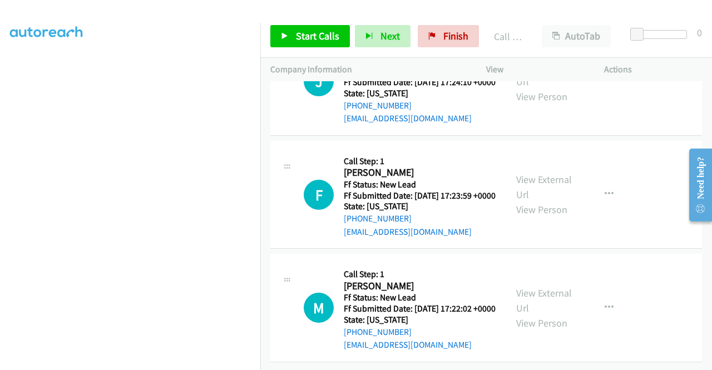
scroll to position [1531, 0]
click at [549, 201] on link "View External Url" at bounding box center [544, 187] width 56 height 28
click at [535, 286] on link "View External Url" at bounding box center [544, 300] width 56 height 28
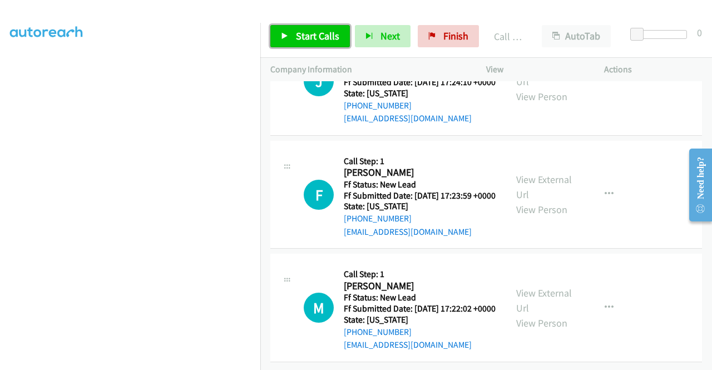
click at [324, 46] on link "Start Calls" at bounding box center [310, 36] width 80 height 22
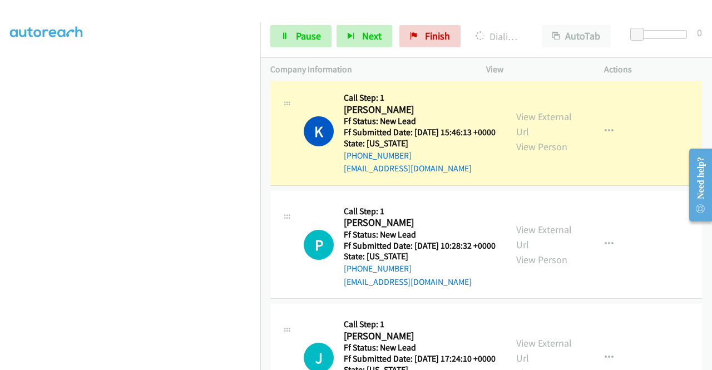
scroll to position [1203, 0]
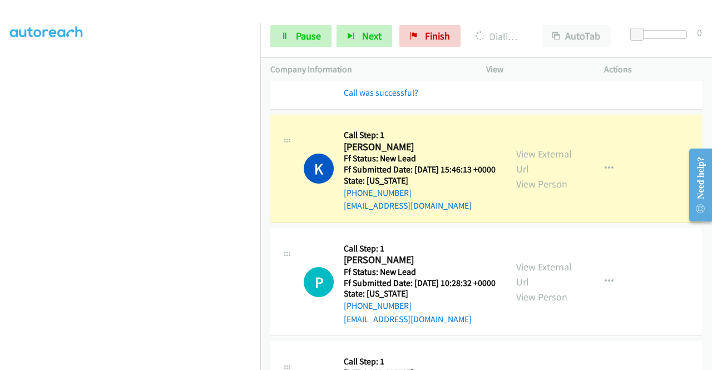
drag, startPoint x: 582, startPoint y: 180, endPoint x: 556, endPoint y: 23, distance: 158.9
click at [582, 112] on td "E Callback Scheduled Call Step: 1 [PERSON_NAME] America/[GEOGRAPHIC_DATA] Ff St…" at bounding box center [485, 44] width 451 height 137
click at [287, 38] on icon at bounding box center [285, 37] width 8 height 8
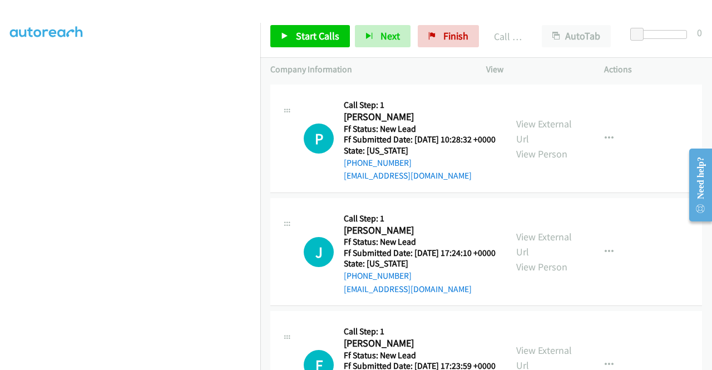
click at [414, 68] on link "Call was successful?" at bounding box center [381, 62] width 75 height 11
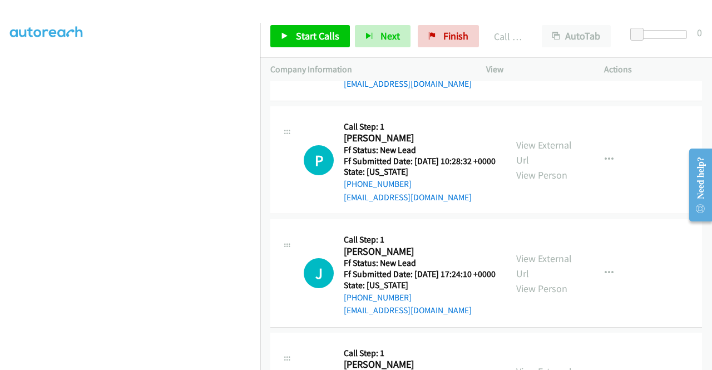
scroll to position [1302, 0]
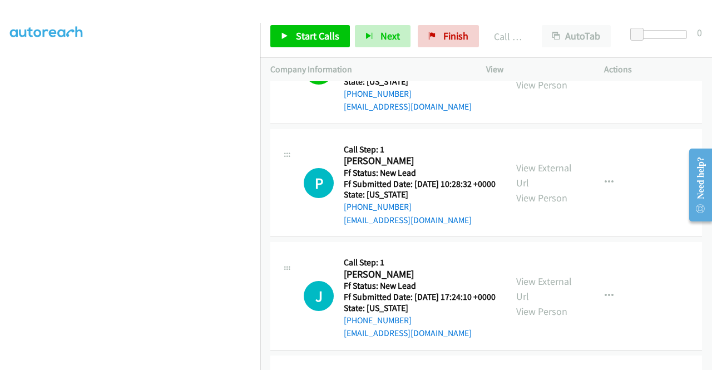
click at [557, 76] on link "View External Url" at bounding box center [544, 62] width 56 height 28
click at [329, 35] on span "Start Calls" at bounding box center [317, 35] width 43 height 13
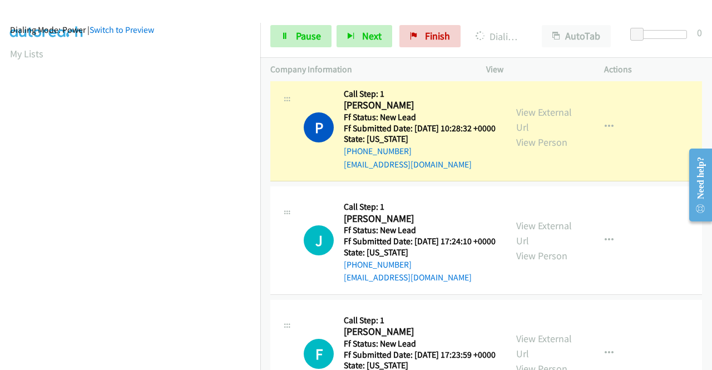
scroll to position [0, 0]
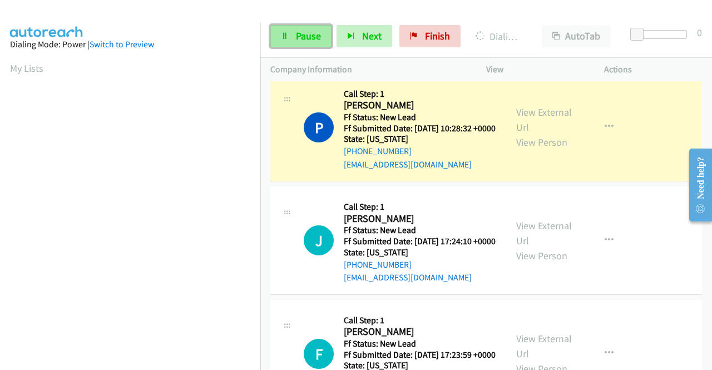
click at [281, 39] on icon at bounding box center [285, 37] width 8 height 8
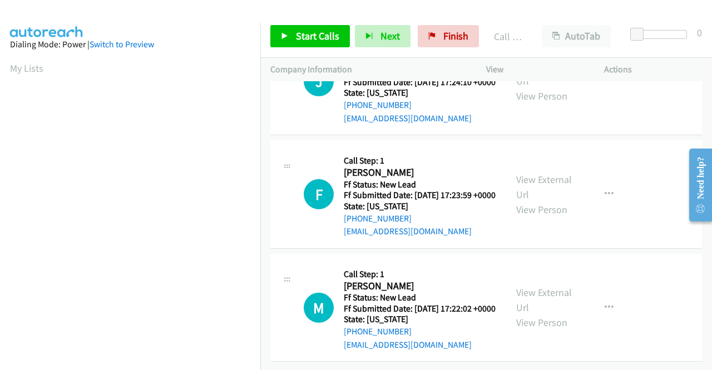
scroll to position [1671, 0]
click at [316, 43] on link "Start Calls" at bounding box center [310, 36] width 80 height 22
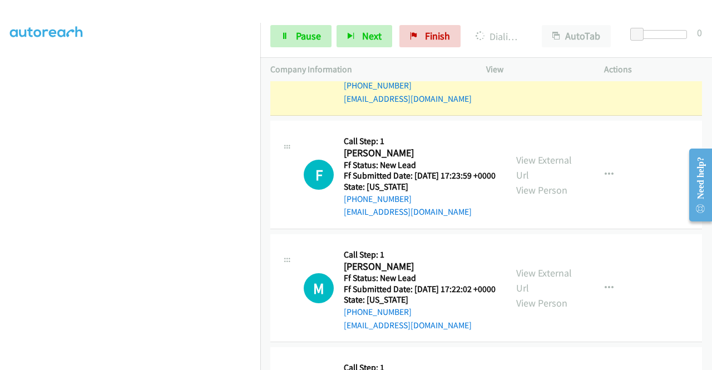
scroll to position [0, 0]
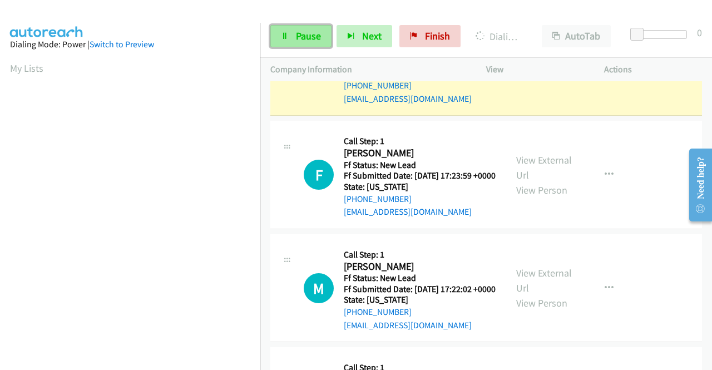
click at [300, 33] on span "Pause" at bounding box center [308, 35] width 25 height 13
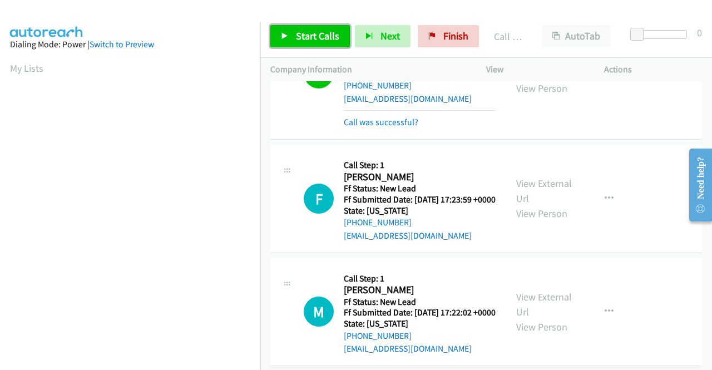
click at [303, 37] on span "Start Calls" at bounding box center [317, 35] width 43 height 13
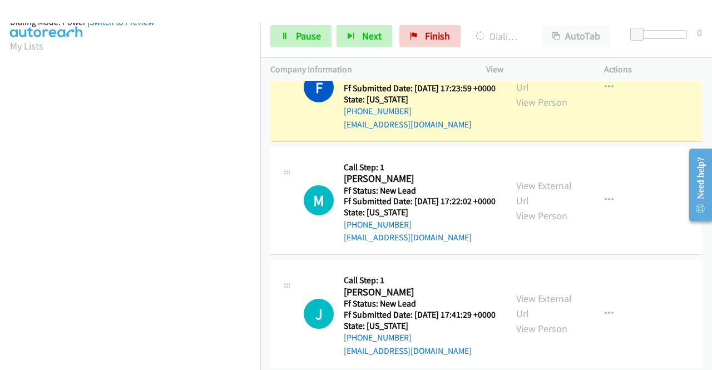
scroll to position [245, 0]
click at [304, 33] on span "Pause" at bounding box center [308, 35] width 25 height 13
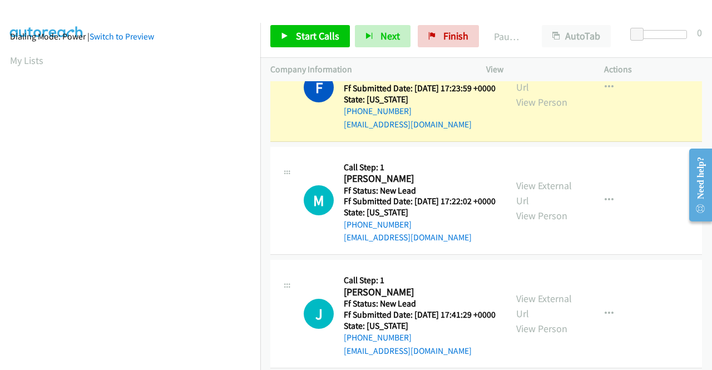
scroll to position [0, 0]
click at [286, 12] on div at bounding box center [351, 21] width 702 height 43
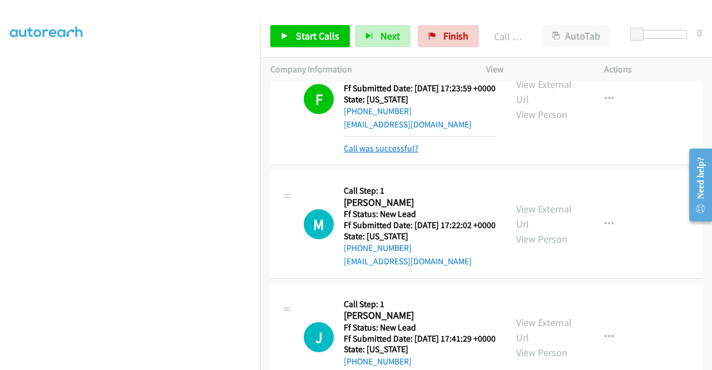
click at [409, 153] on link "Call was successful?" at bounding box center [381, 148] width 75 height 11
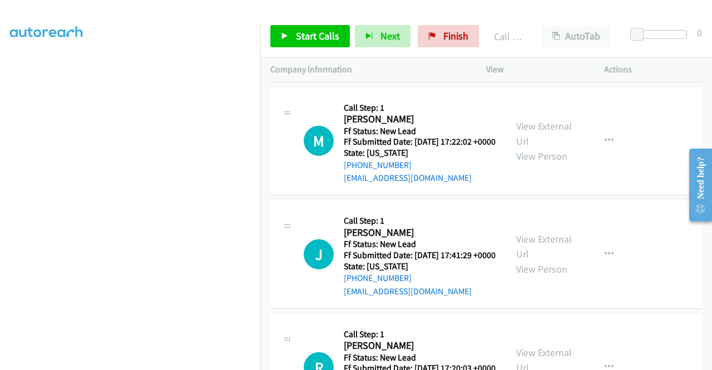
scroll to position [1783, 0]
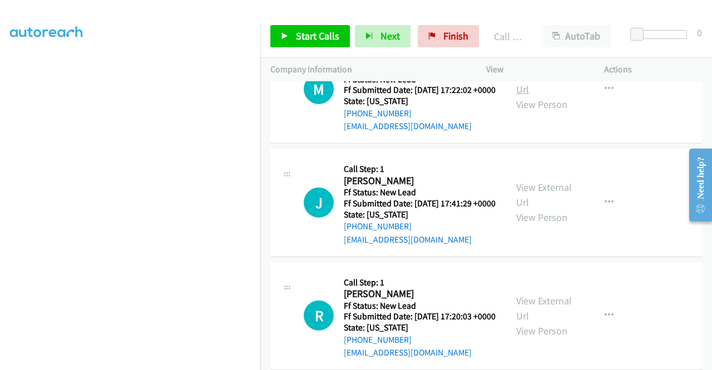
click at [553, 96] on link "View External Url" at bounding box center [544, 82] width 56 height 28
click at [293, 38] on link "Start Calls" at bounding box center [310, 36] width 80 height 22
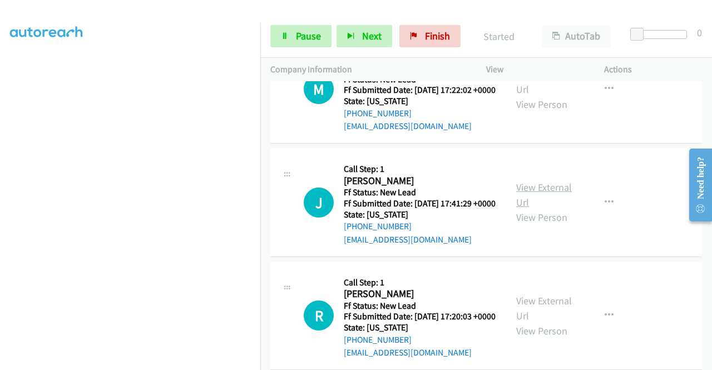
click at [527, 209] on link "View External Url" at bounding box center [544, 195] width 56 height 28
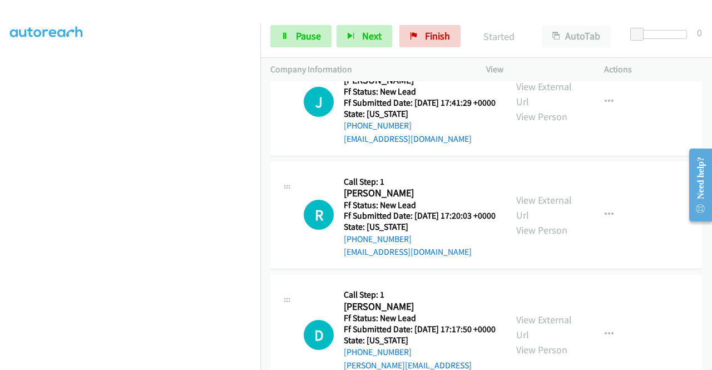
scroll to position [1894, 0]
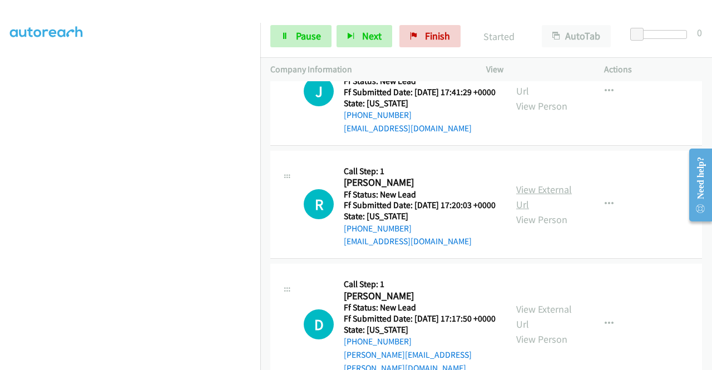
click at [547, 211] on link "View External Url" at bounding box center [544, 197] width 56 height 28
click at [308, 38] on span "Pause" at bounding box center [308, 35] width 25 height 13
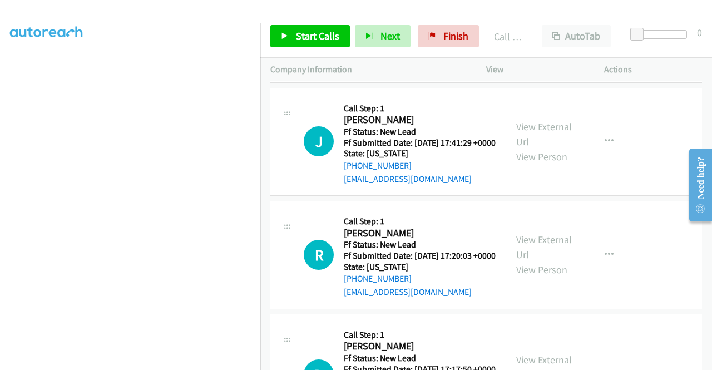
scroll to position [1850, 0]
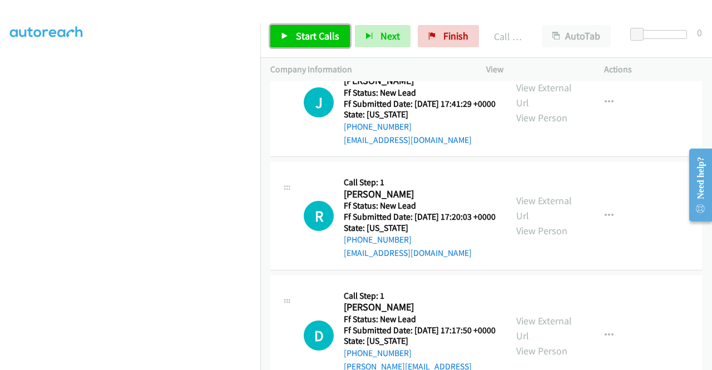
click at [329, 41] on span "Start Calls" at bounding box center [317, 35] width 43 height 13
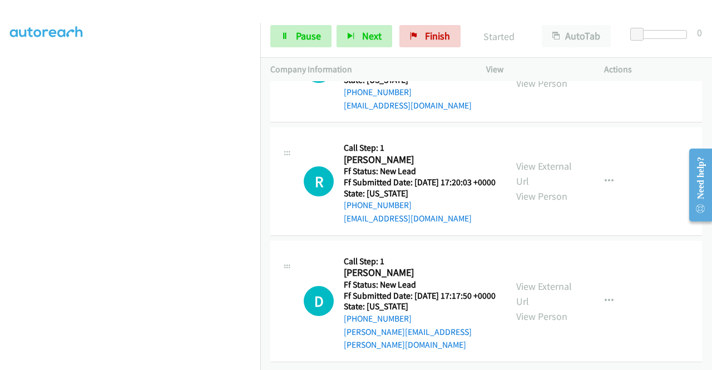
scroll to position [2091, 0]
click at [523, 280] on link "View External Url" at bounding box center [544, 294] width 56 height 28
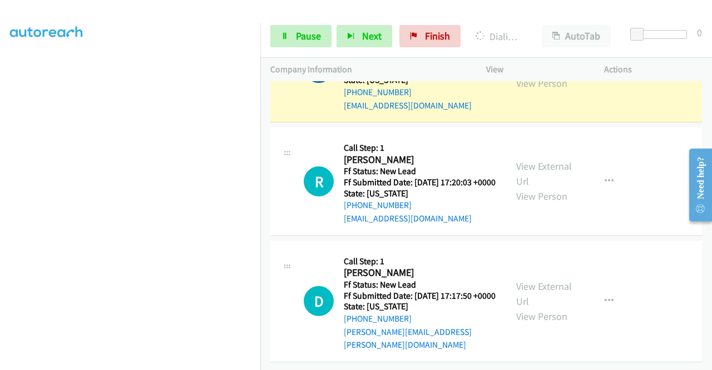
scroll to position [0, 0]
drag, startPoint x: 201, startPoint y: 63, endPoint x: 182, endPoint y: 88, distance: 31.0
click at [200, 63] on section "My Lists" at bounding box center [130, 68] width 240 height 15
click at [298, 39] on span "Pause" at bounding box center [308, 35] width 25 height 13
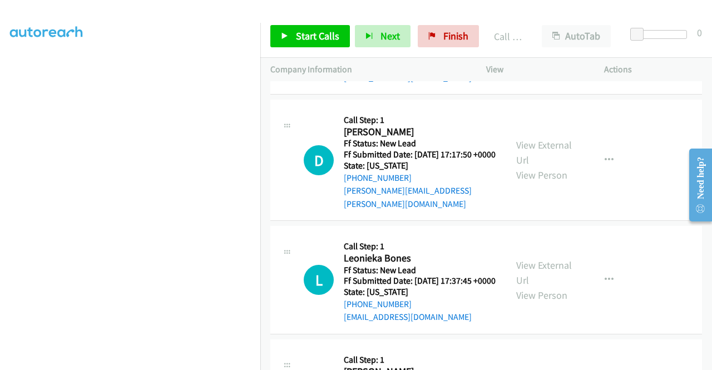
scroll to position [2091, 0]
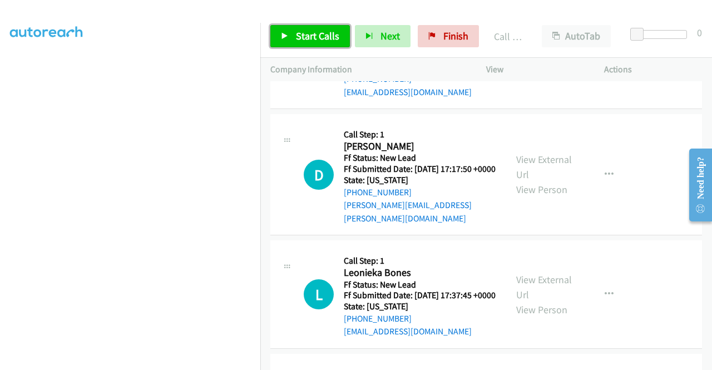
click at [322, 41] on span "Start Calls" at bounding box center [317, 35] width 43 height 13
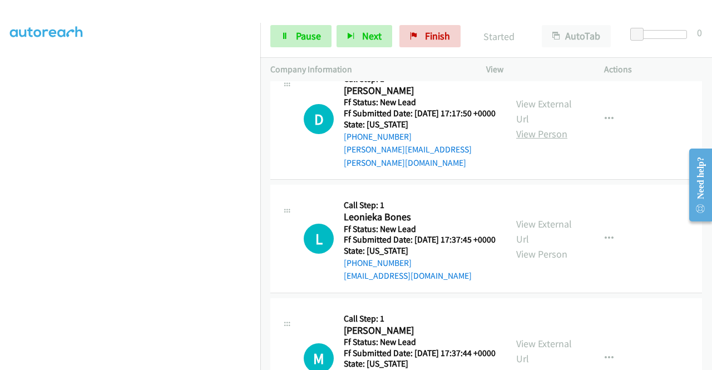
scroll to position [2202, 0]
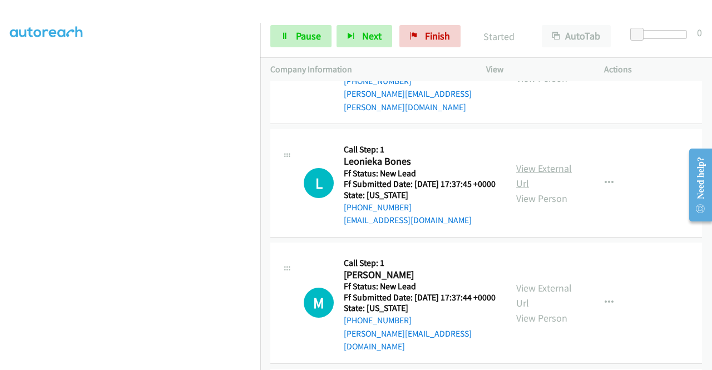
click at [540, 190] on link "View External Url" at bounding box center [544, 176] width 56 height 28
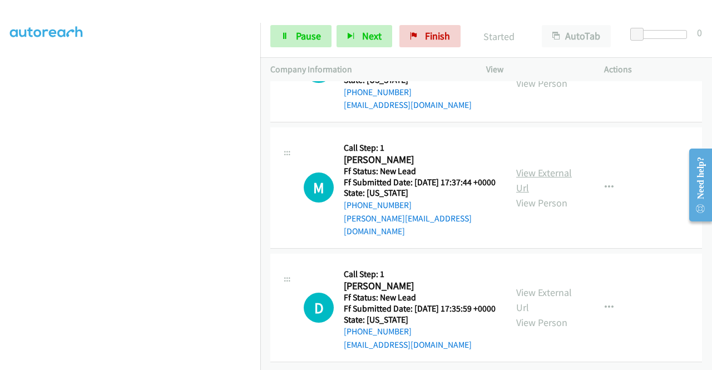
scroll to position [2369, 0]
click at [545, 194] on link "View External Url" at bounding box center [544, 180] width 56 height 28
click at [540, 286] on link "View External Url" at bounding box center [544, 300] width 56 height 28
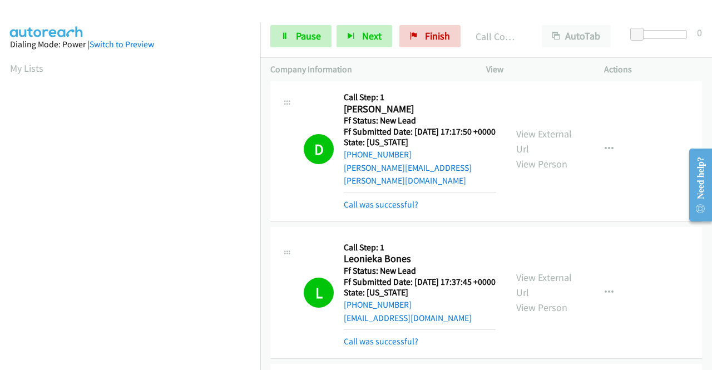
scroll to position [254, 0]
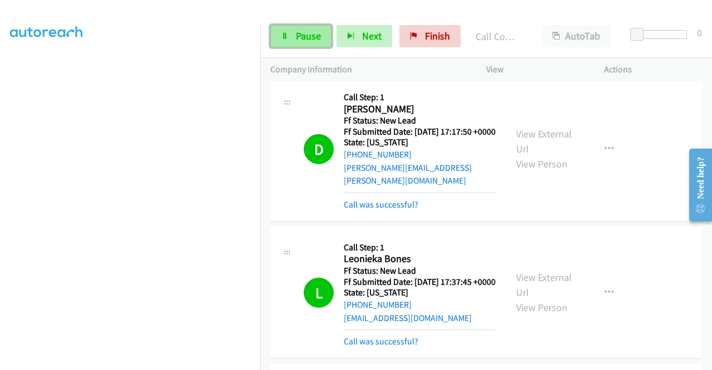
click at [290, 32] on link "Pause" at bounding box center [300, 36] width 61 height 22
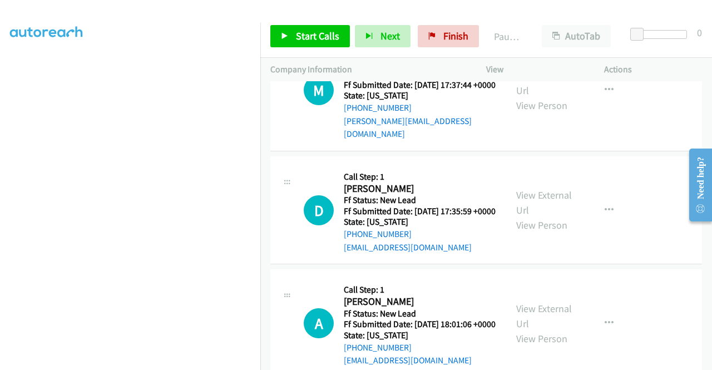
scroll to position [2541, 0]
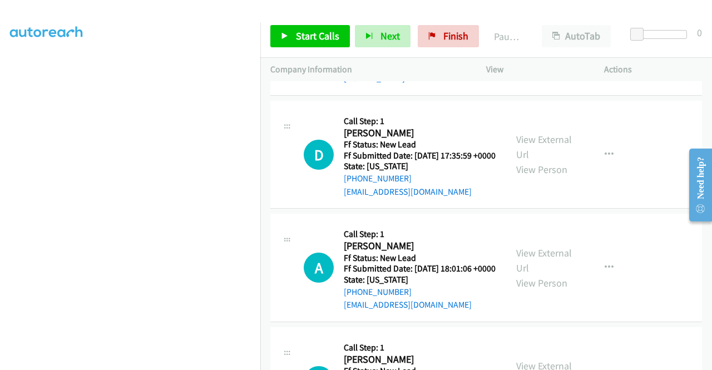
click at [314, 24] on div "Start Calls Pause Next Finish Paused AutoTab AutoTab 0" at bounding box center [485, 36] width 451 height 43
click at [315, 26] on link "Start Calls" at bounding box center [310, 36] width 80 height 22
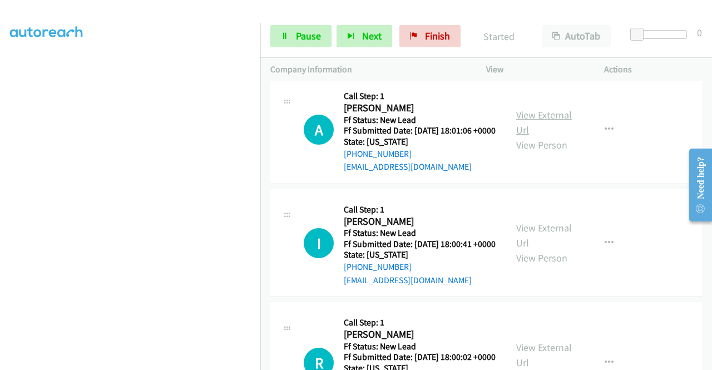
scroll to position [2708, 0]
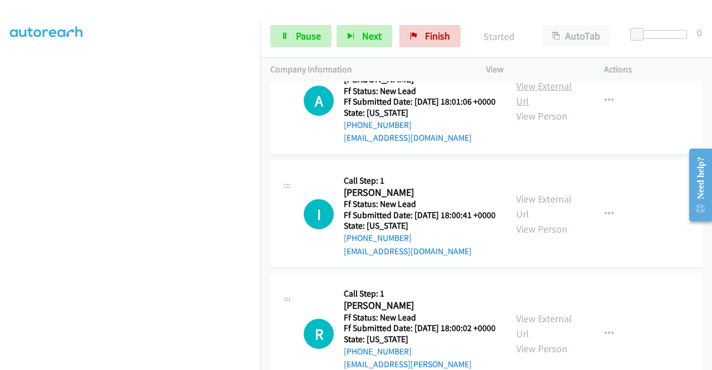
click at [534, 107] on link "View External Url" at bounding box center [544, 94] width 56 height 28
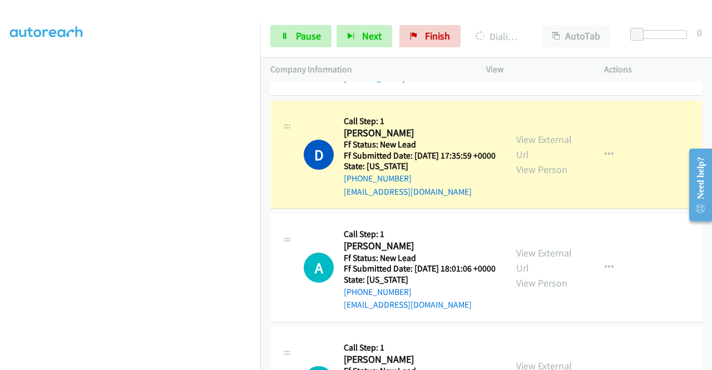
scroll to position [0, 0]
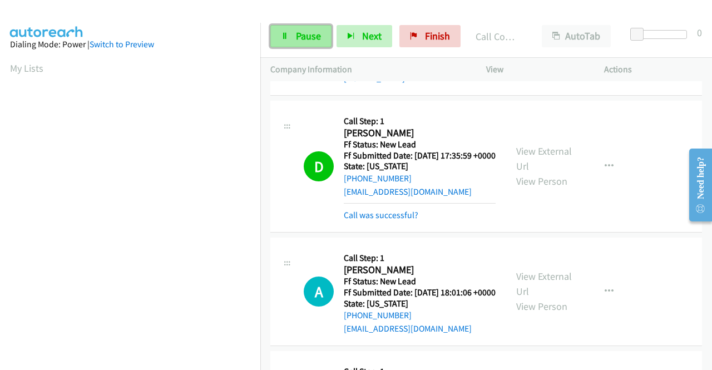
click at [303, 38] on span "Pause" at bounding box center [308, 35] width 25 height 13
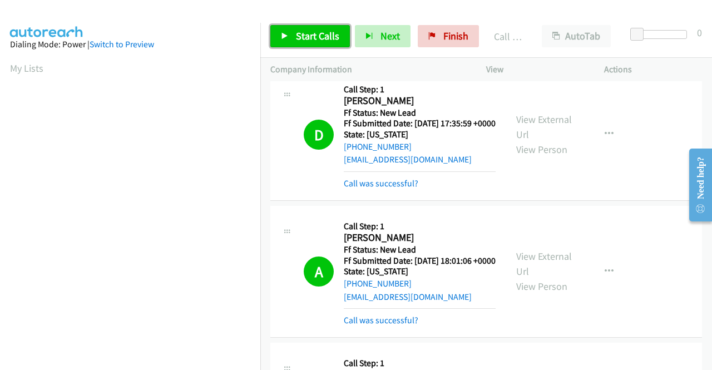
click at [296, 38] on span "Start Calls" at bounding box center [317, 35] width 43 height 13
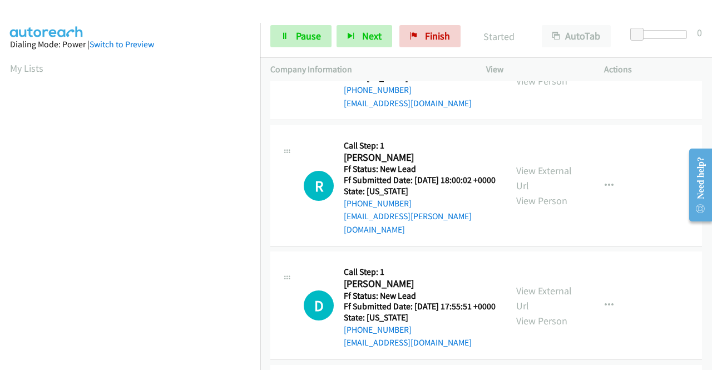
scroll to position [2930, 0]
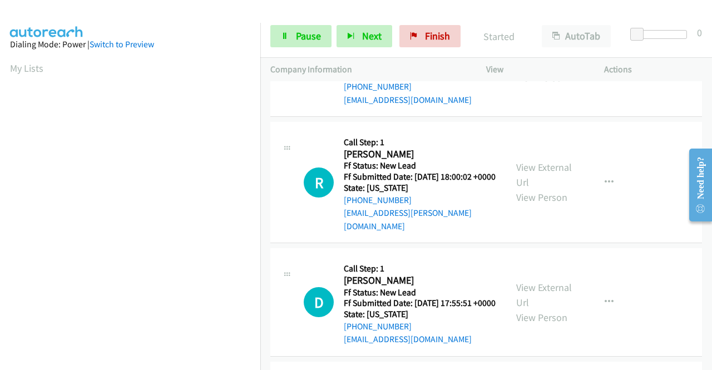
click at [537, 69] on link "View External Url" at bounding box center [544, 55] width 56 height 28
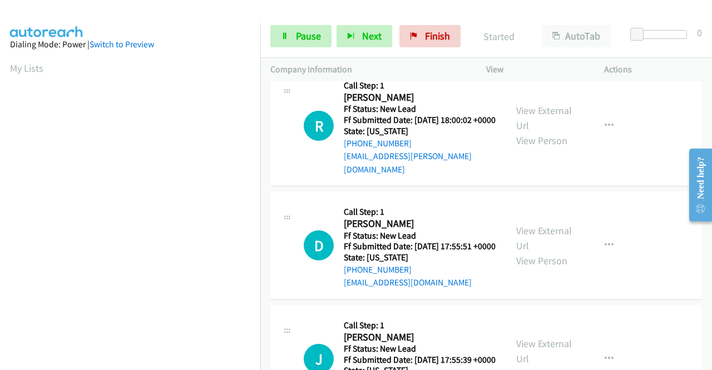
scroll to position [3042, 0]
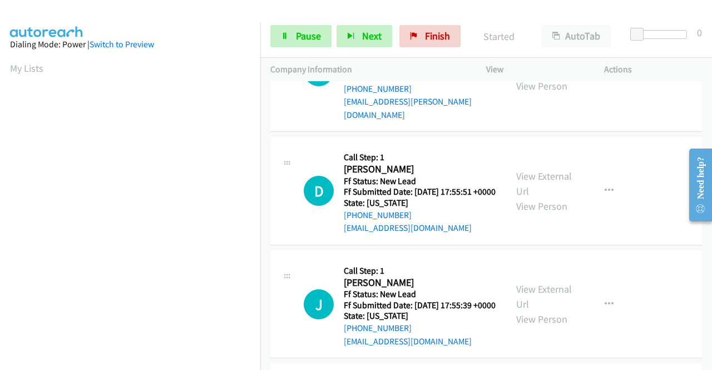
click at [554, 77] on link "View External Url" at bounding box center [544, 63] width 56 height 28
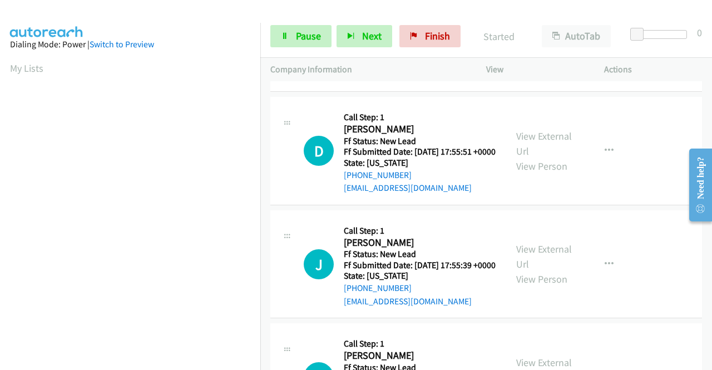
scroll to position [3153, 0]
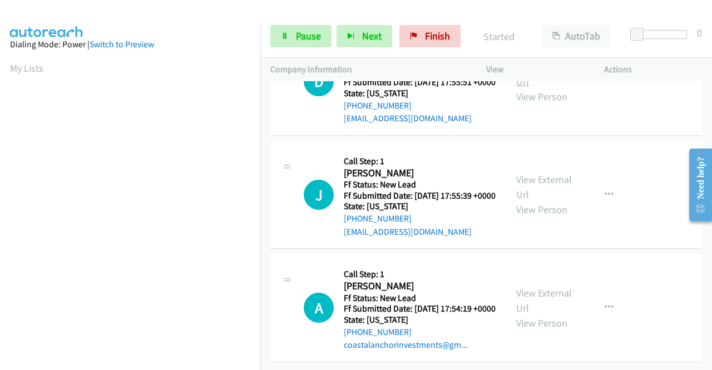
click at [548, 88] on link "View External Url" at bounding box center [544, 74] width 56 height 28
click at [540, 201] on link "View External Url" at bounding box center [544, 187] width 56 height 28
click at [552, 286] on link "View External Url" at bounding box center [544, 300] width 56 height 28
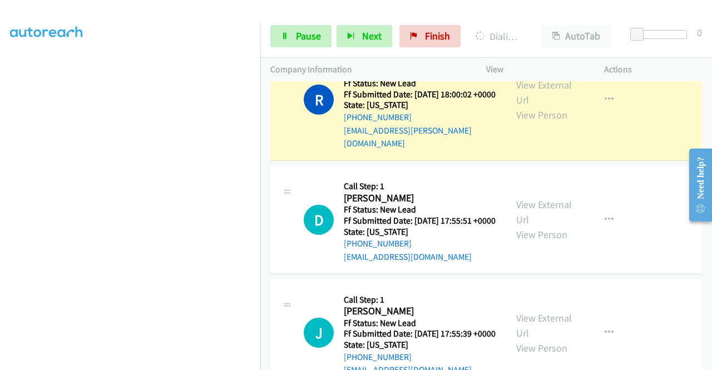
scroll to position [31, 0]
click at [287, 37] on icon at bounding box center [285, 37] width 8 height 8
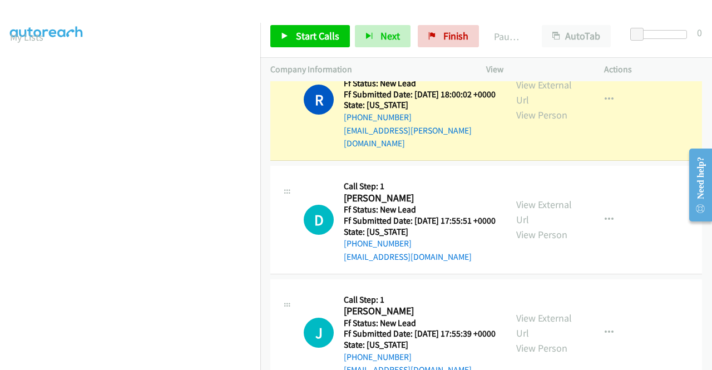
scroll to position [254, 0]
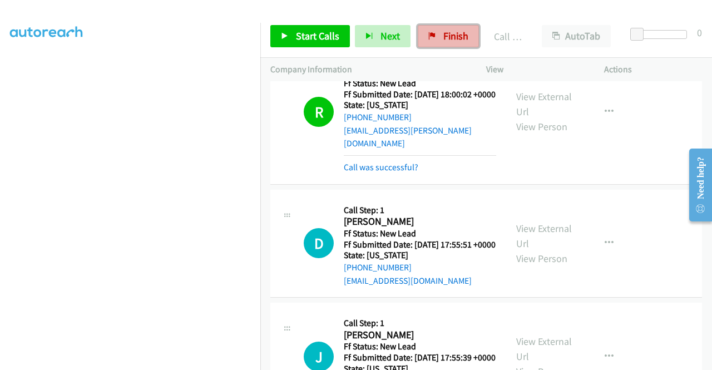
click at [451, 33] on span "Finish" at bounding box center [455, 35] width 25 height 13
